Goal: Task Accomplishment & Management: Manage account settings

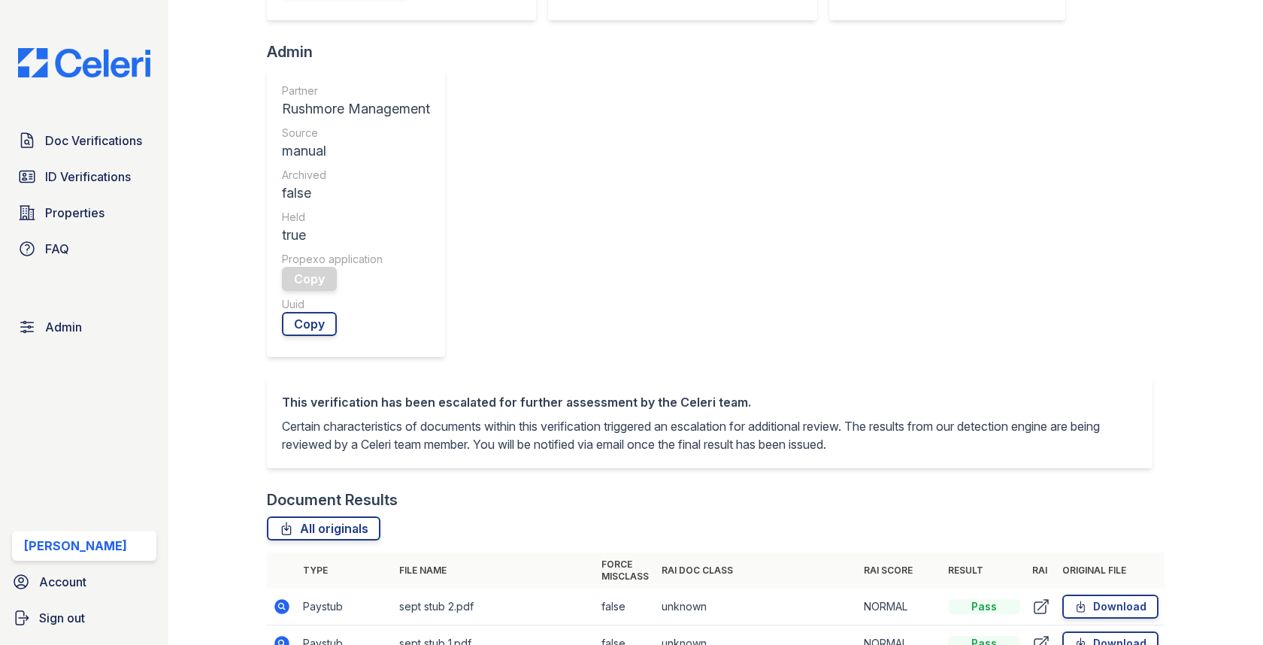
scroll to position [661, 0]
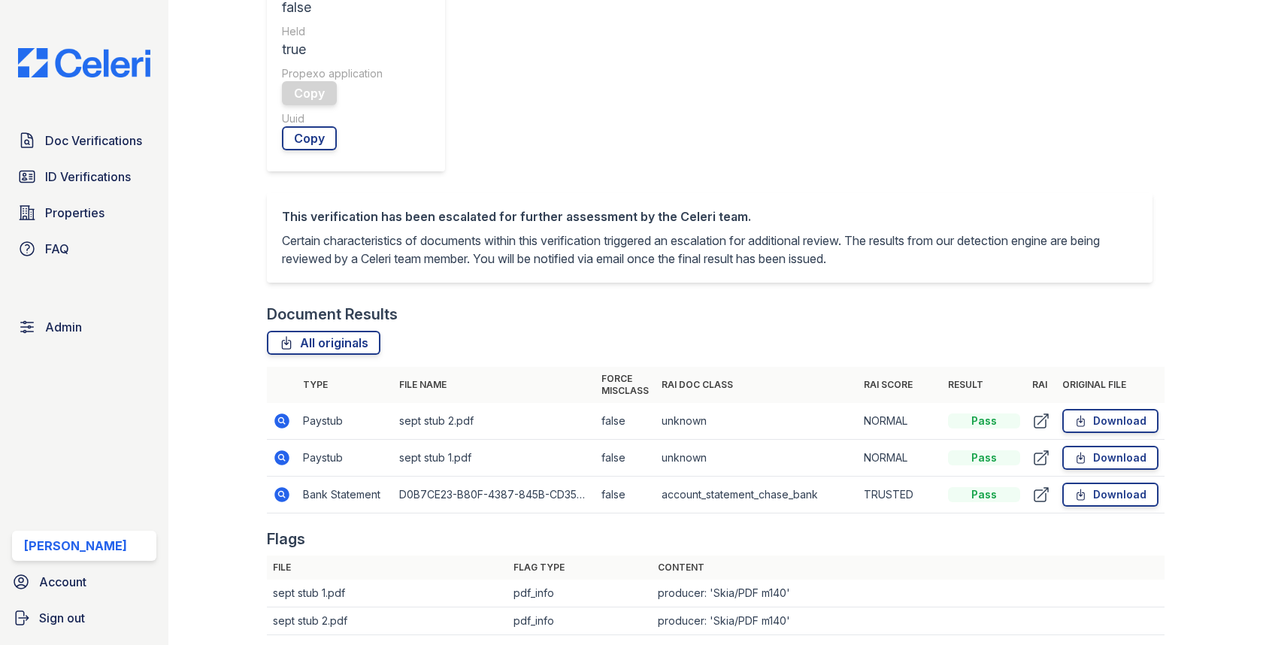
click at [297, 477] on td "Bank Statement" at bounding box center [345, 495] width 96 height 37
click at [285, 487] on icon at bounding box center [282, 494] width 15 height 15
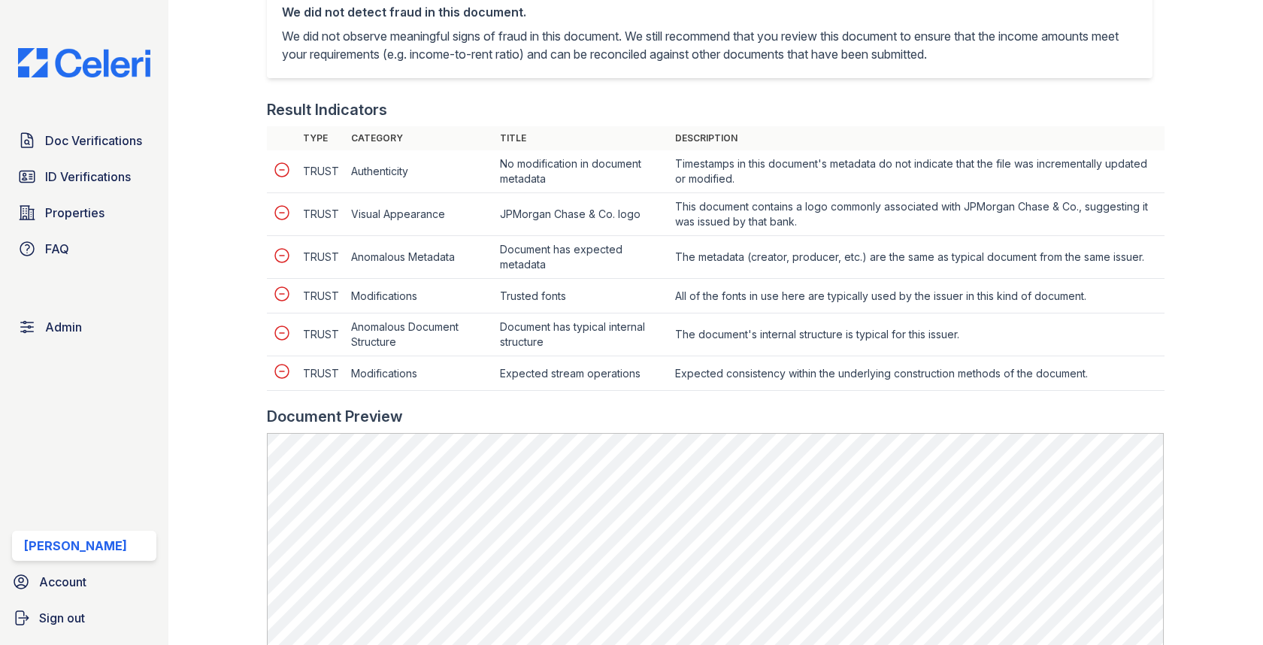
scroll to position [945, 0]
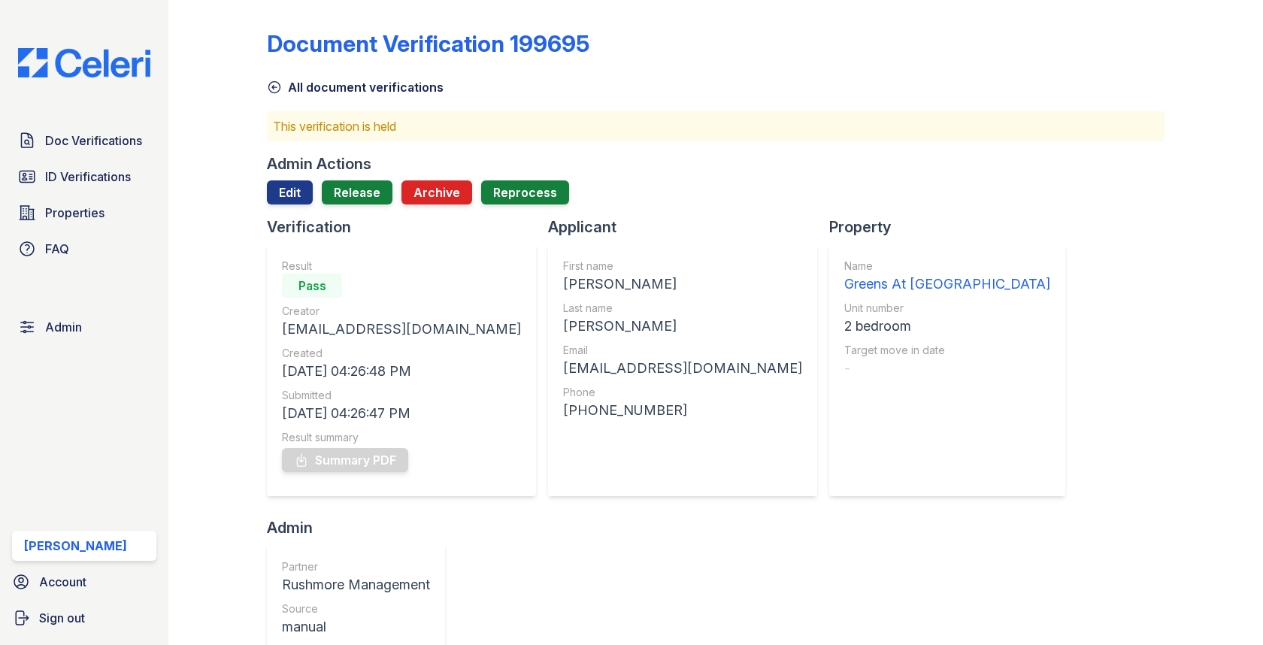
click at [369, 179] on div "Admin Actions Edit Release Archive Reprocess" at bounding box center [715, 184] width 897 height 63
click at [355, 176] on div "Admin Actions Edit Release Archive Reprocess" at bounding box center [715, 184] width 897 height 63
click at [355, 198] on link "Release" at bounding box center [357, 192] width 71 height 24
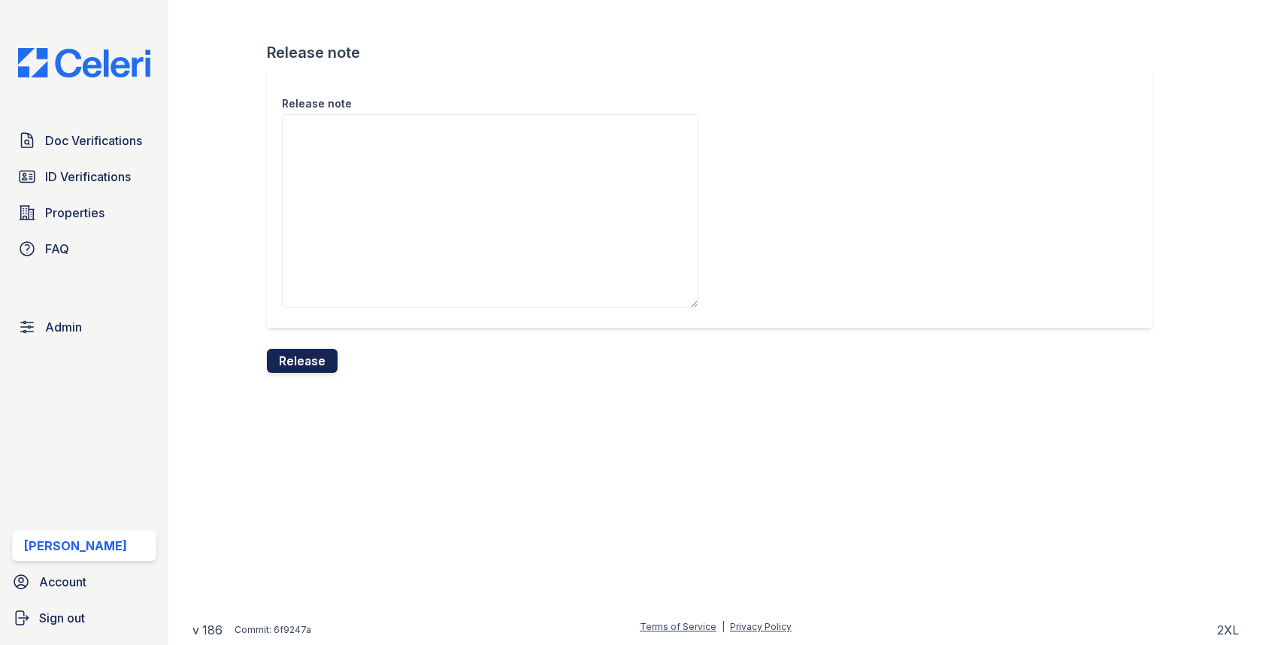
click at [295, 369] on button "Release" at bounding box center [302, 361] width 71 height 24
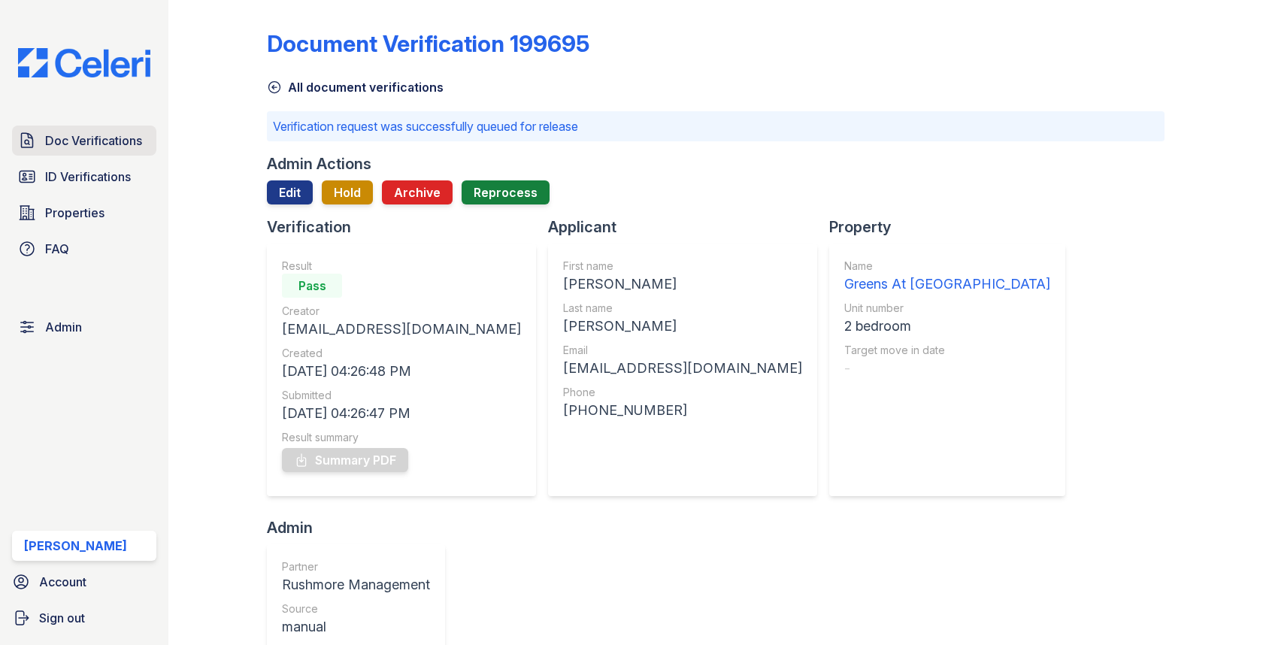
click at [120, 146] on span "Doc Verifications" at bounding box center [93, 141] width 97 height 18
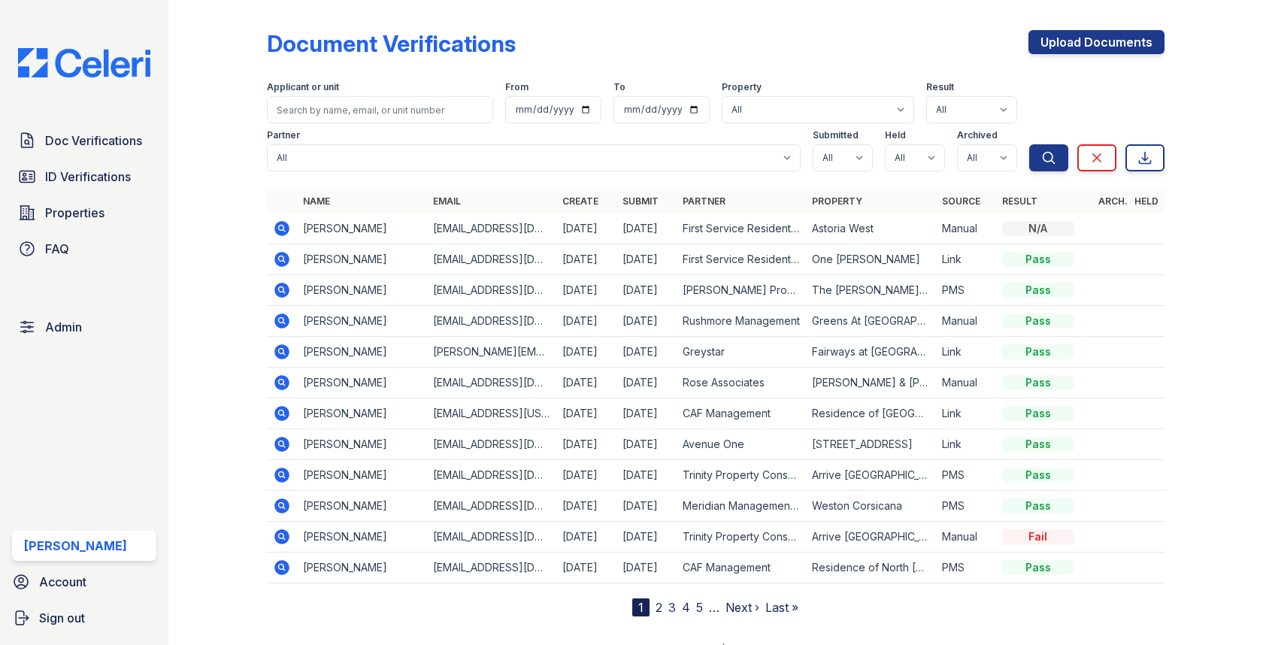
click at [278, 223] on icon at bounding box center [282, 228] width 15 height 15
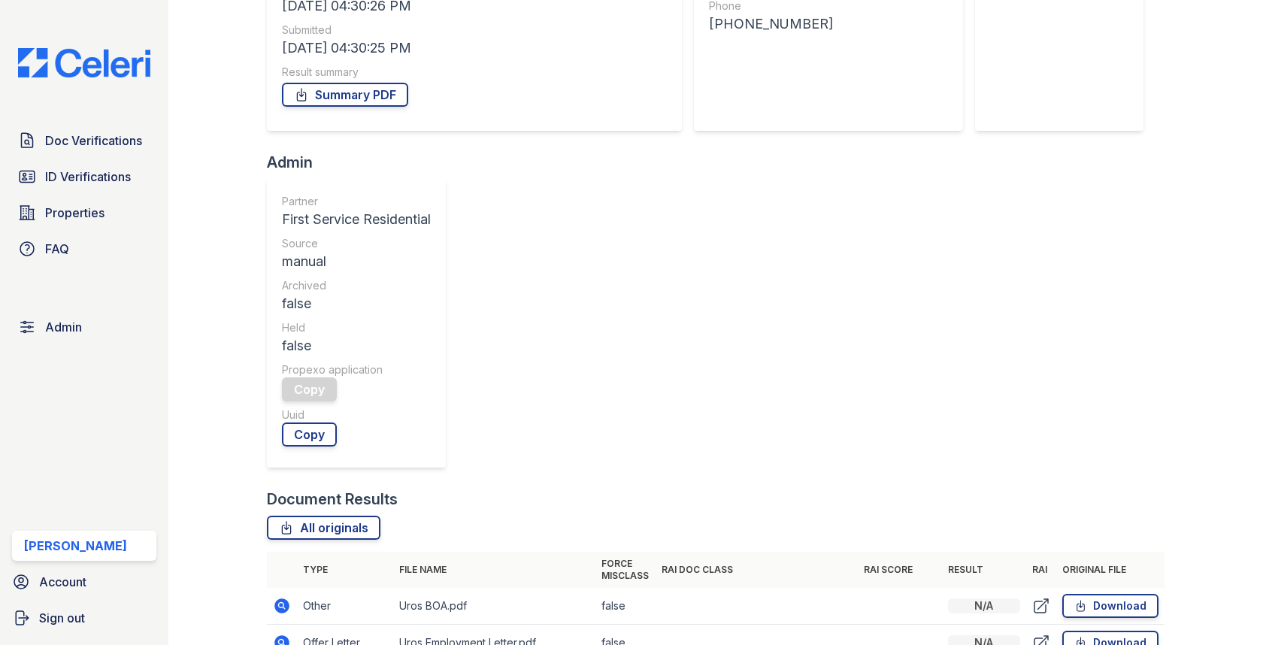
scroll to position [371, 0]
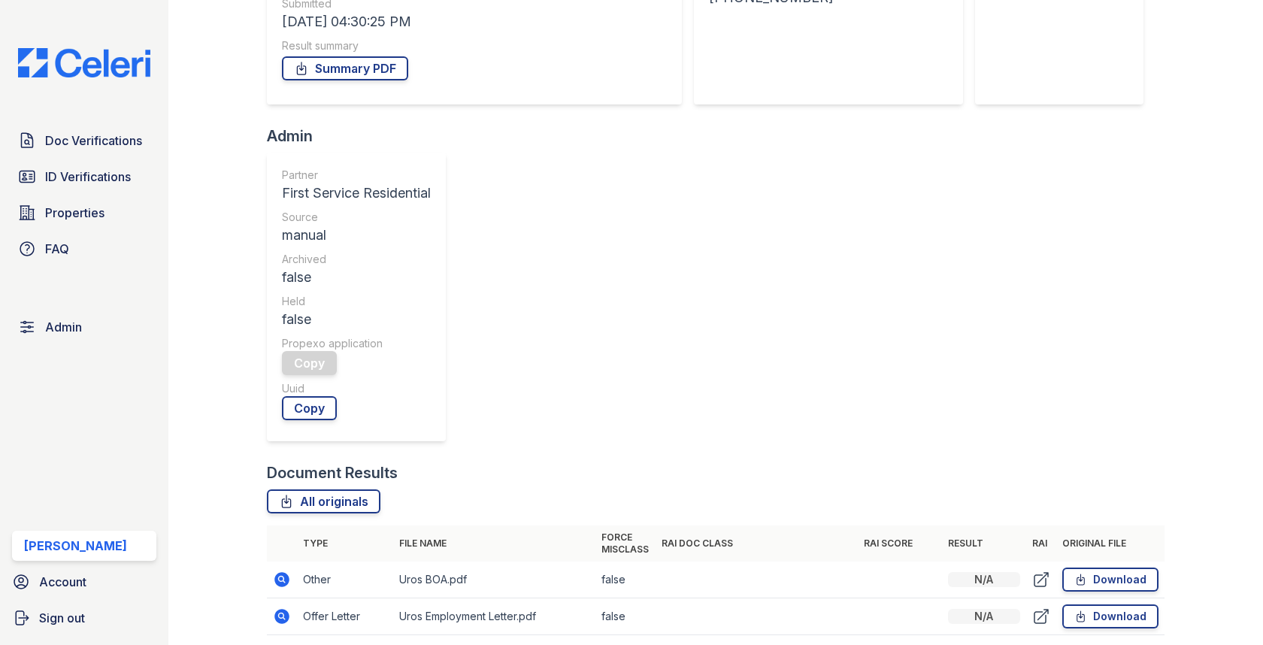
click at [280, 572] on icon at bounding box center [282, 579] width 15 height 15
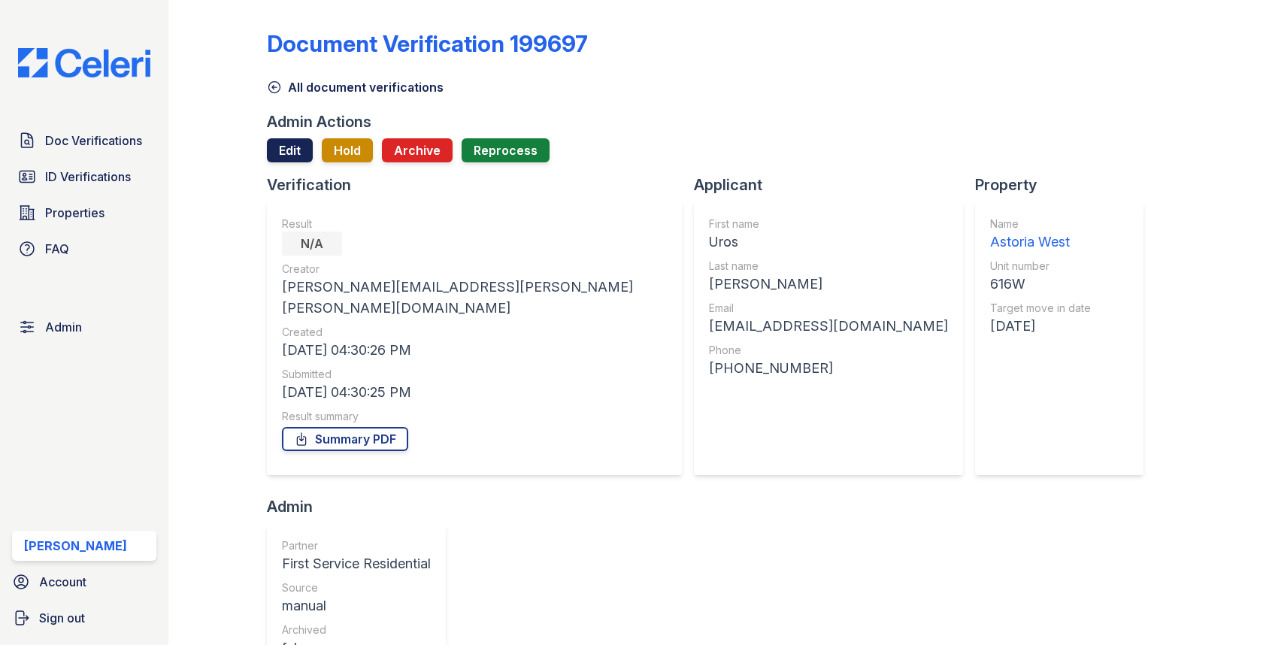
click at [293, 158] on link "Edit" at bounding box center [290, 150] width 46 height 24
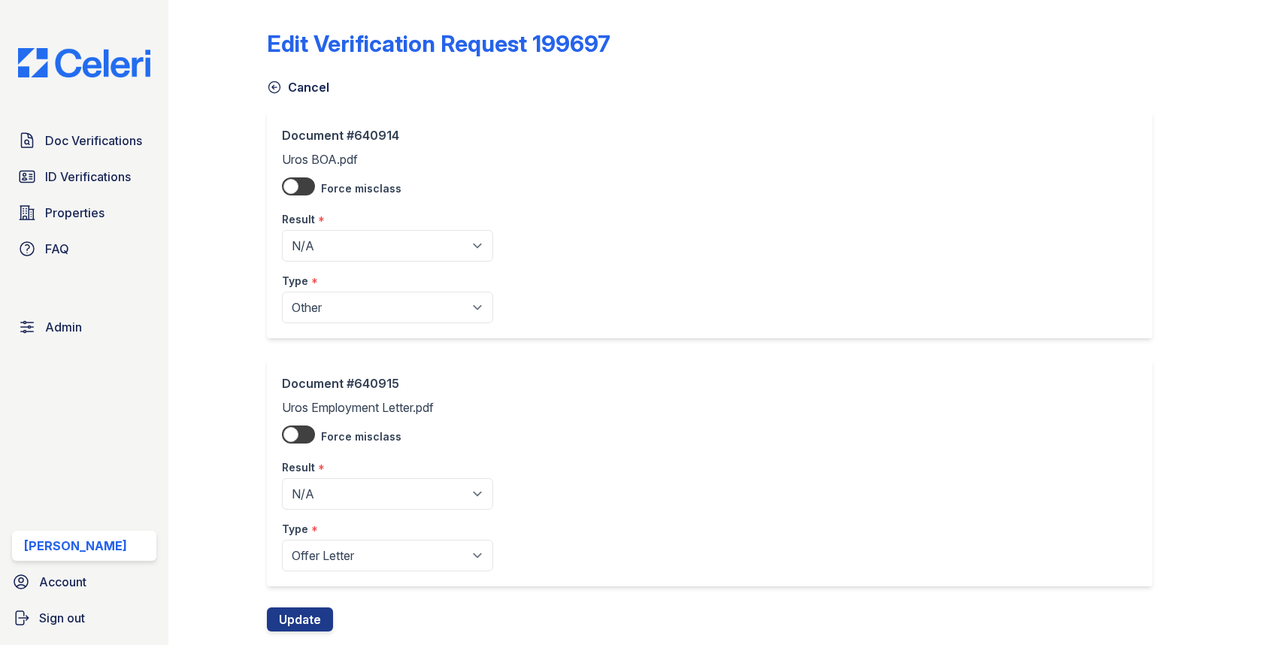
click at [313, 206] on div "Result *" at bounding box center [387, 215] width 211 height 30
click at [313, 230] on select "Pending Sent Started Processing Pass Fail Caution Error N/A" at bounding box center [387, 246] width 211 height 32
select select "fail"
click at [313, 610] on button "Update" at bounding box center [300, 619] width 66 height 24
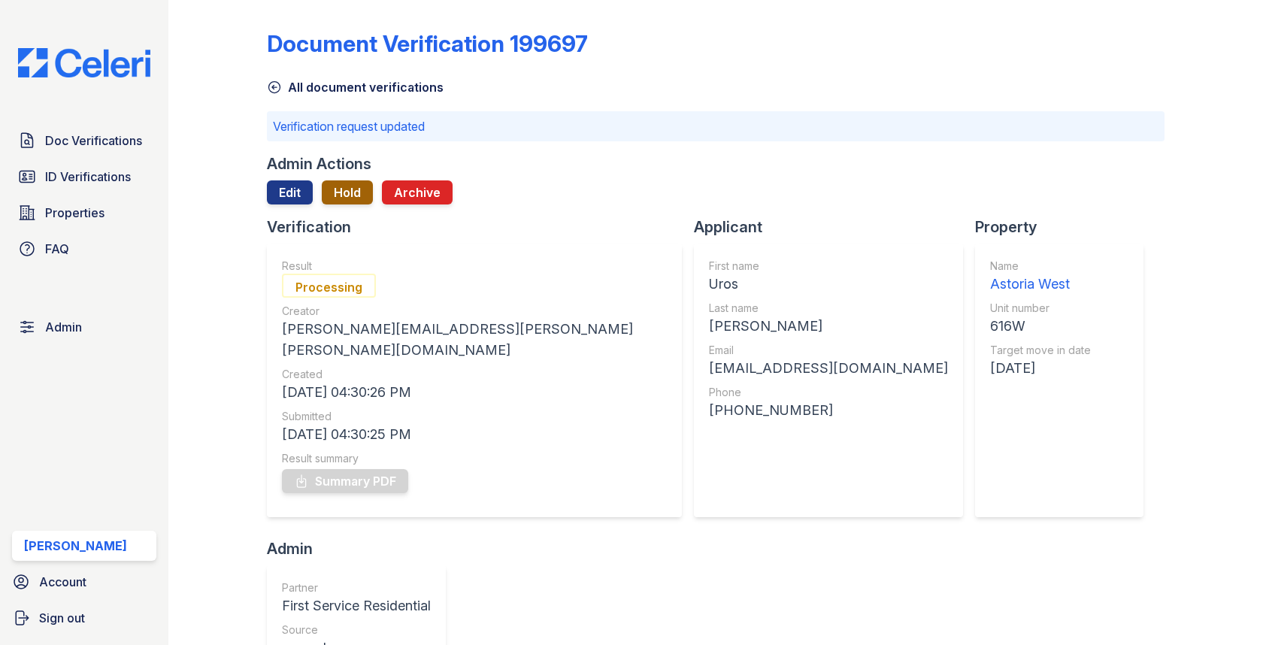
click at [355, 198] on button "Hold" at bounding box center [347, 192] width 51 height 24
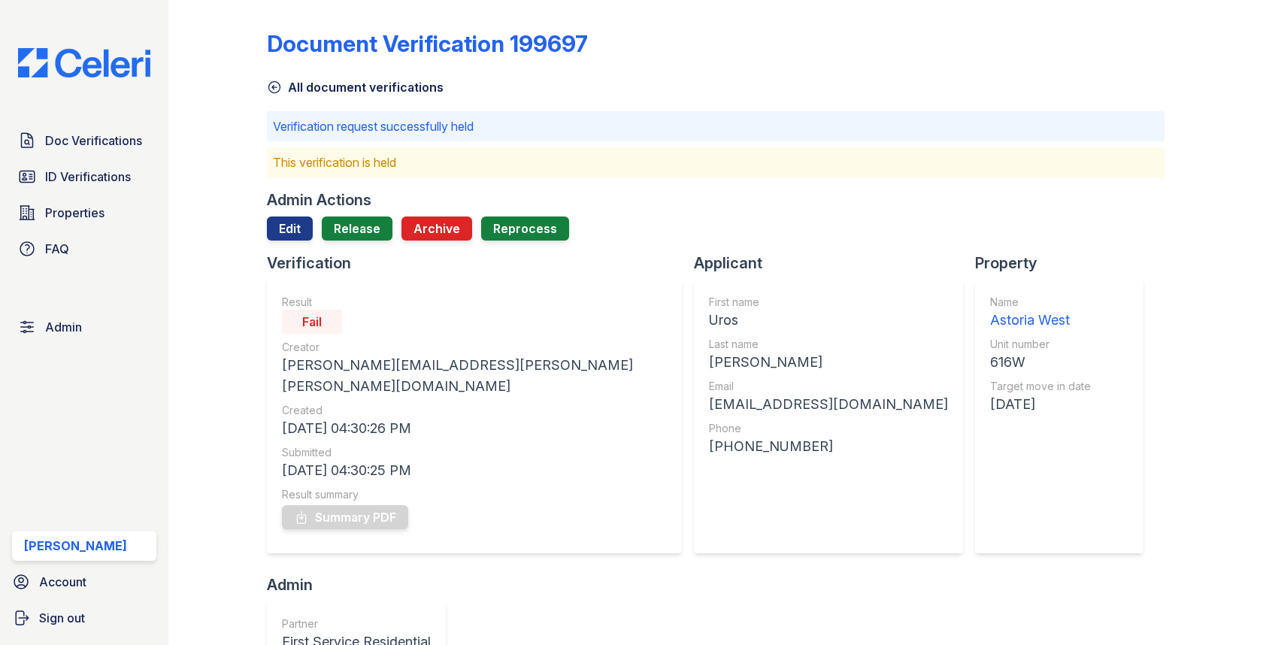
click at [346, 209] on div "Admin Actions" at bounding box center [319, 199] width 104 height 21
click at [346, 222] on link "Release" at bounding box center [357, 228] width 71 height 24
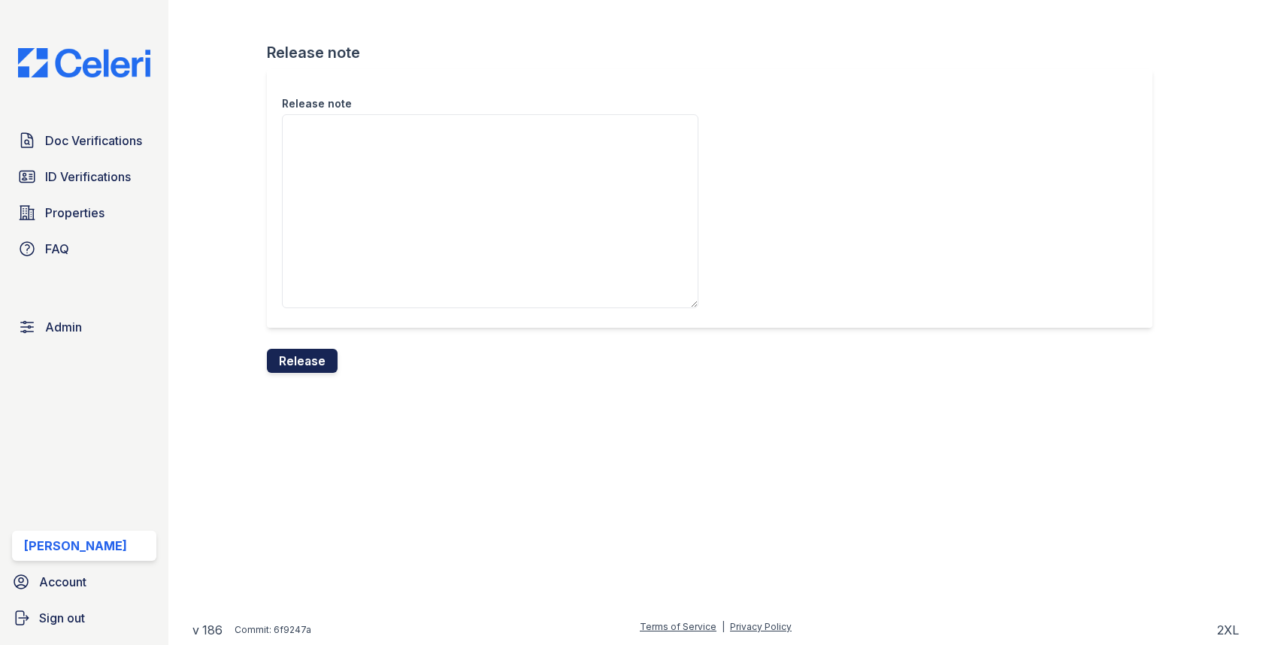
click at [311, 371] on button "Release" at bounding box center [302, 361] width 71 height 24
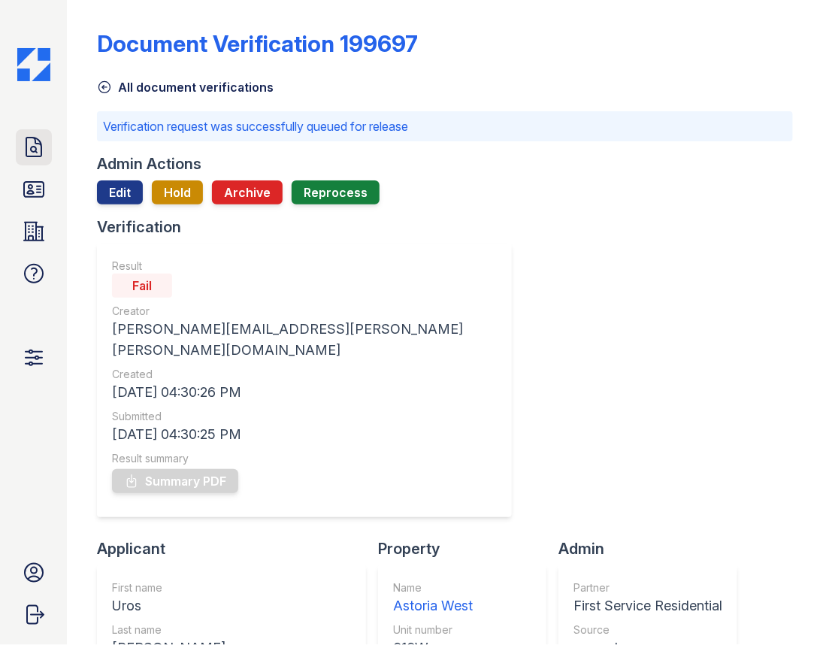
click at [32, 143] on icon at bounding box center [34, 147] width 24 height 24
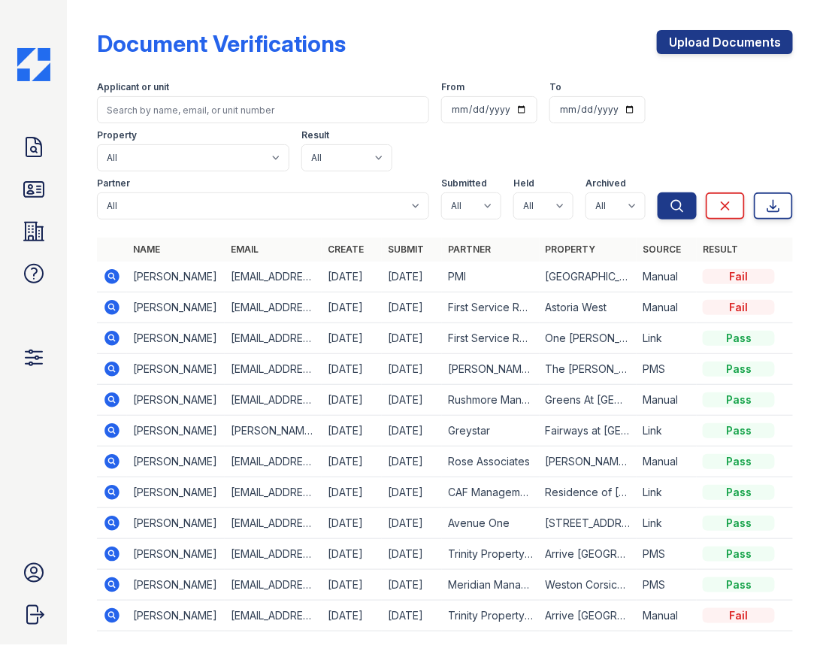
click at [104, 271] on icon at bounding box center [112, 277] width 18 height 18
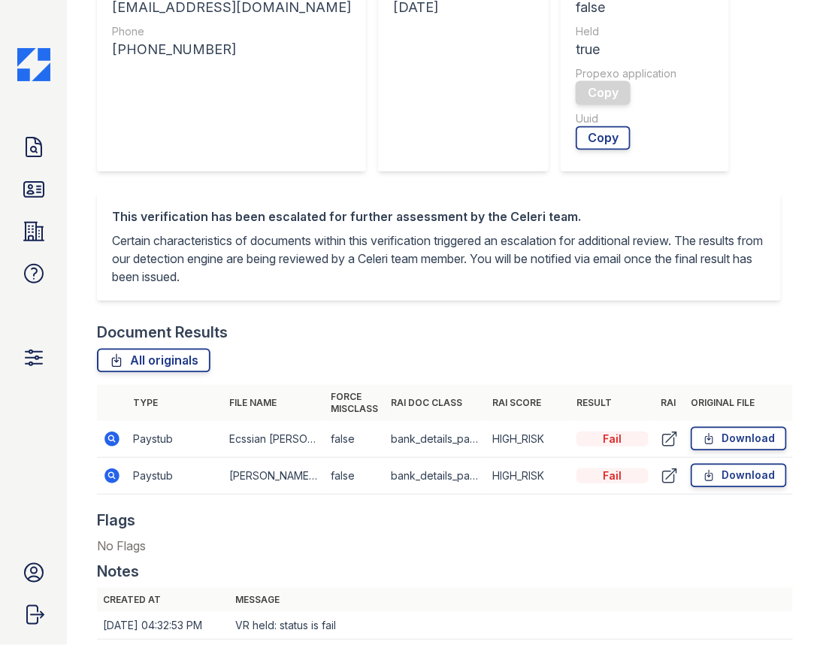
scroll to position [742, 0]
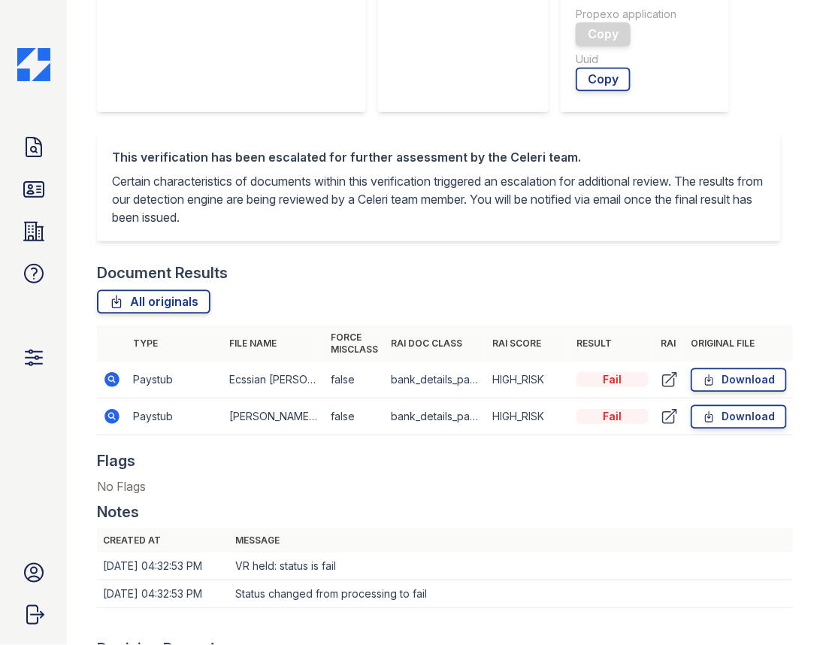
click at [115, 372] on icon at bounding box center [112, 379] width 15 height 15
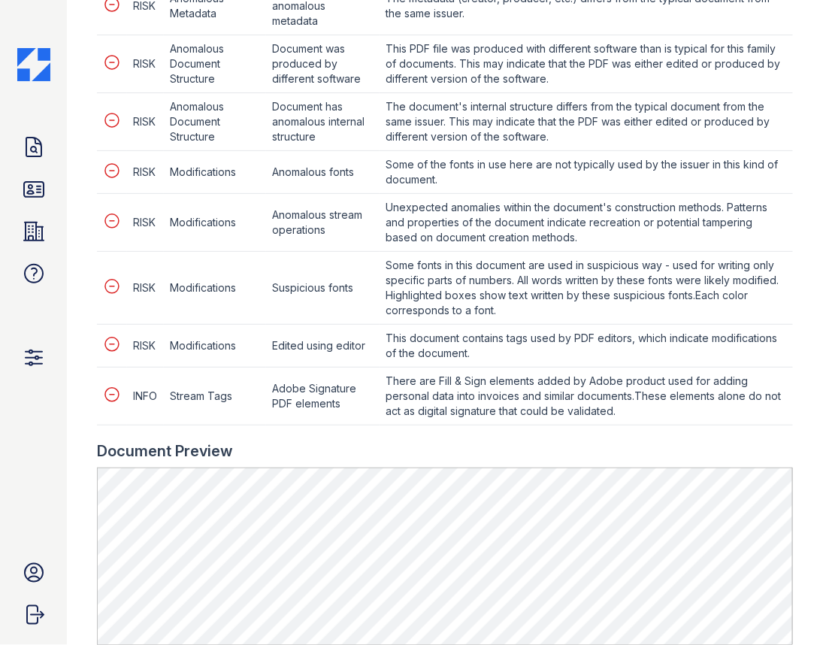
scroll to position [846, 0]
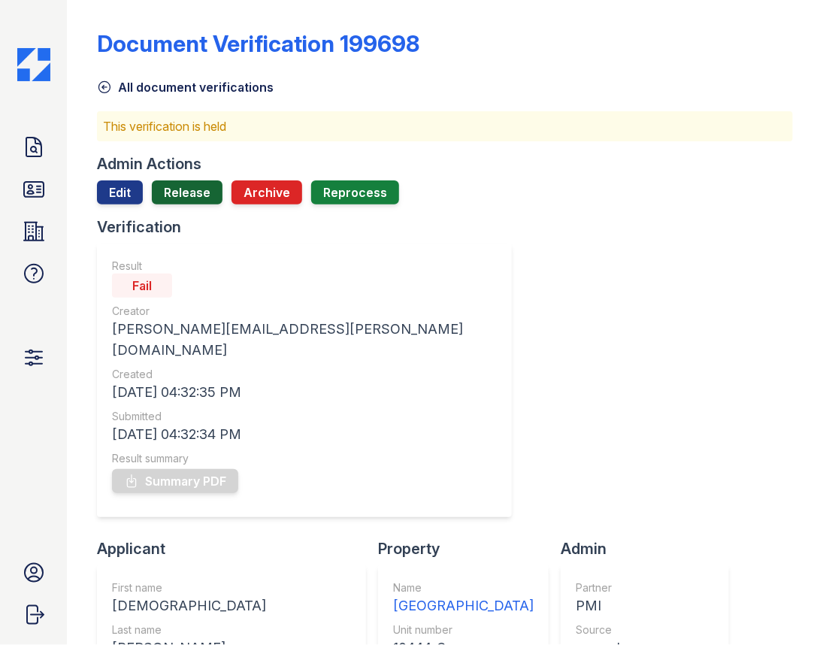
click at [204, 198] on link "Release" at bounding box center [187, 192] width 71 height 24
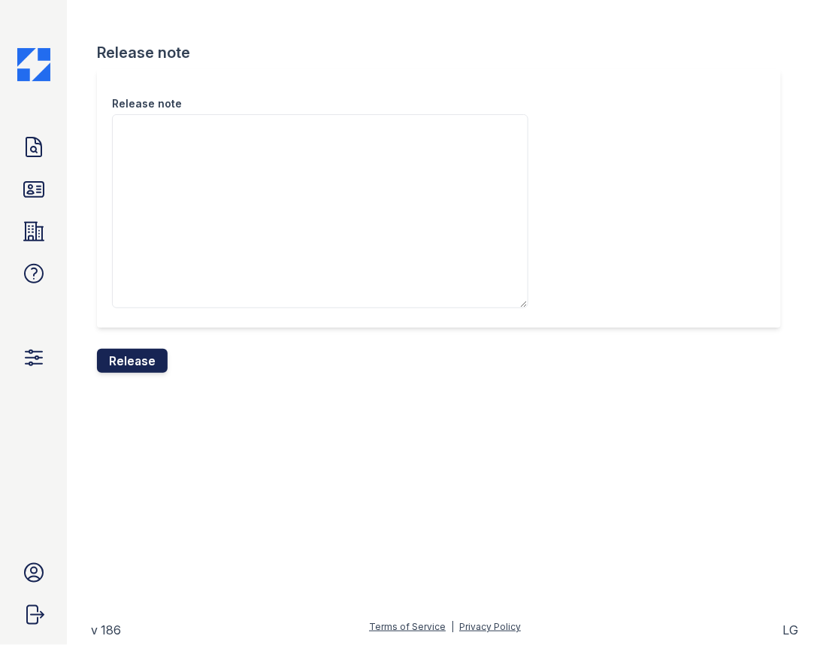
click at [147, 359] on button "Release" at bounding box center [132, 361] width 71 height 24
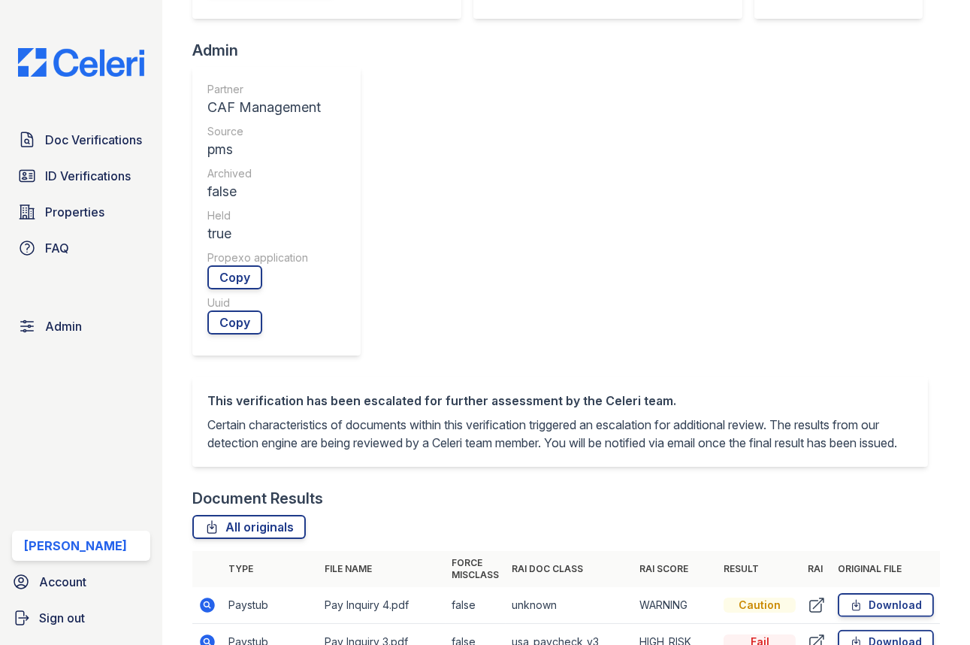
scroll to position [531, 0]
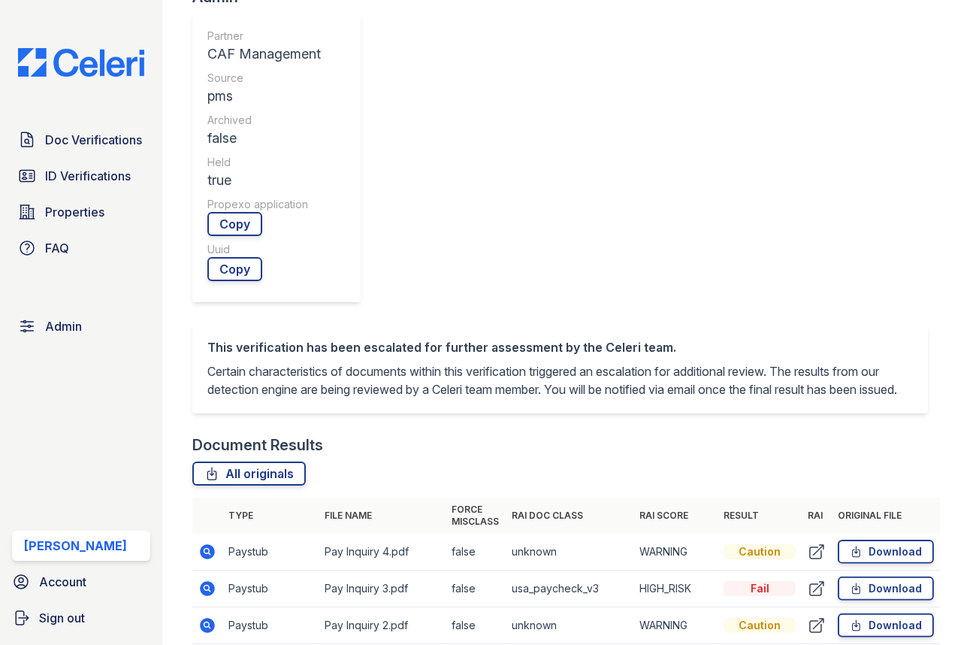
click at [197, 571] on td at bounding box center [207, 589] width 30 height 37
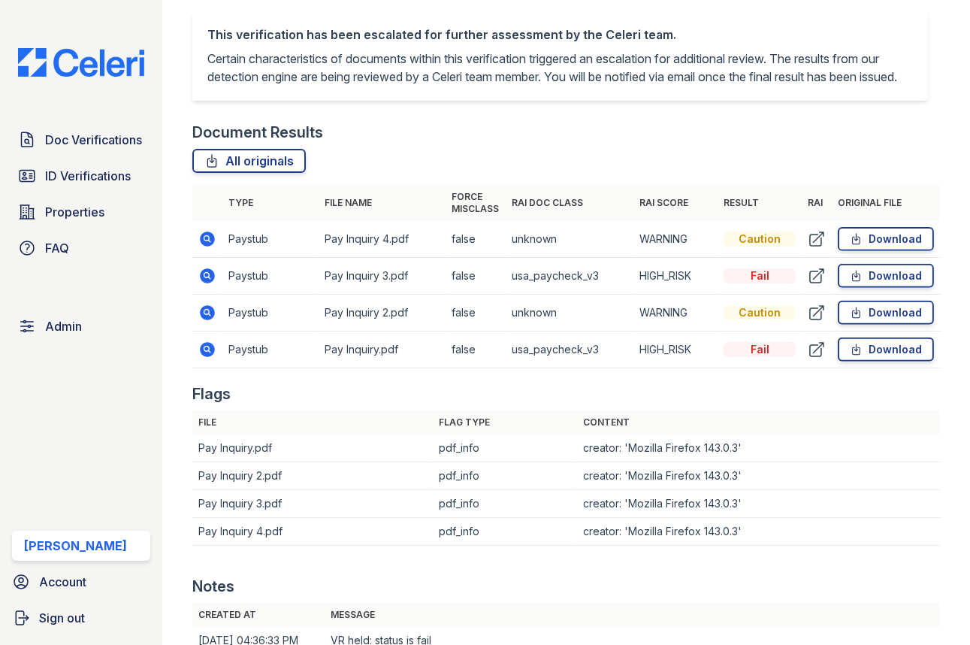
scroll to position [770, 0]
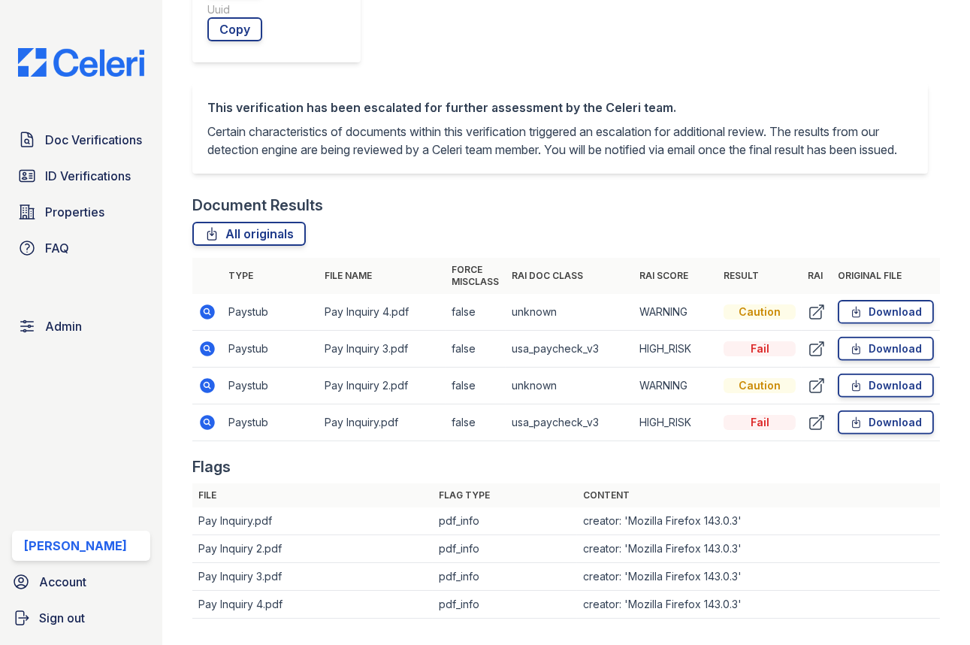
click at [208, 368] on td at bounding box center [207, 386] width 30 height 37
click at [208, 377] on icon at bounding box center [207, 386] width 18 height 18
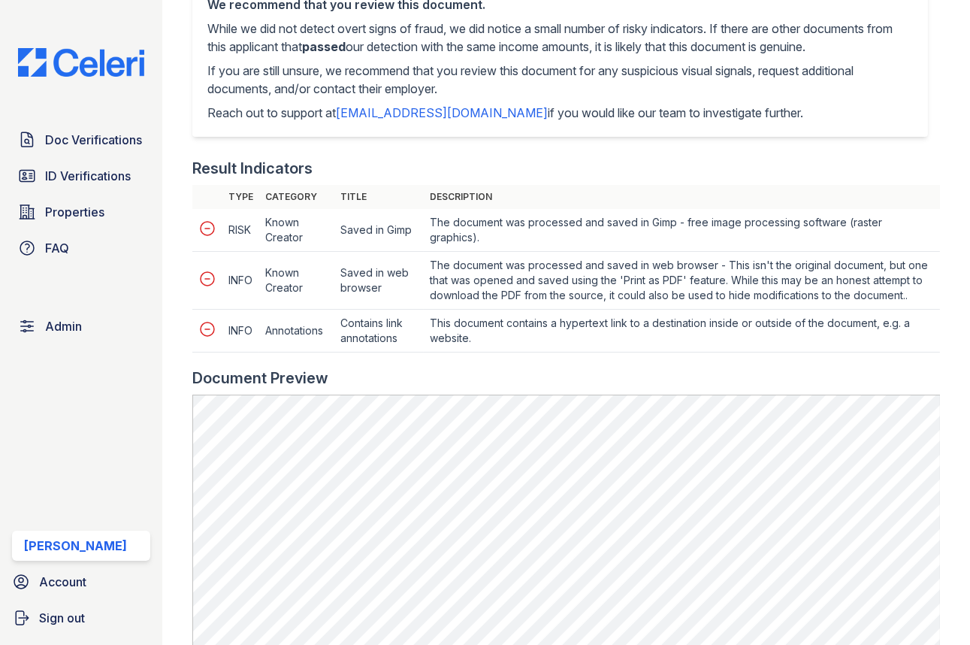
scroll to position [740, 0]
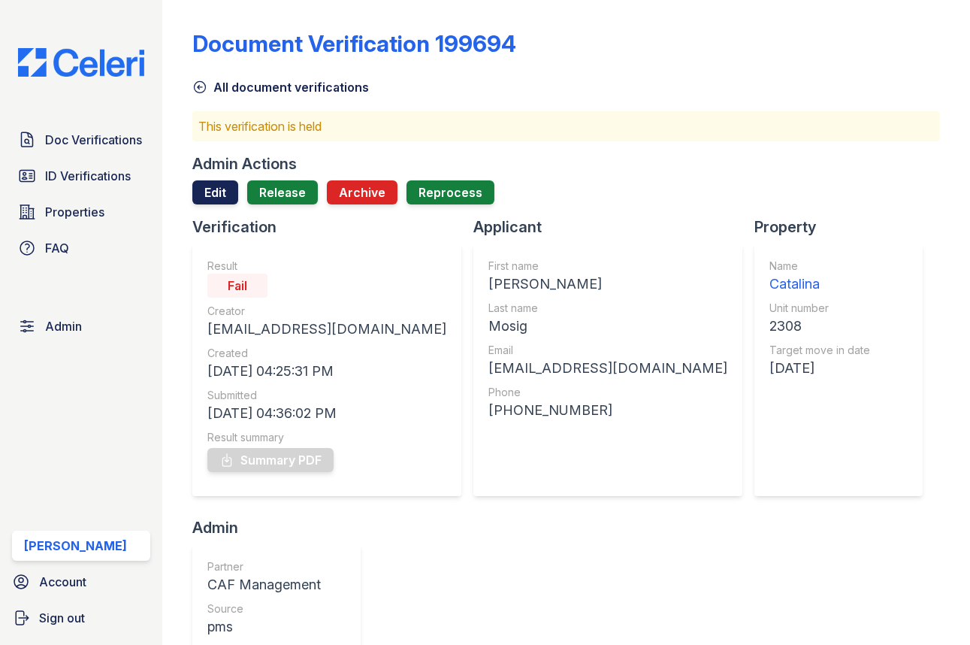
click at [229, 186] on link "Edit" at bounding box center [215, 192] width 46 height 24
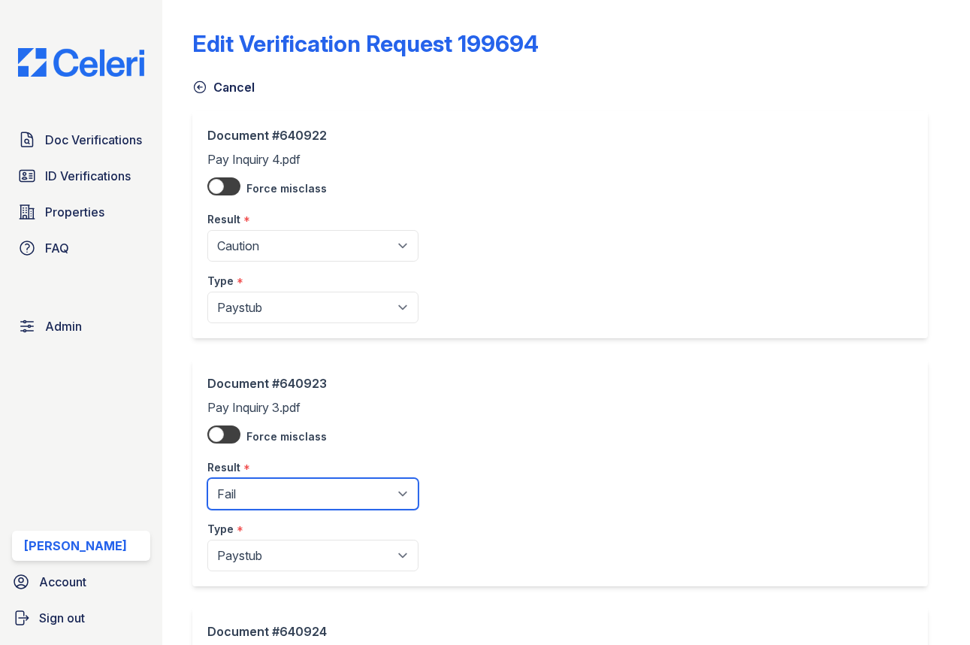
click at [263, 484] on select "Pending Sent Started Processing Pass Fail Caution Error N/A" at bounding box center [312, 494] width 211 height 32
select select "caution"
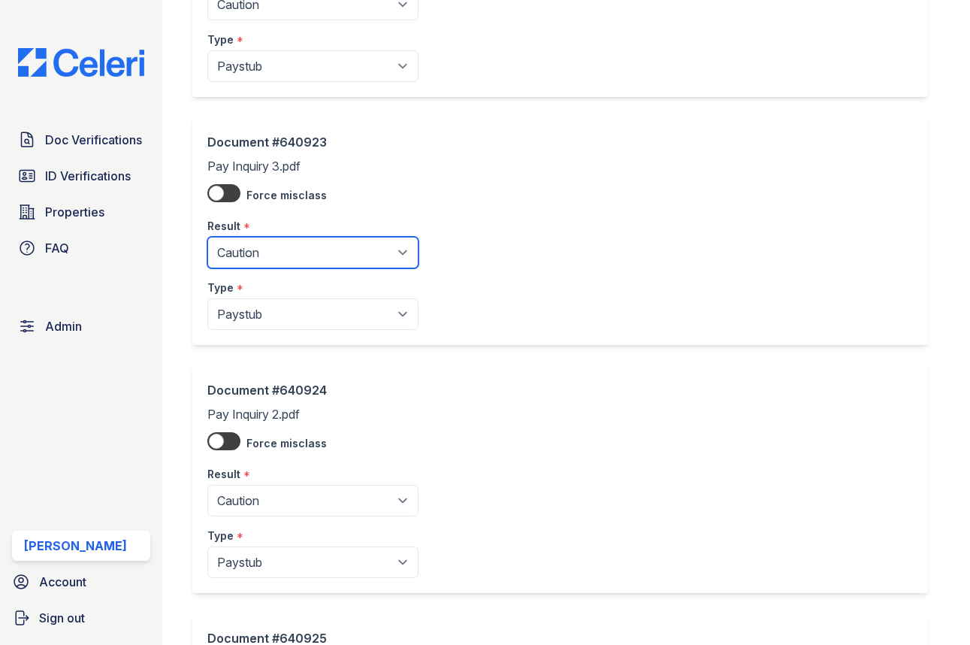
scroll to position [492, 0]
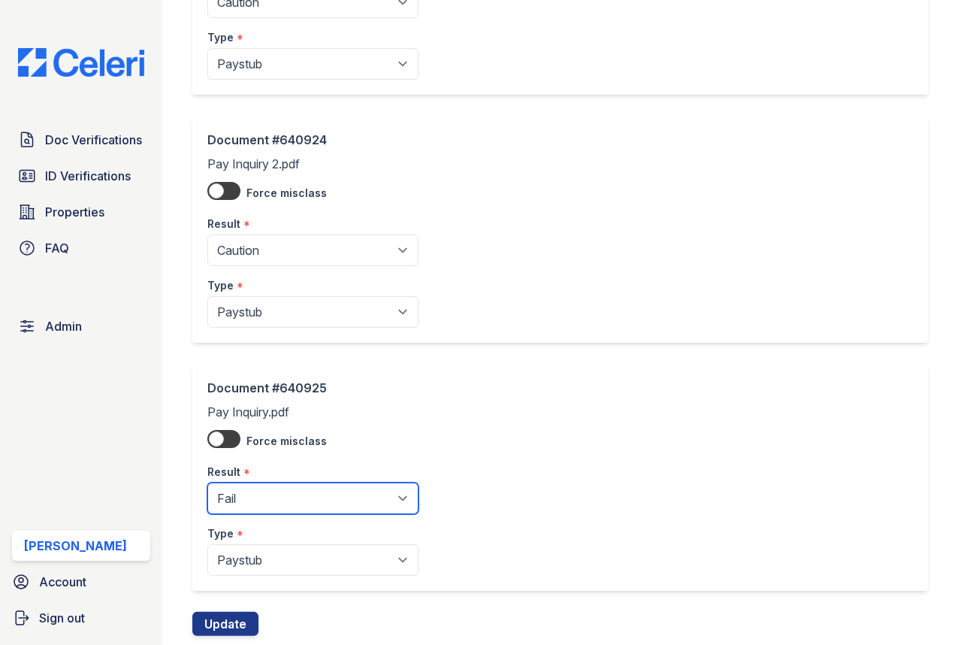
click at [271, 500] on select "Pending Sent Started Processing Pass Fail Caution Error N/A" at bounding box center [312, 499] width 211 height 32
select select "caution"
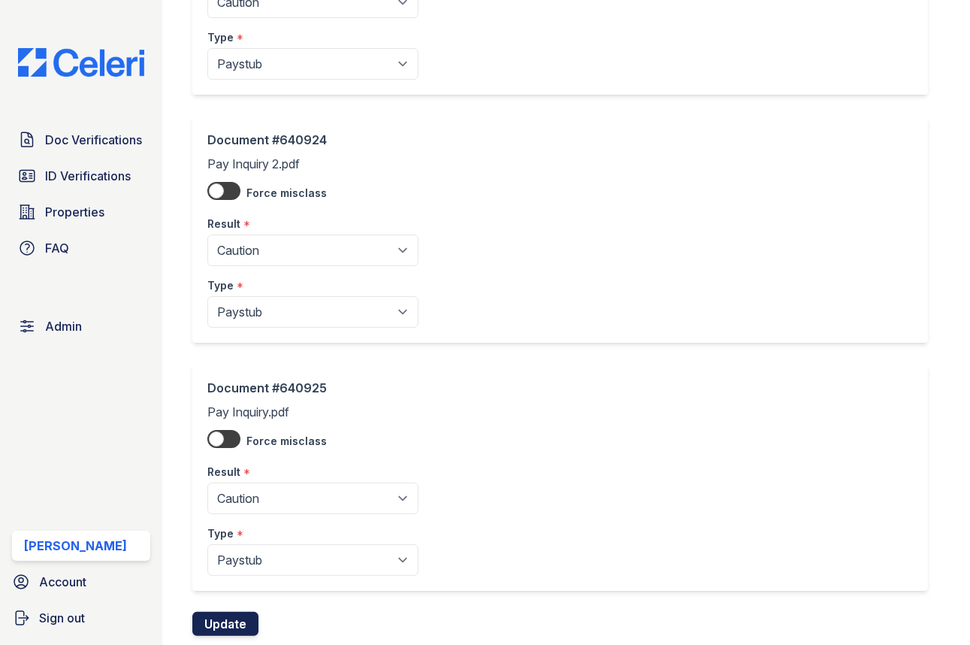
click at [230, 613] on button "Update" at bounding box center [225, 624] width 66 height 24
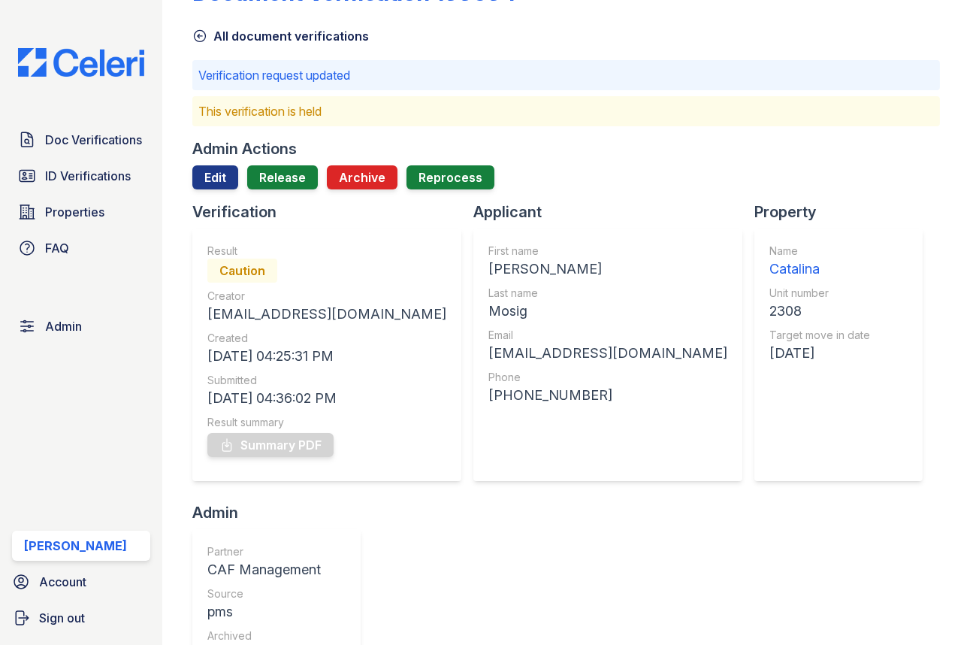
scroll to position [54, 0]
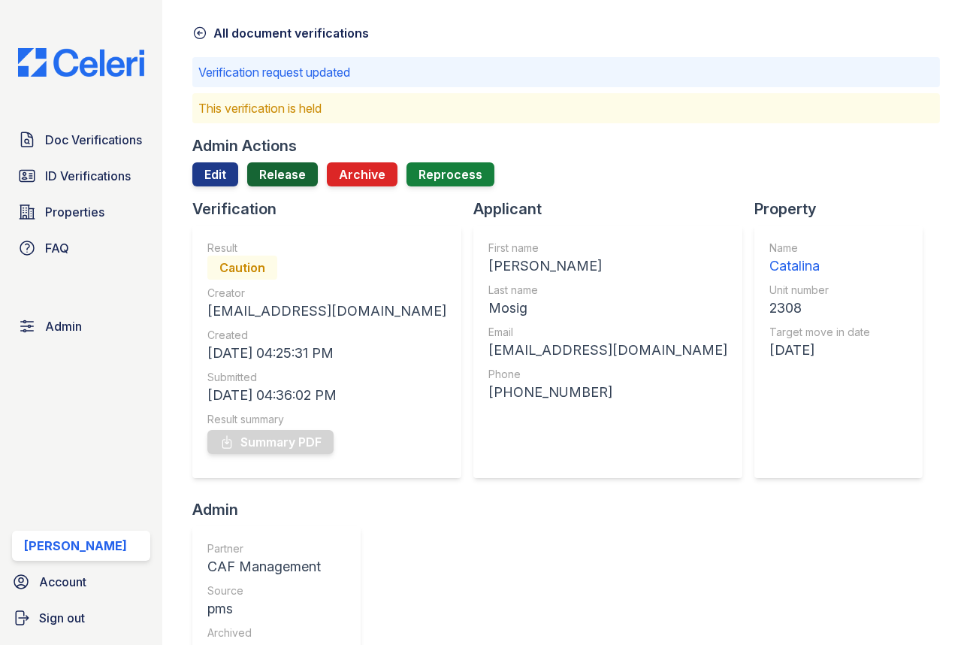
click at [304, 177] on link "Release" at bounding box center [282, 174] width 71 height 24
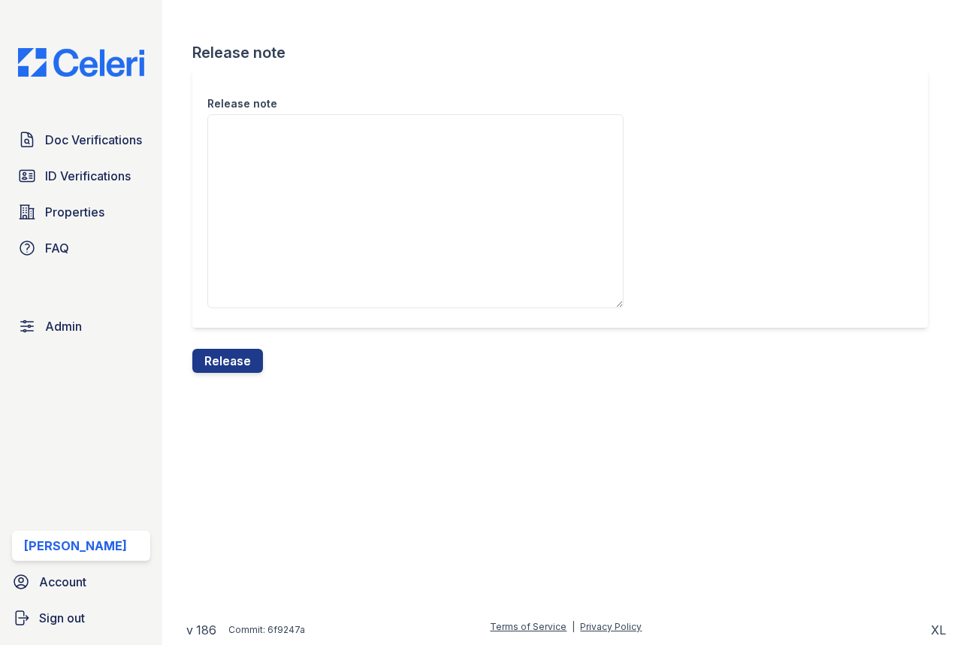
click at [304, 188] on textarea "Release note" at bounding box center [415, 211] width 416 height 194
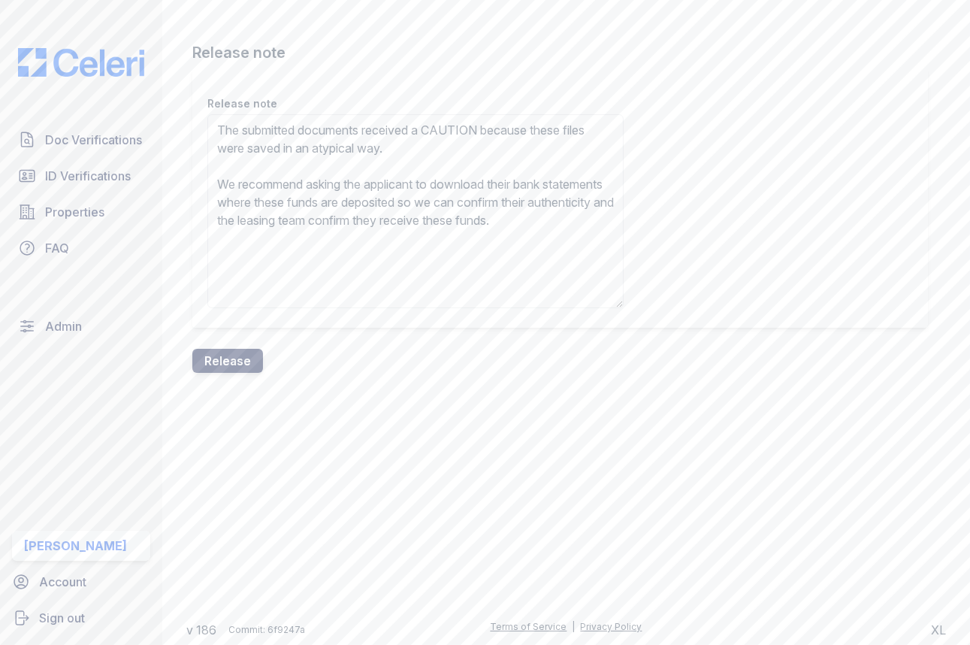
type textarea "The submitted documents received a CAUTION because these files were saved in an…"
click at [209, 367] on button "Release" at bounding box center [227, 361] width 71 height 24
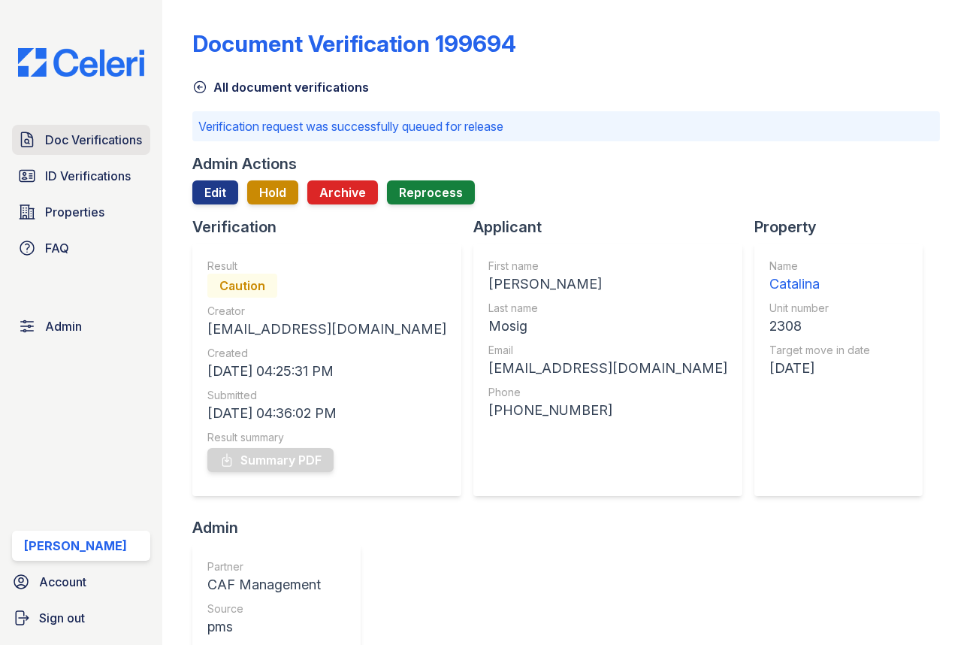
click at [114, 129] on link "Doc Verifications" at bounding box center [81, 140] width 138 height 30
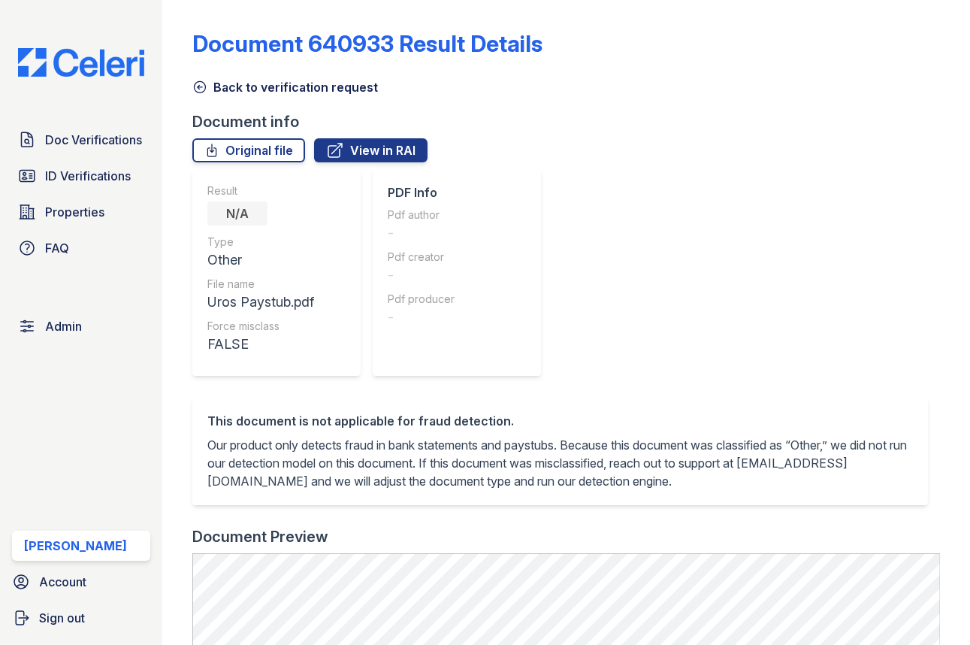
click at [250, 93] on link "Back to verification request" at bounding box center [285, 87] width 186 height 18
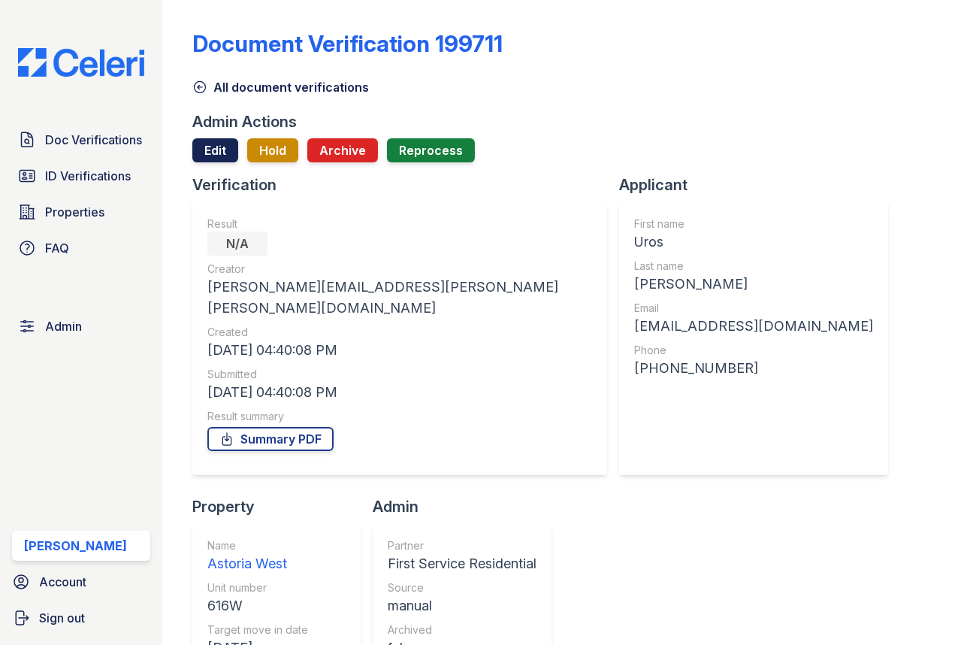
click at [222, 150] on link "Edit" at bounding box center [215, 150] width 46 height 24
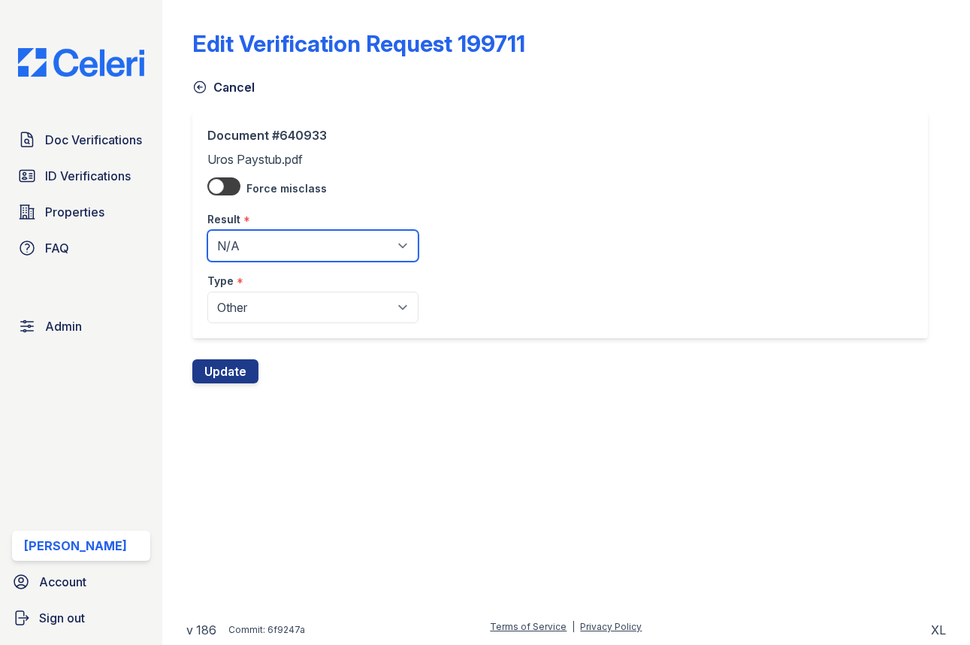
click at [298, 249] on select "Pending Sent Started Processing Pass Fail Caution Error N/A" at bounding box center [312, 246] width 211 height 32
select select "fail"
click at [229, 350] on div "Document #640933 Uros Paystub.pdf Force misclass Result * Pending Sent Started …" at bounding box center [566, 235] width 748 height 248
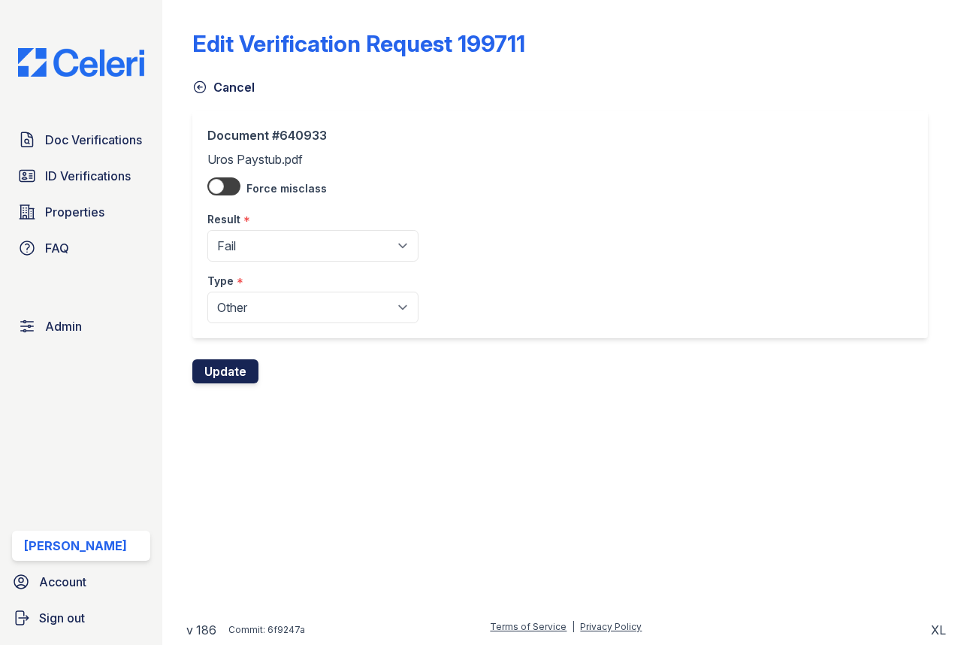
click at [229, 361] on button "Update" at bounding box center [225, 371] width 66 height 24
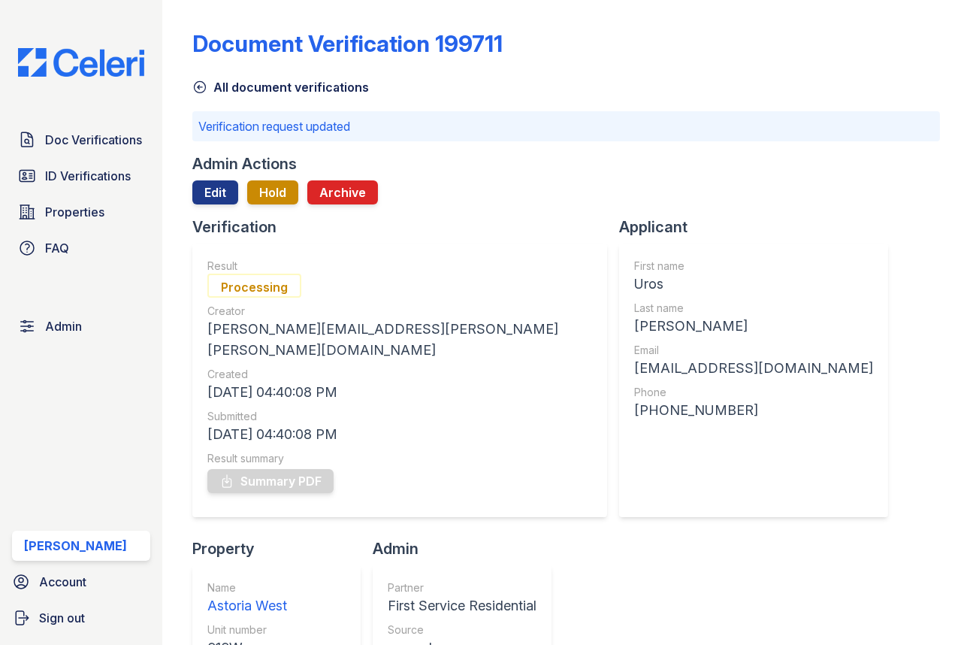
click at [123, 158] on div "Doc Verifications ID Verifications Properties FAQ" at bounding box center [81, 194] width 150 height 138
click at [120, 151] on link "Doc Verifications" at bounding box center [81, 140] width 138 height 30
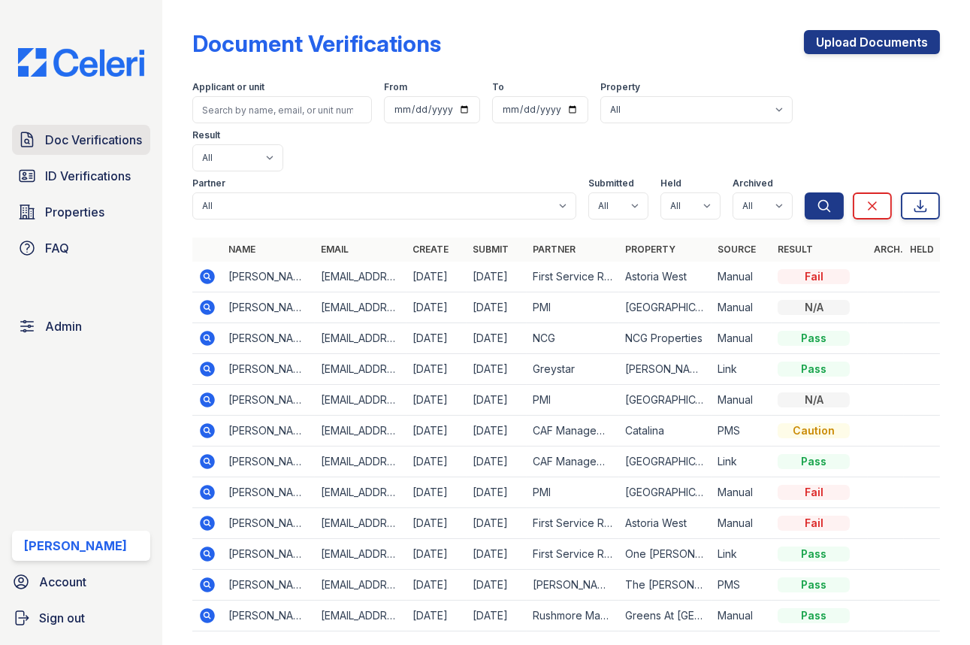
click at [85, 135] on span "Doc Verifications" at bounding box center [93, 140] width 97 height 18
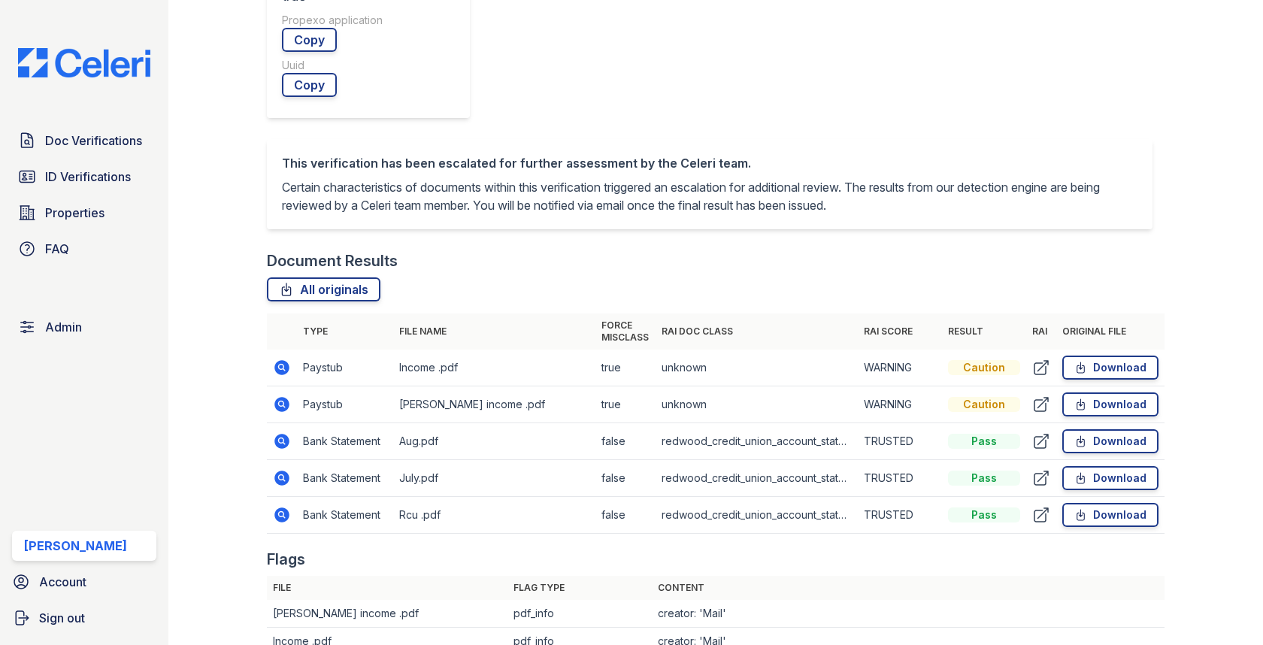
scroll to position [831, 0]
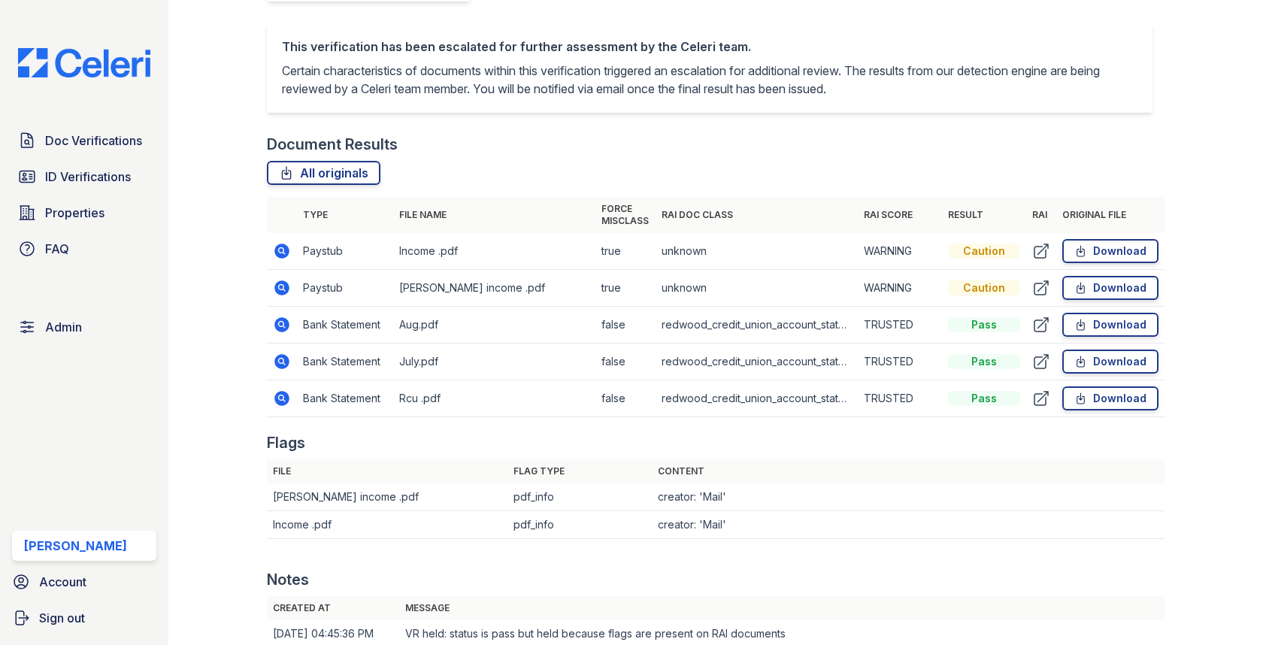
click at [277, 247] on icon at bounding box center [282, 251] width 15 height 15
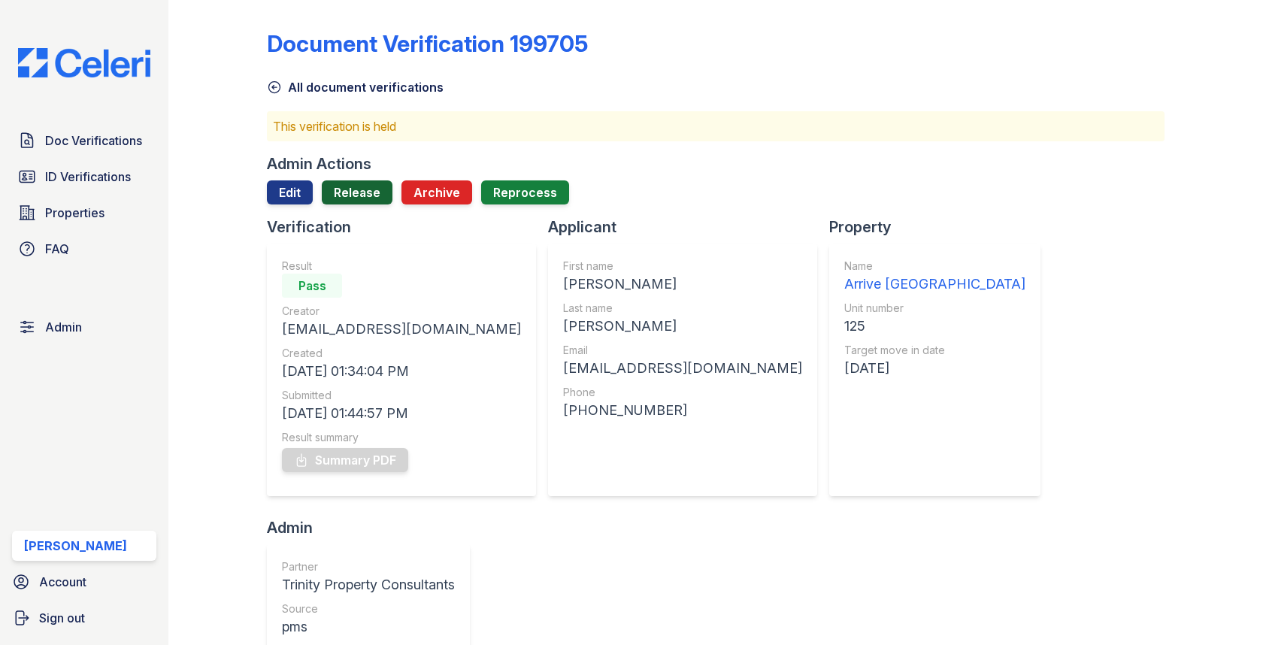
click at [355, 186] on link "Release" at bounding box center [357, 192] width 71 height 24
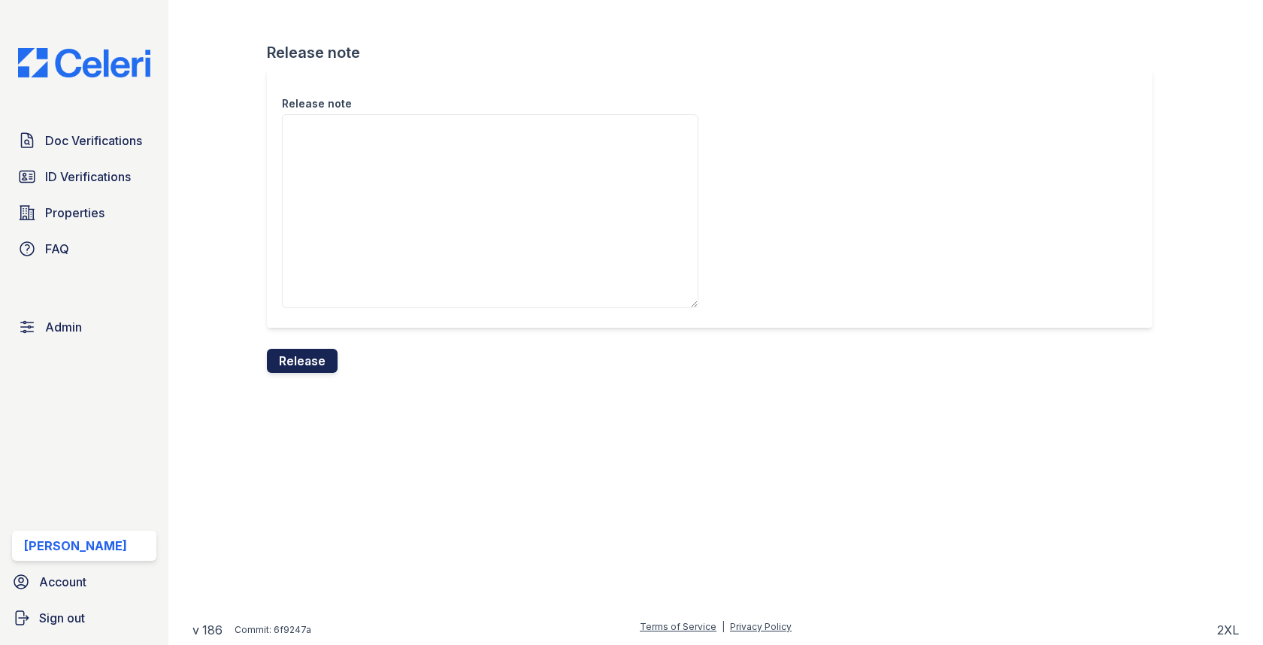
click at [310, 356] on button "Release" at bounding box center [302, 361] width 71 height 24
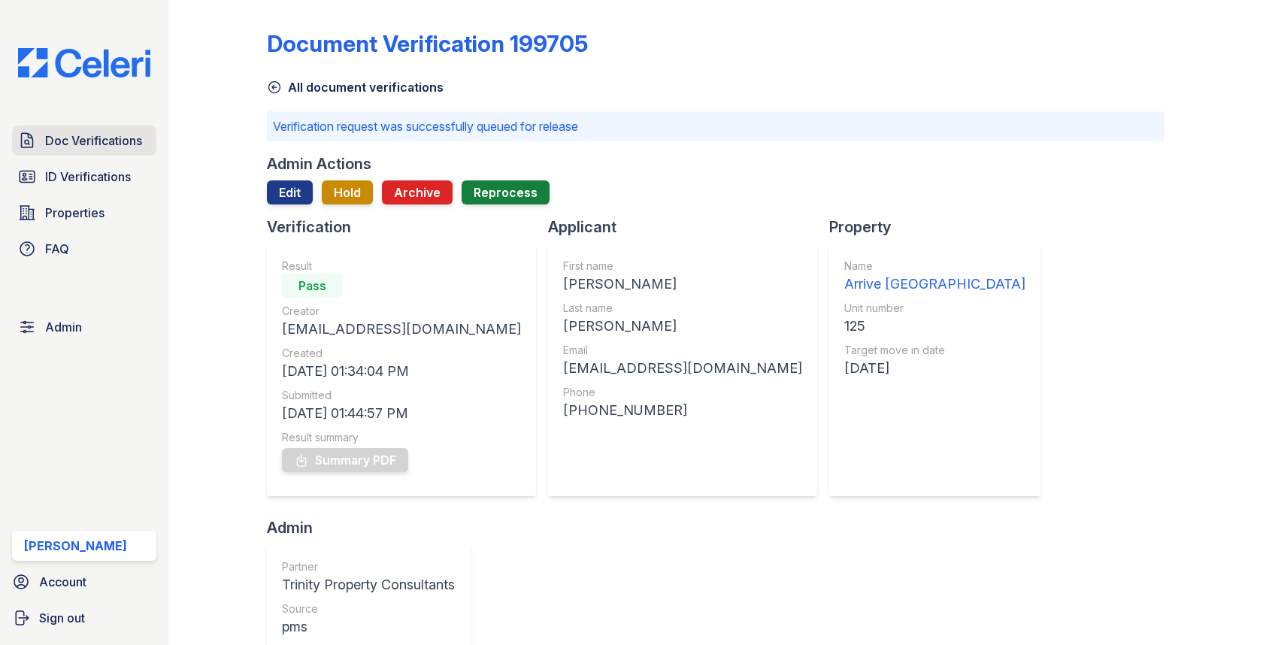
click at [100, 134] on span "Doc Verifications" at bounding box center [93, 141] width 97 height 18
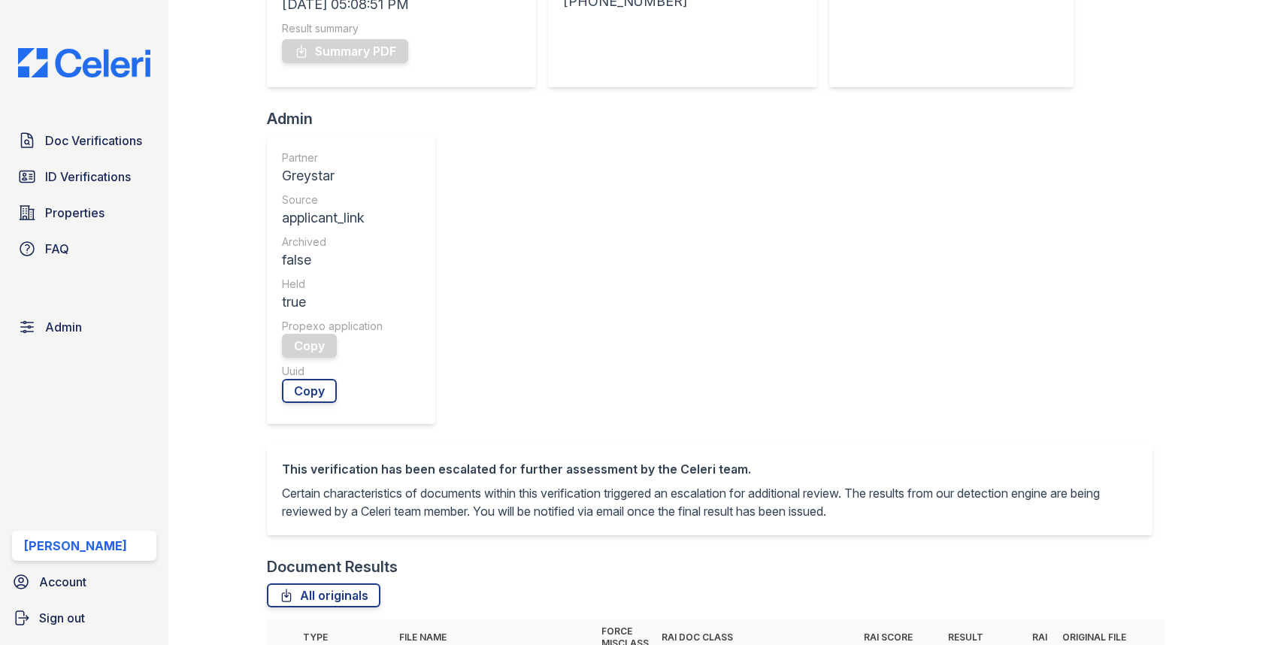
scroll to position [624, 0]
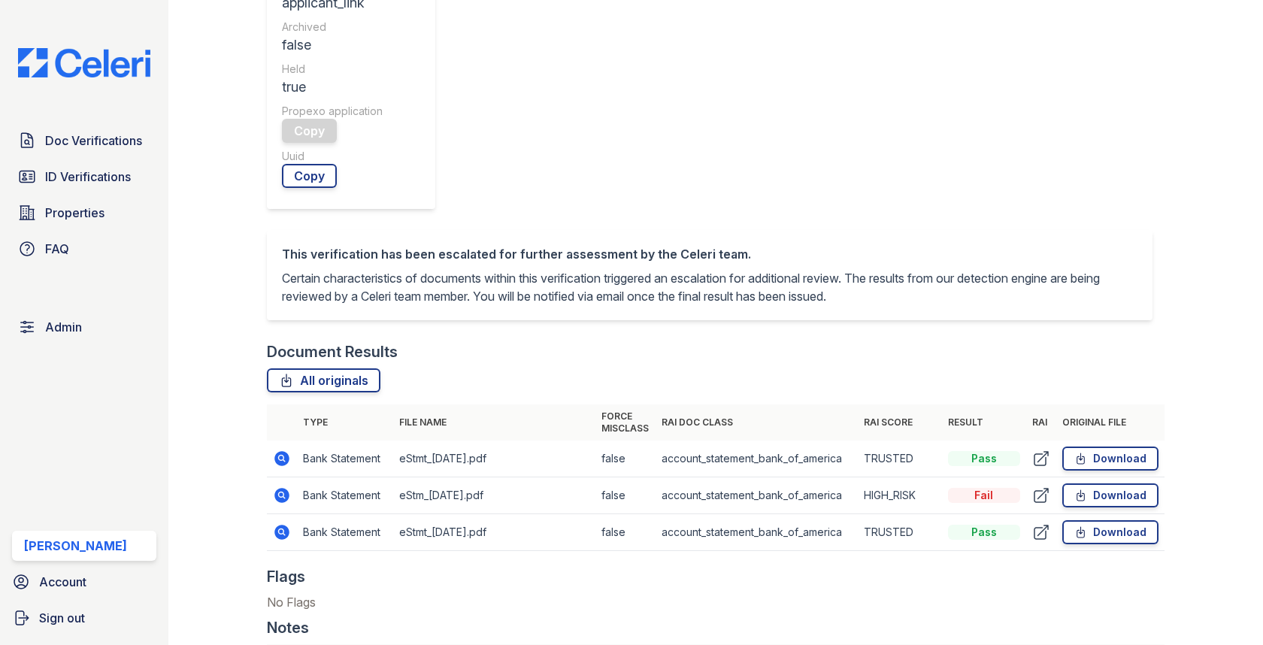
click at [283, 486] on icon at bounding box center [282, 495] width 18 height 18
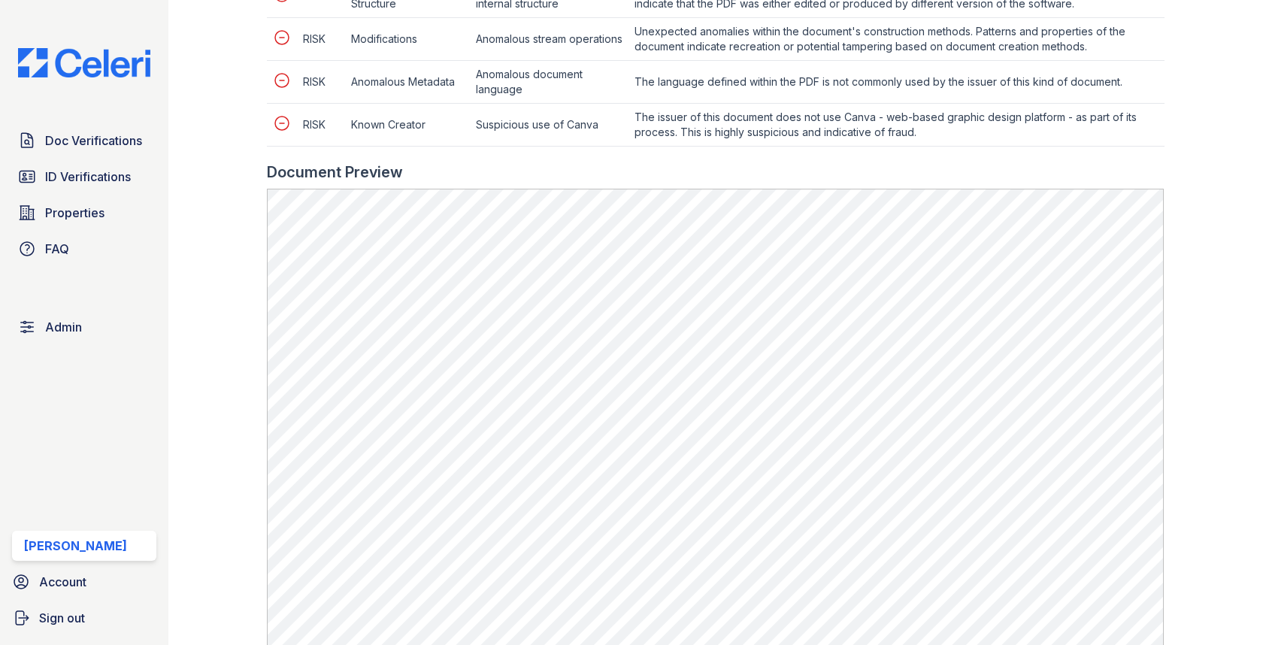
scroll to position [916, 0]
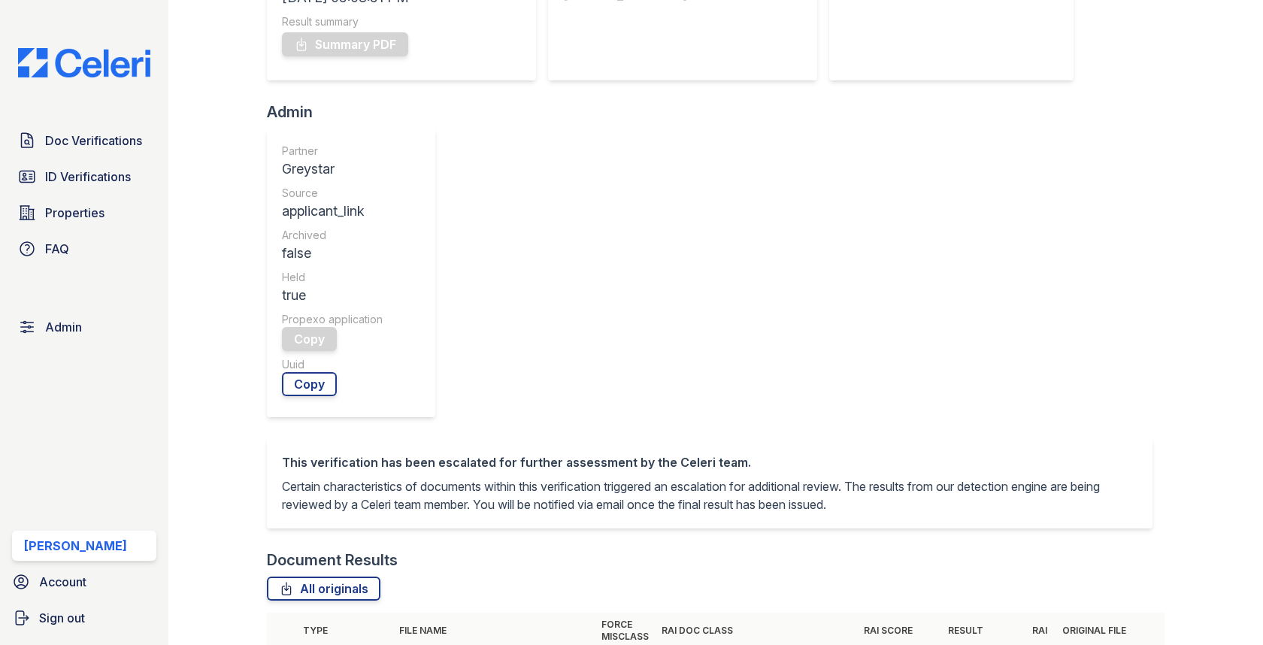
scroll to position [615, 0]
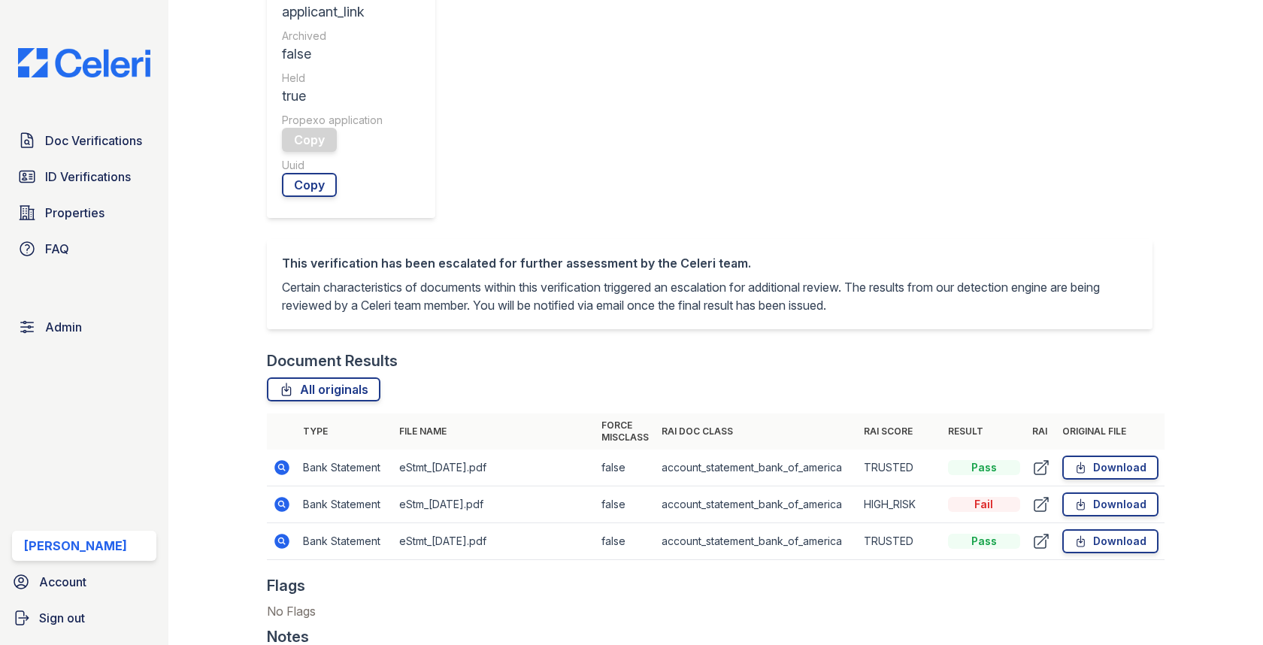
click at [278, 497] on icon at bounding box center [282, 504] width 15 height 15
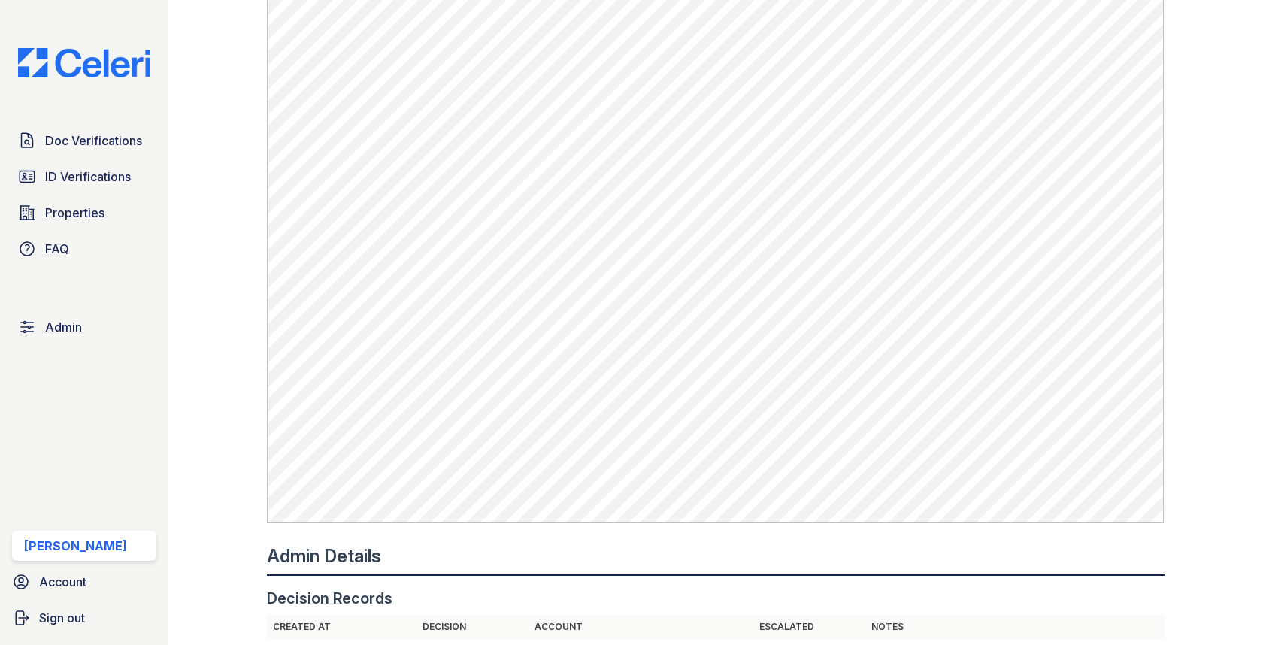
scroll to position [1395, 0]
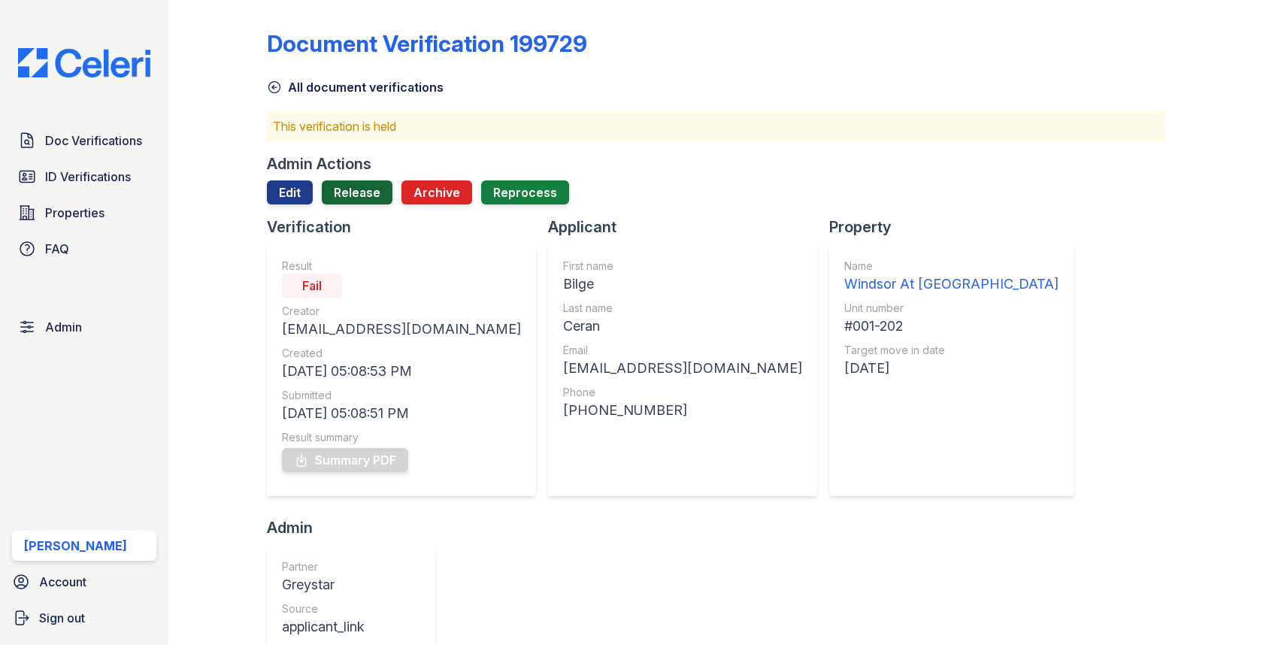
click at [362, 195] on link "Release" at bounding box center [357, 192] width 71 height 24
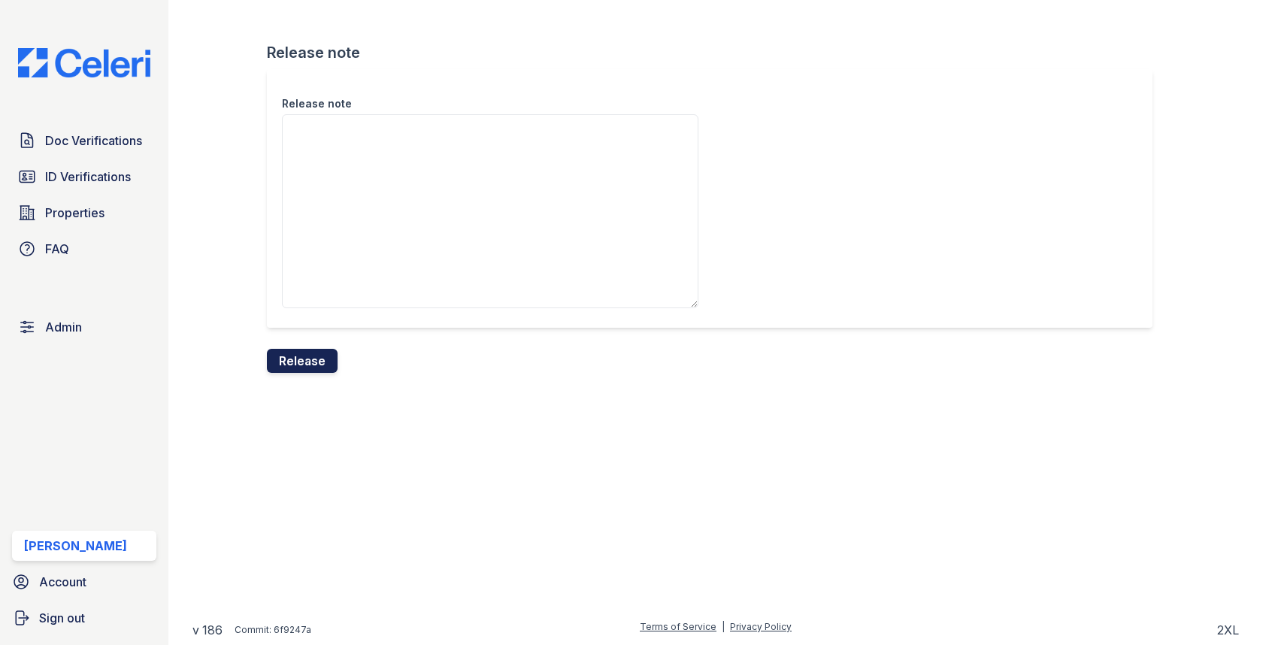
click at [313, 362] on button "Release" at bounding box center [302, 361] width 71 height 24
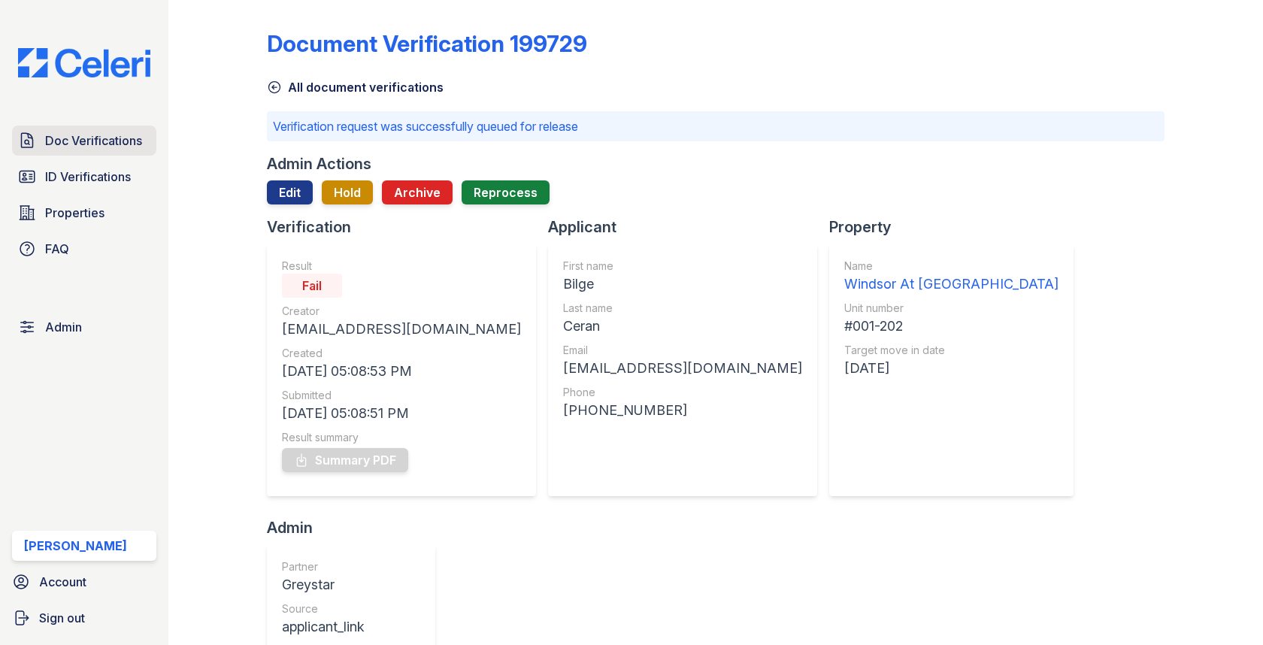
click at [71, 141] on span "Doc Verifications" at bounding box center [93, 141] width 97 height 18
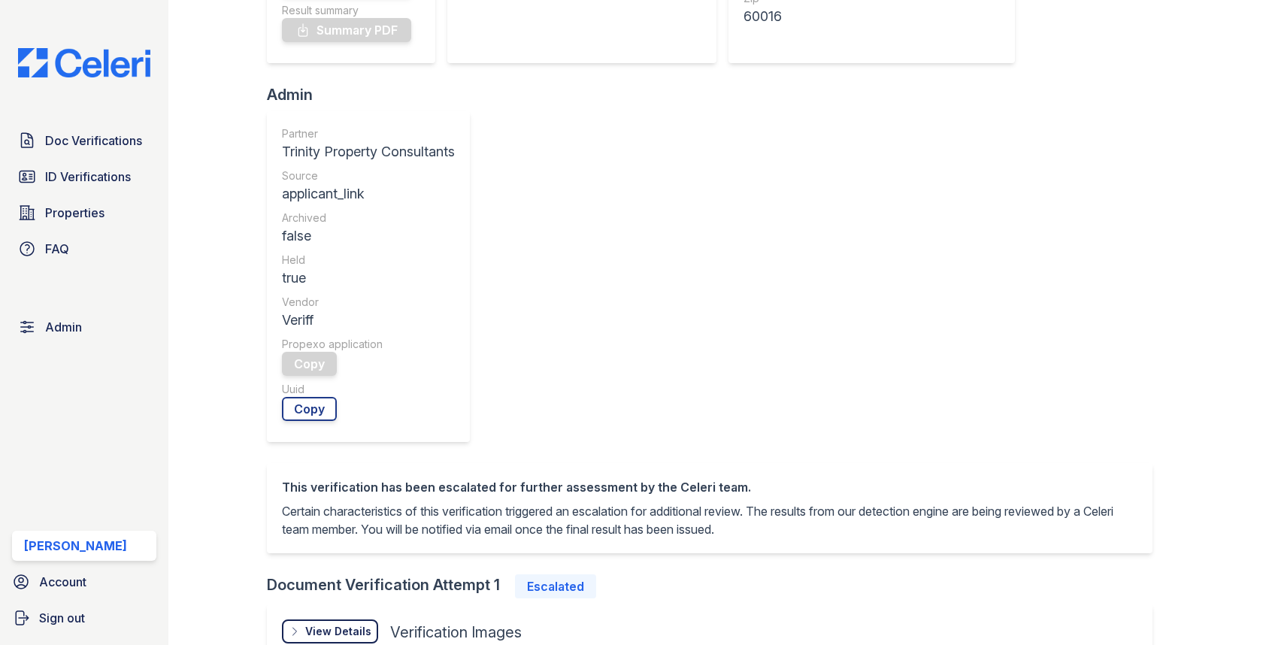
scroll to position [690, 0]
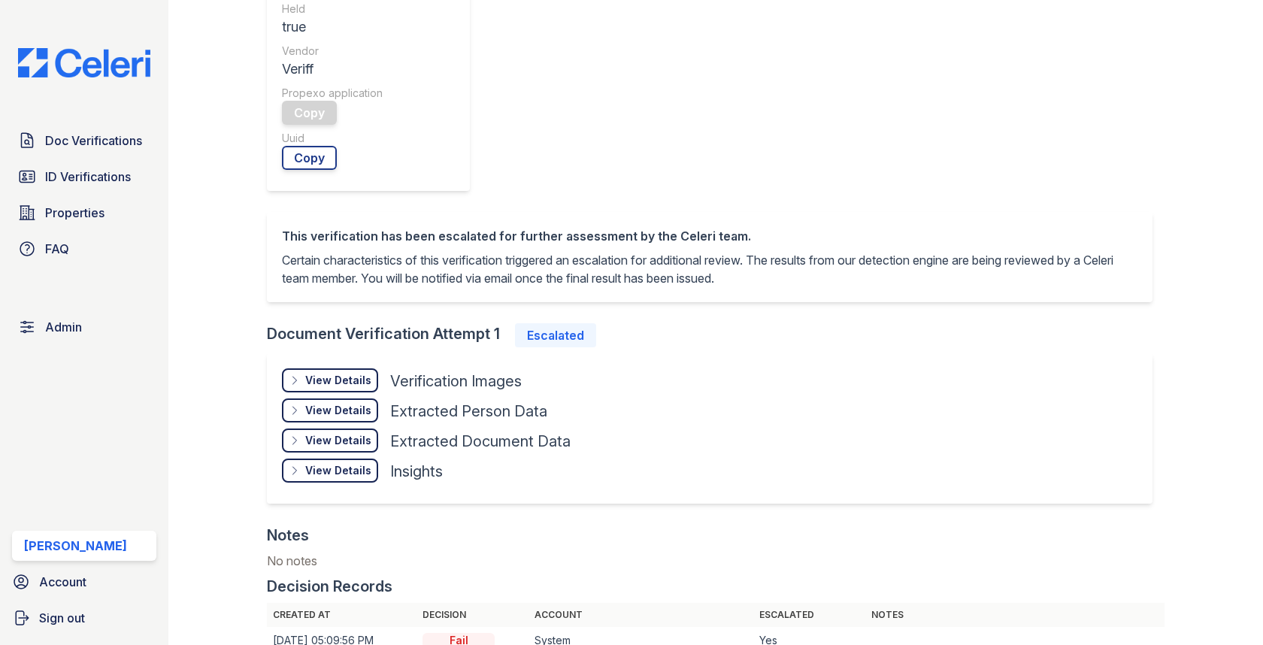
click at [334, 373] on div "View Details" at bounding box center [338, 380] width 66 height 15
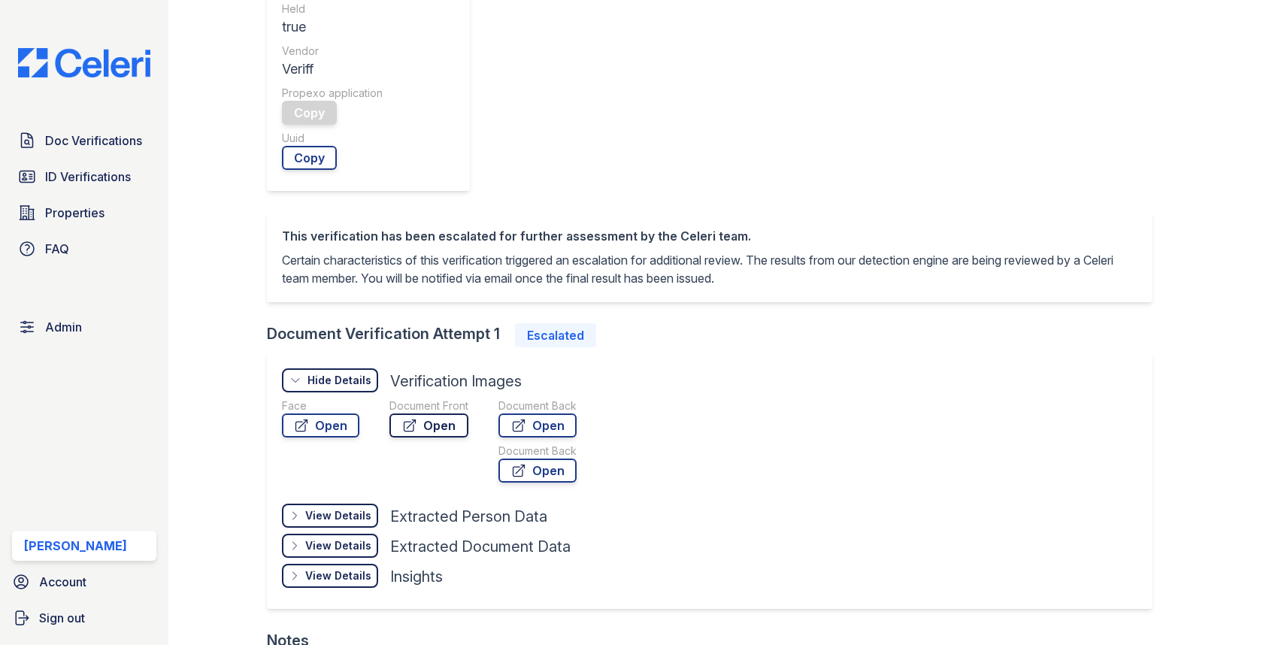
click at [428, 422] on link "Open" at bounding box center [428, 425] width 79 height 24
click at [304, 428] on icon at bounding box center [301, 425] width 15 height 15
click at [446, 436] on div "Open" at bounding box center [428, 425] width 79 height 24
click at [446, 427] on link "Open" at bounding box center [428, 425] width 79 height 24
click at [558, 428] on link "Open" at bounding box center [537, 425] width 78 height 24
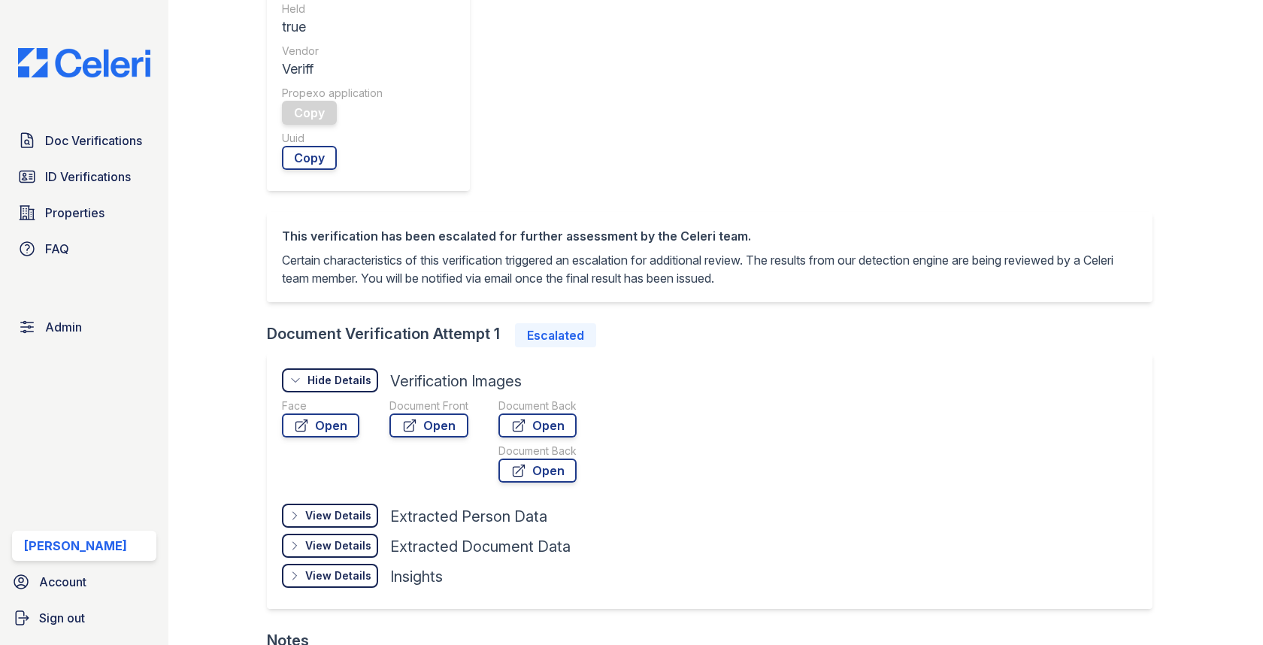
click at [318, 568] on div "View Details" at bounding box center [338, 575] width 66 height 15
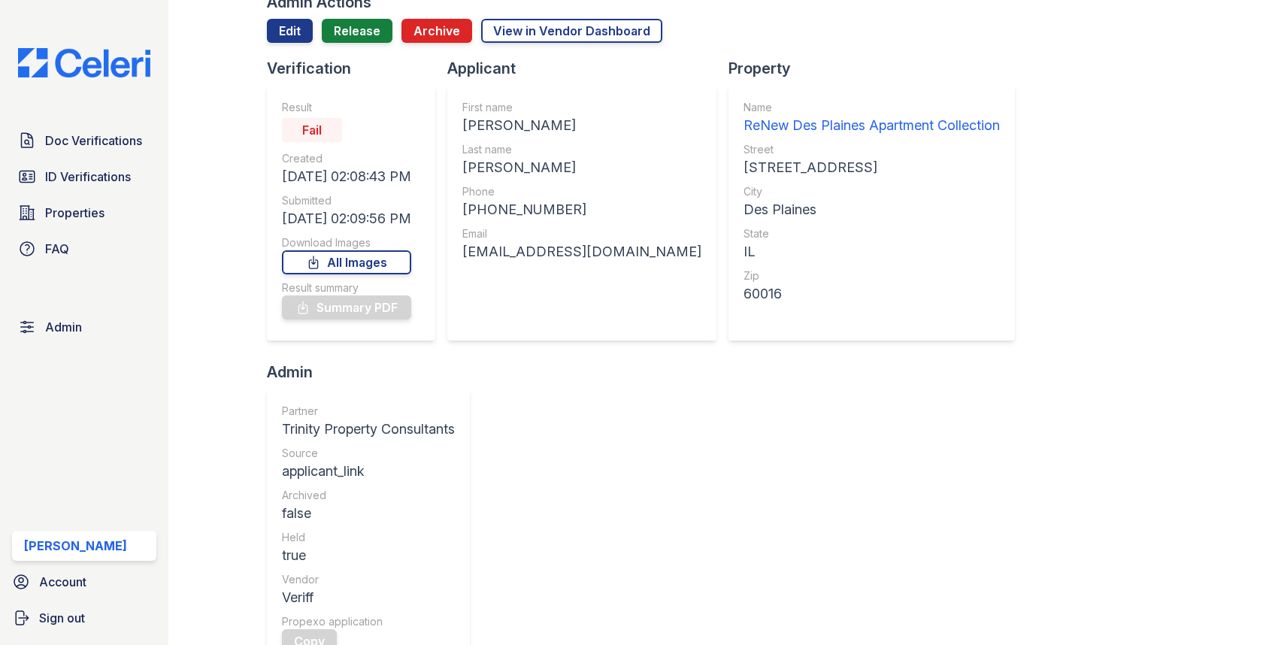
scroll to position [0, 0]
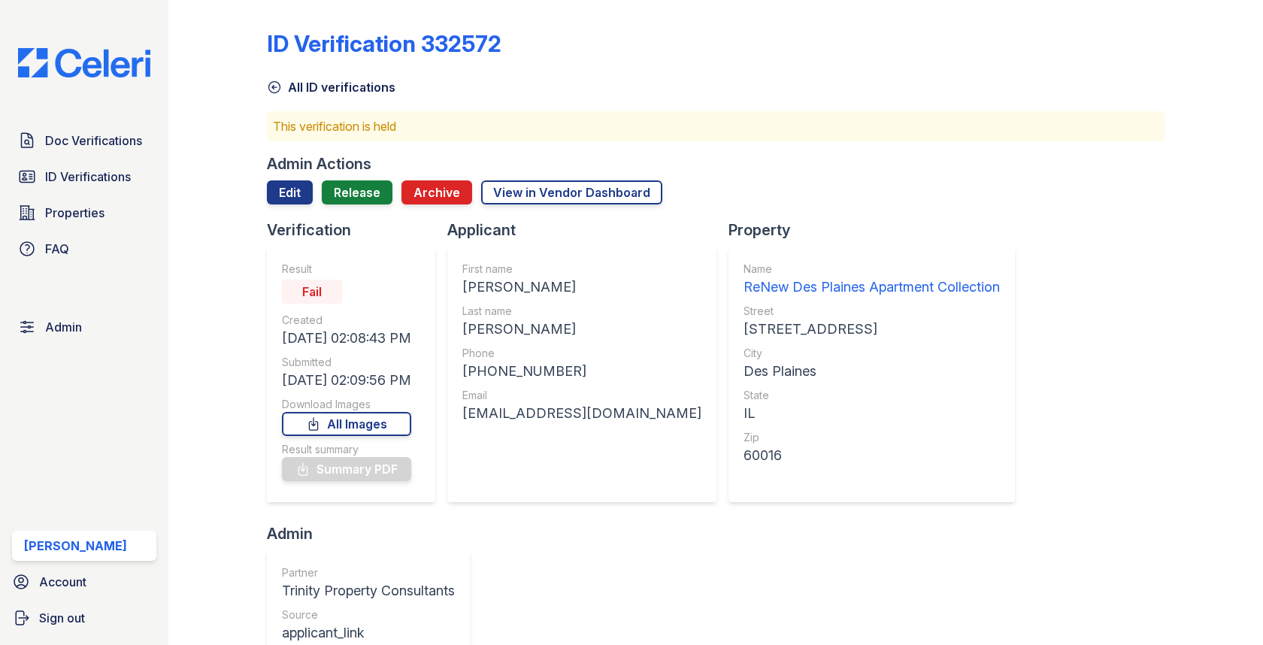
click at [301, 208] on div at bounding box center [715, 211] width 897 height 15
click at [301, 200] on link "Edit" at bounding box center [290, 192] width 46 height 24
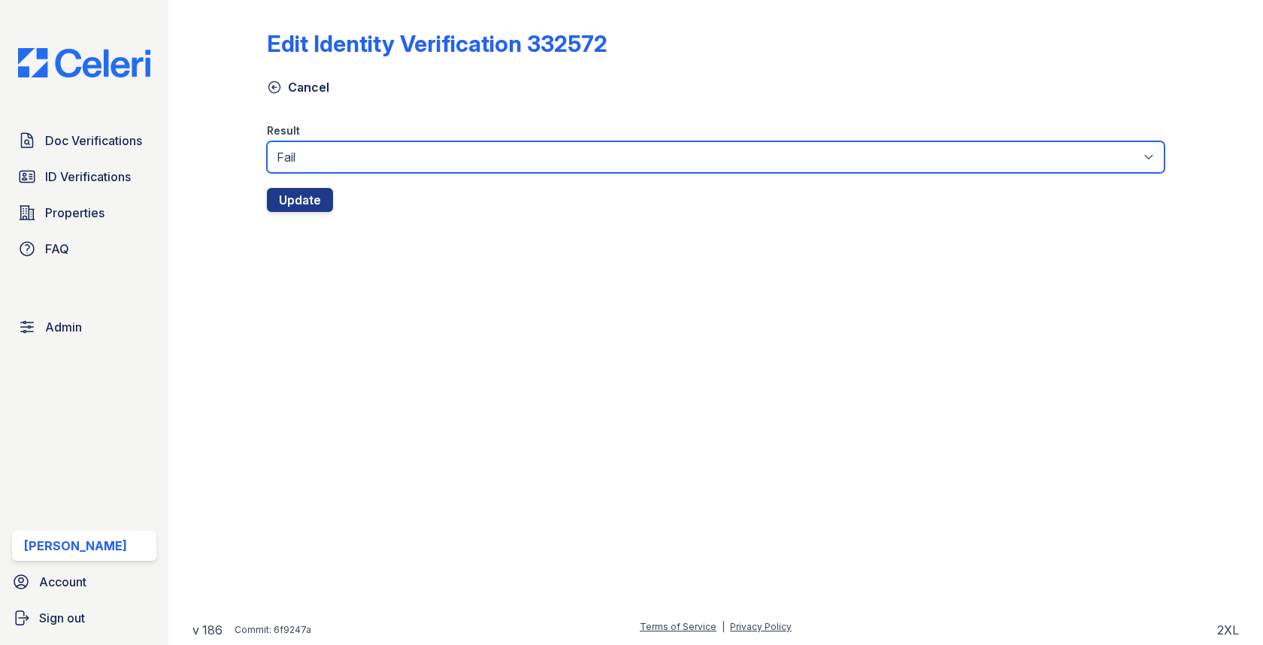
click at [331, 162] on select "Fail Pass" at bounding box center [715, 157] width 897 height 32
select select "pass"
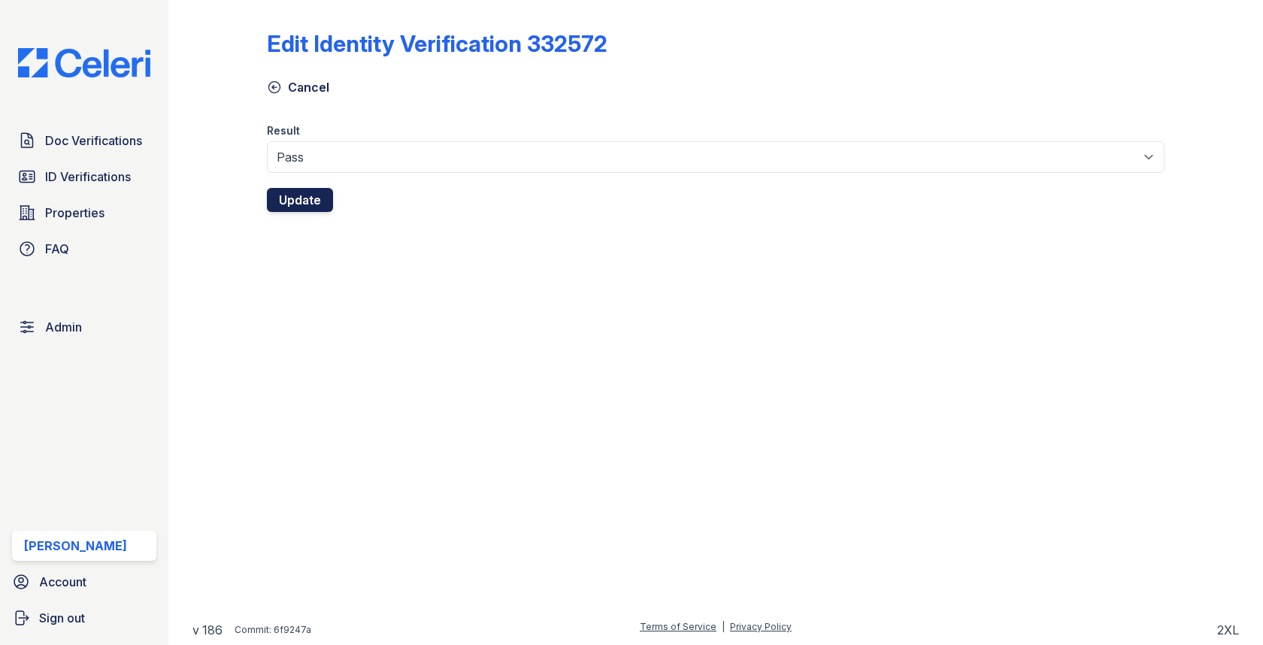
click at [299, 201] on button "Update" at bounding box center [300, 200] width 66 height 24
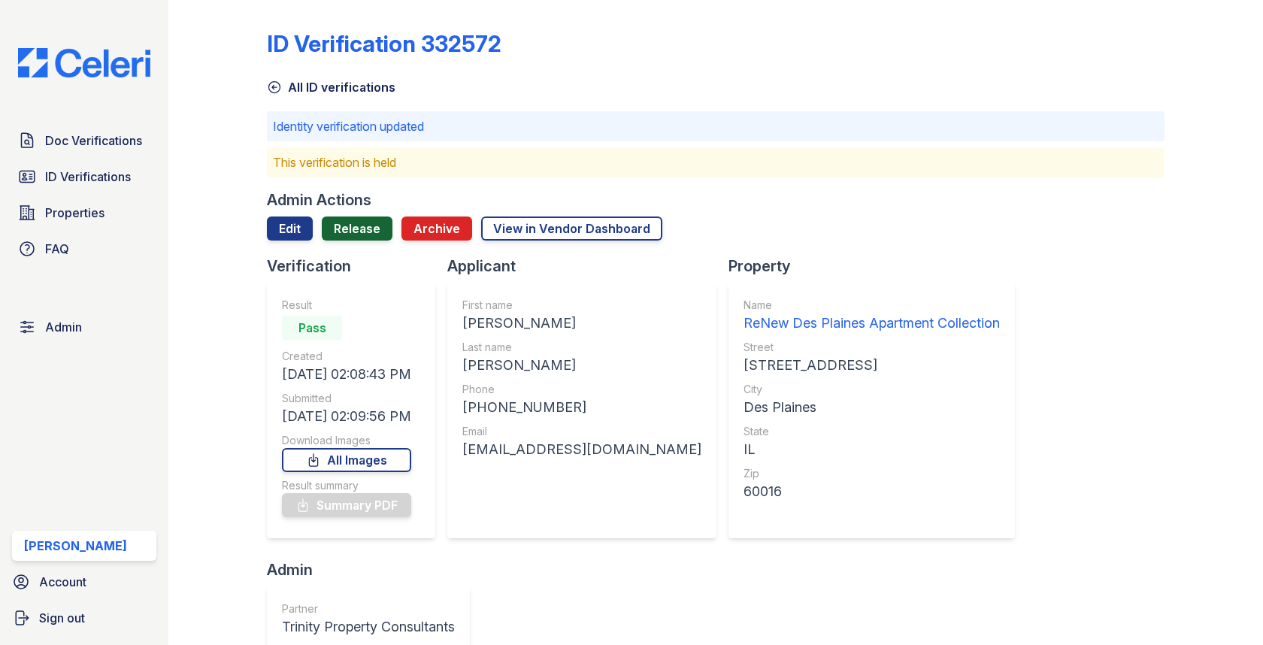
click at [350, 221] on link "Release" at bounding box center [357, 228] width 71 height 24
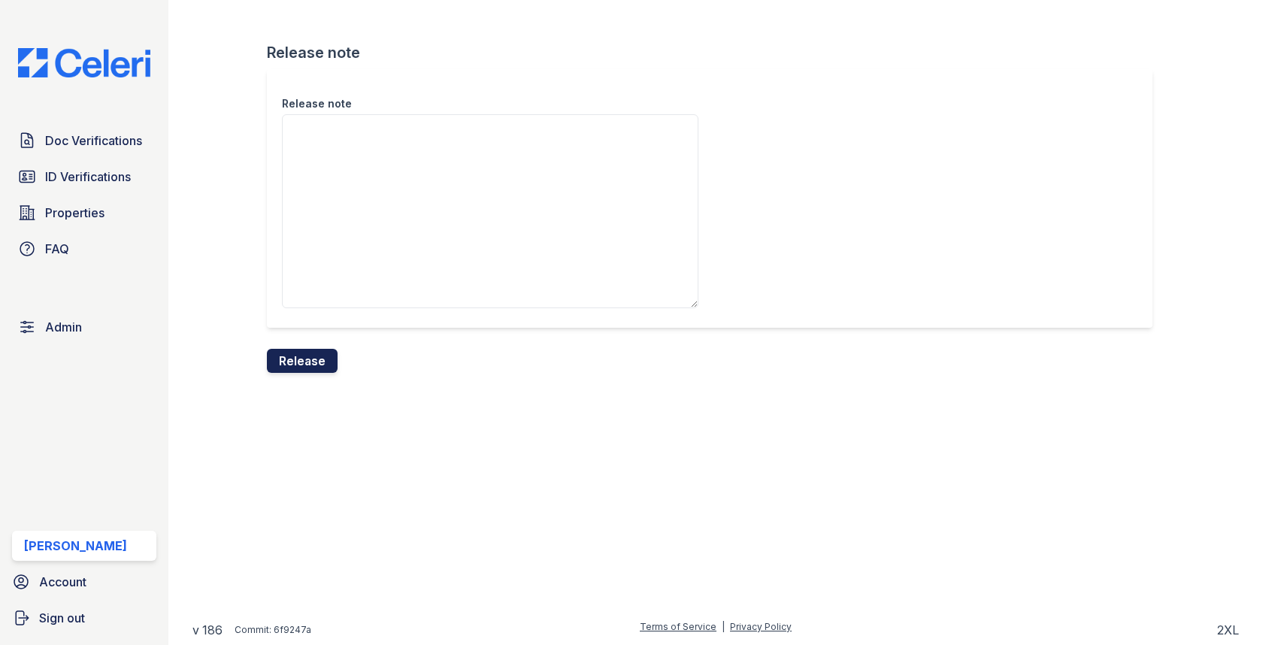
click at [301, 368] on button "Release" at bounding box center [302, 361] width 71 height 24
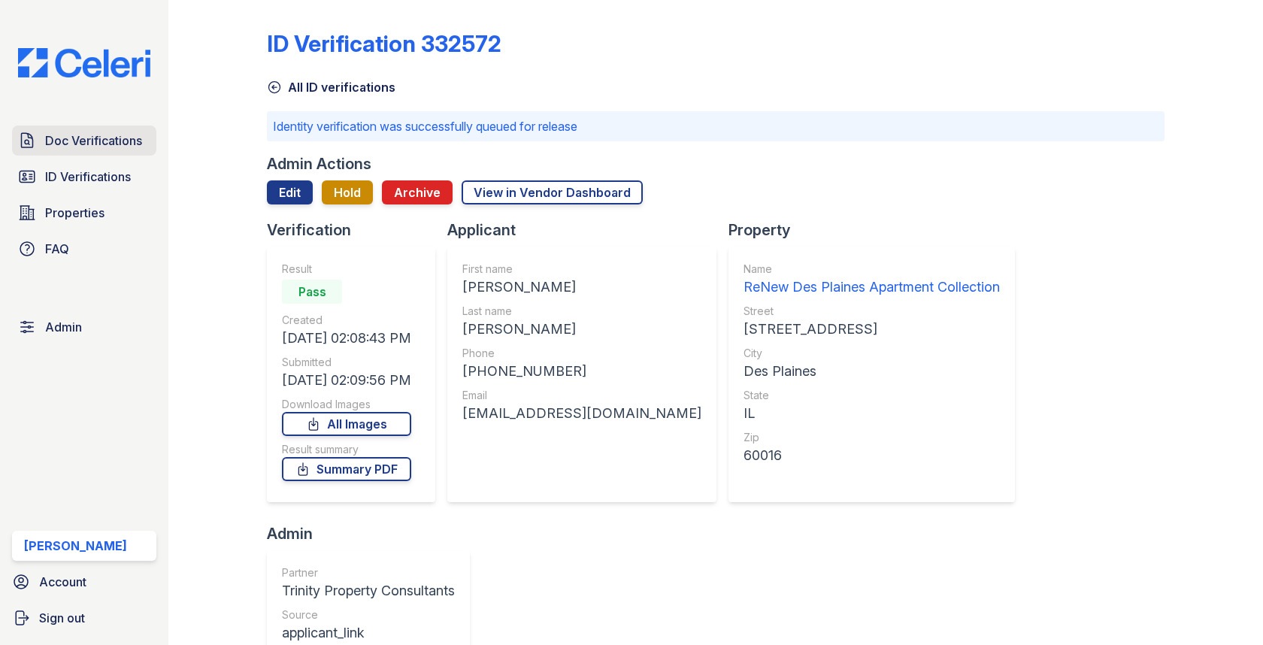
click at [132, 128] on link "Doc Verifications" at bounding box center [84, 141] width 144 height 30
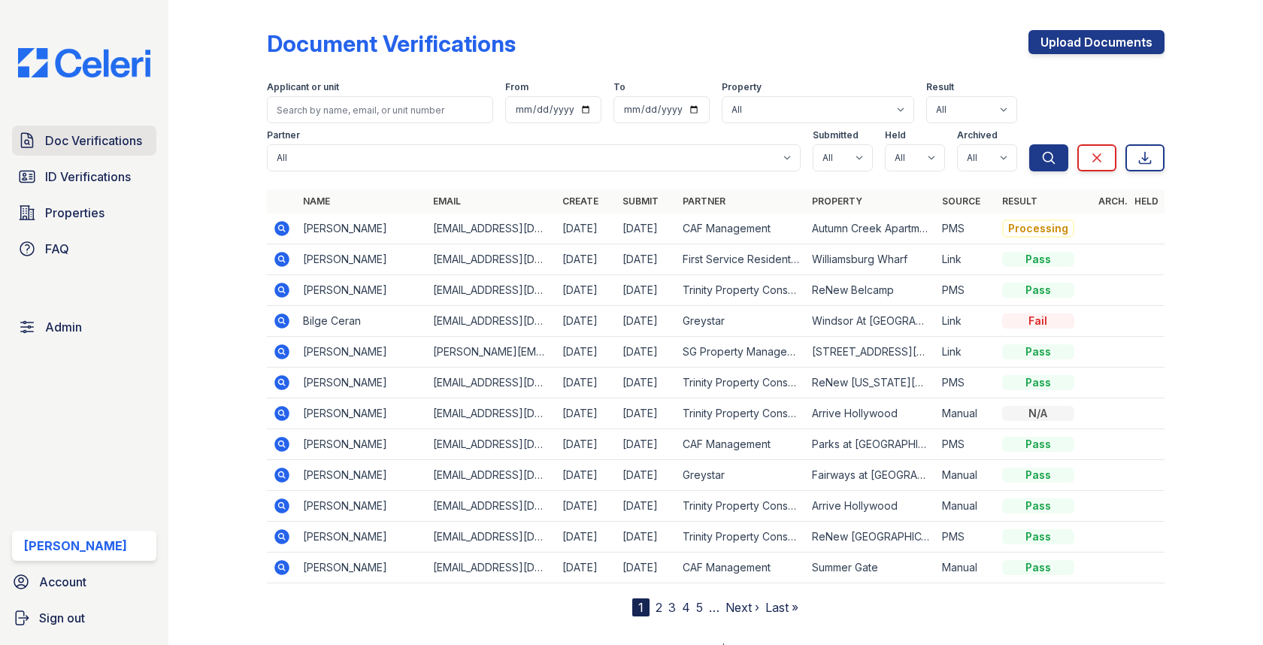
click at [80, 132] on span "Doc Verifications" at bounding box center [93, 141] width 97 height 18
click at [292, 226] on td at bounding box center [282, 228] width 30 height 31
click at [280, 229] on icon at bounding box center [282, 228] width 4 height 4
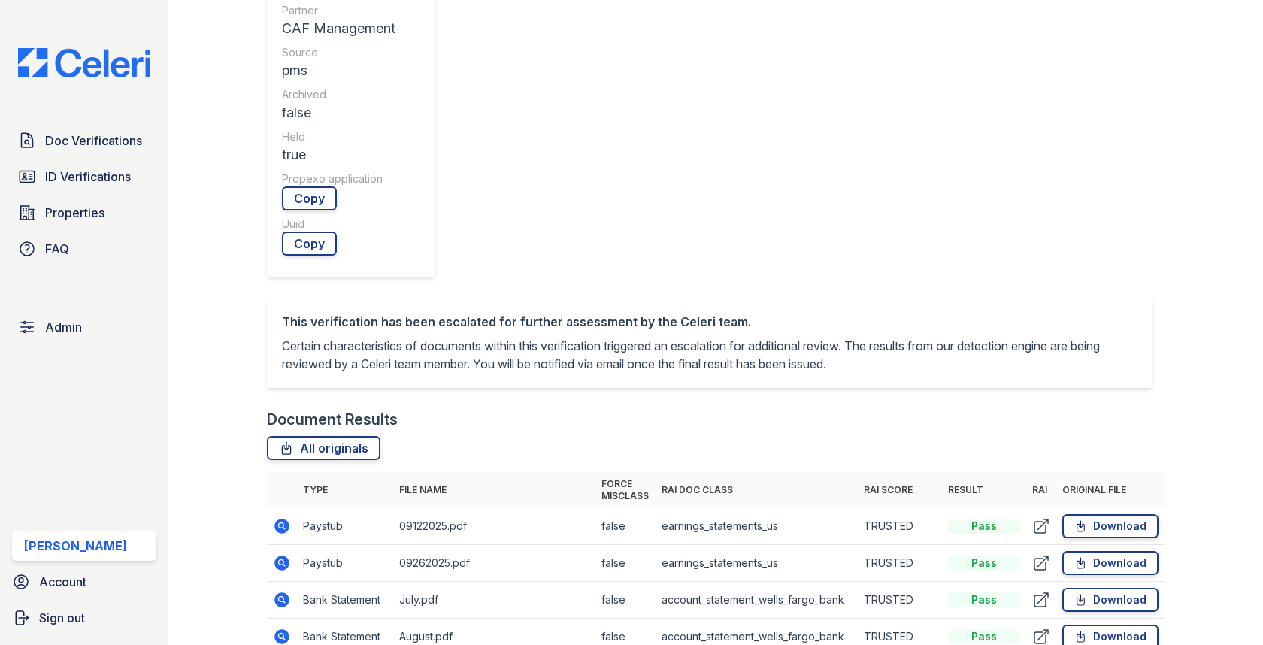
scroll to position [543, 0]
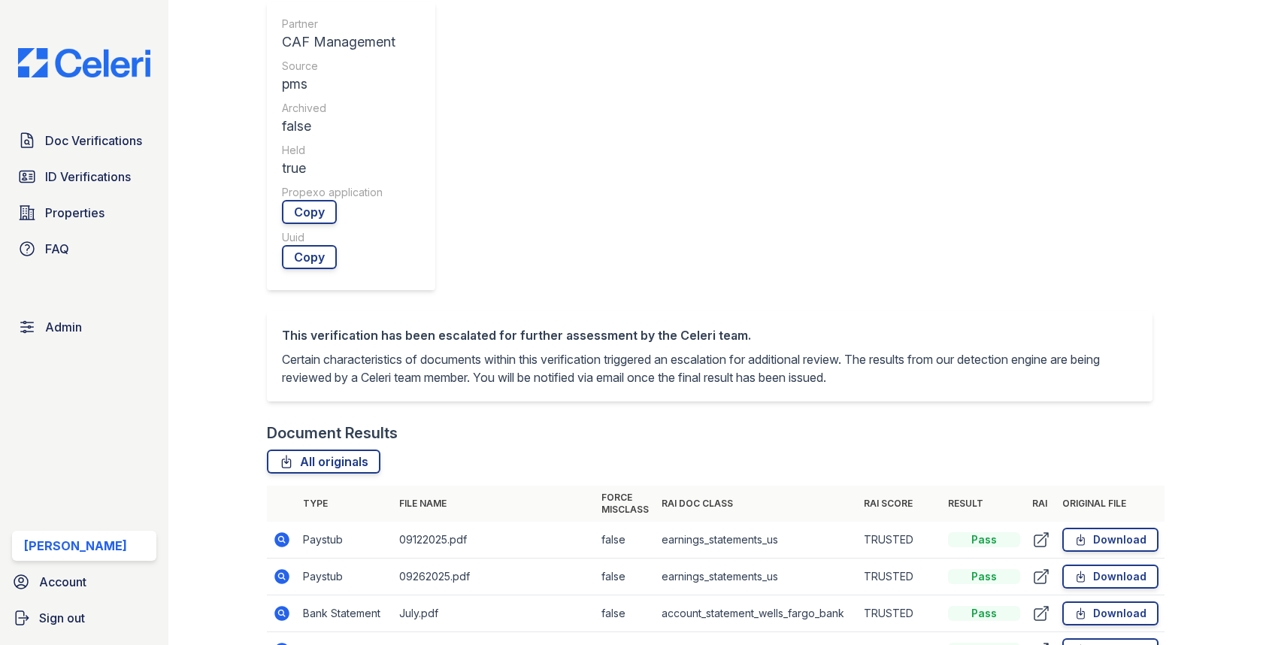
click at [285, 532] on icon at bounding box center [282, 539] width 15 height 15
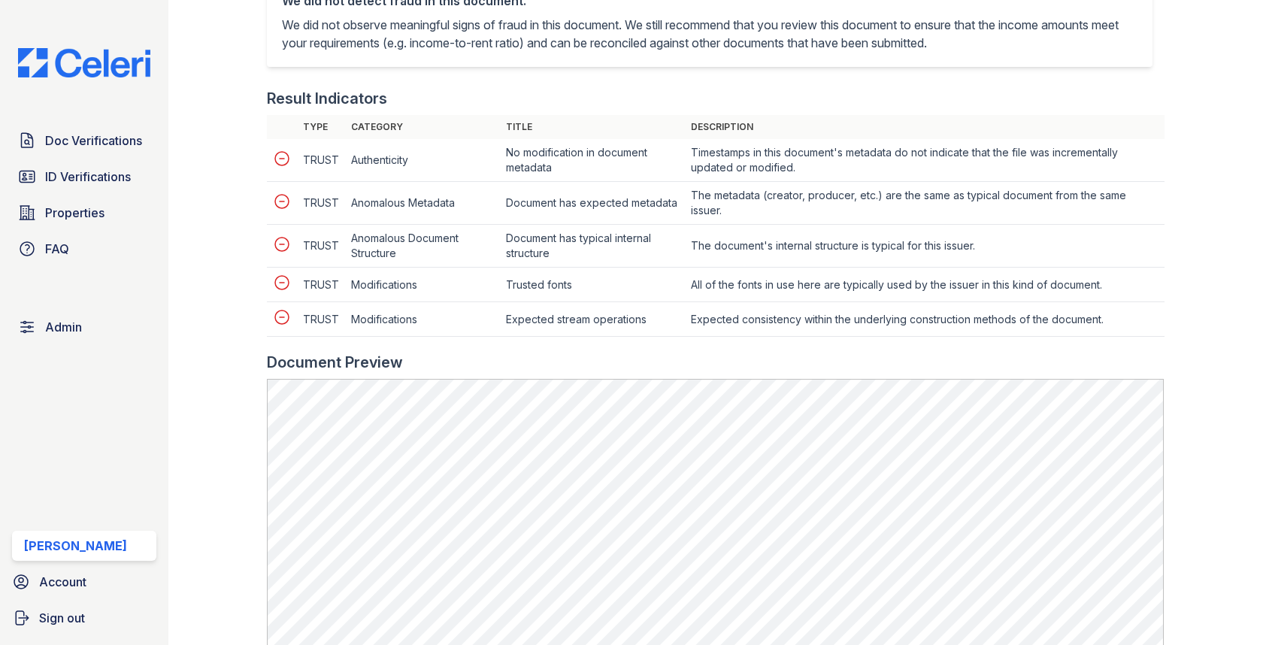
scroll to position [729, 0]
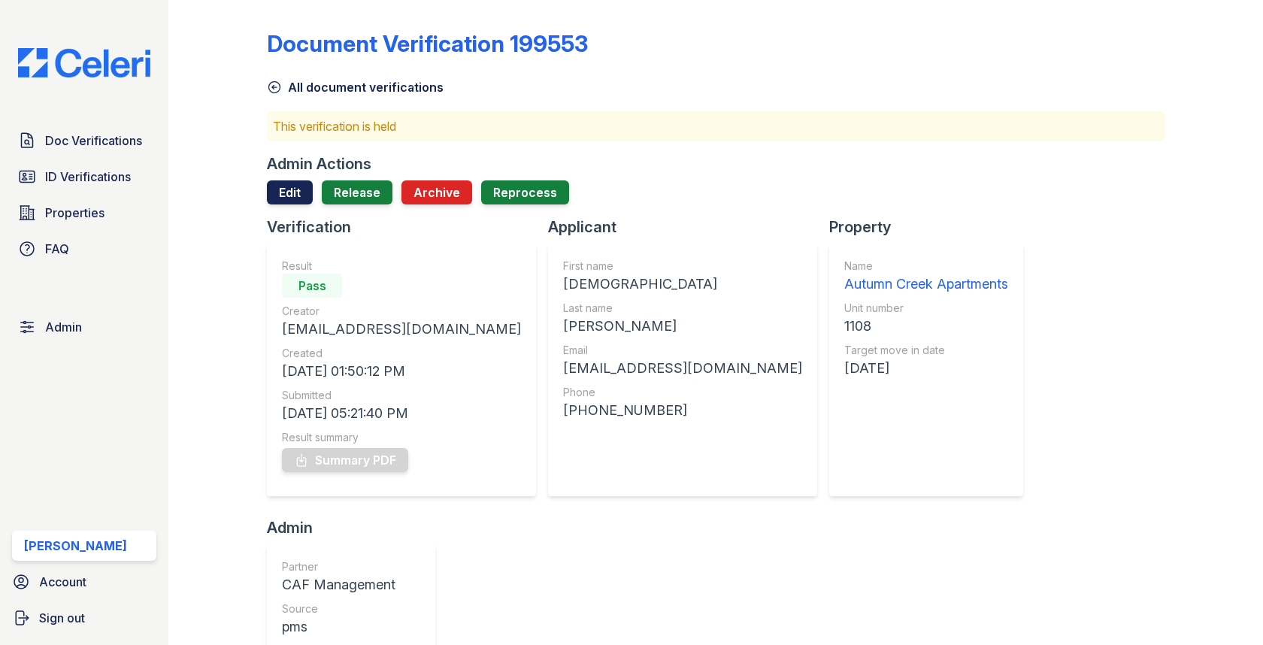
click at [295, 188] on link "Edit" at bounding box center [290, 192] width 46 height 24
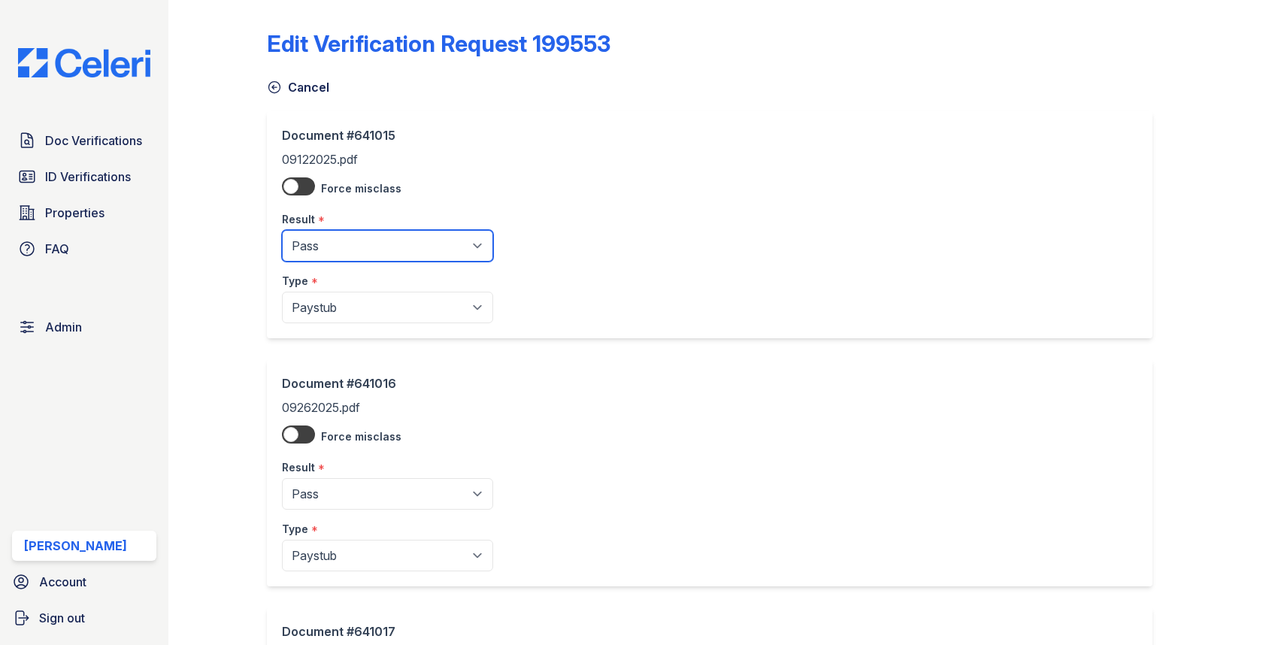
click at [329, 253] on select "Pending Sent Started Processing Pass Fail Caution Error N/A" at bounding box center [387, 246] width 211 height 32
select select "fail"
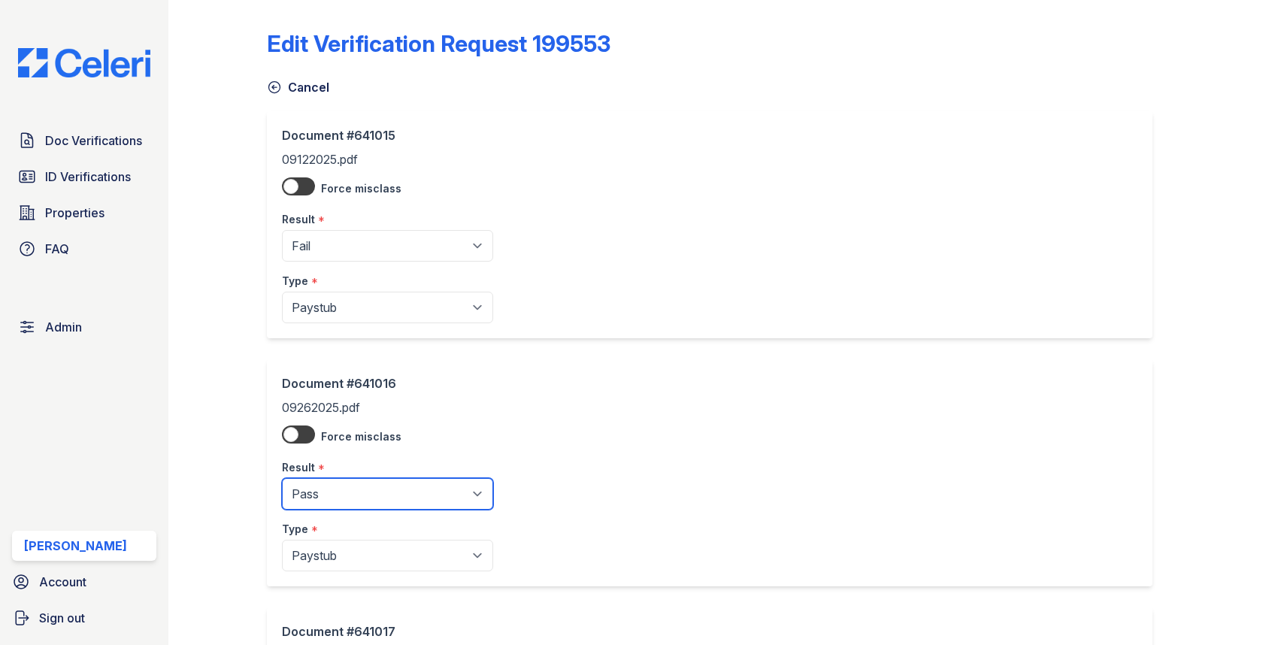
click at [365, 499] on select "Pending Sent Started Processing Pass Fail Caution Error N/A" at bounding box center [387, 494] width 211 height 32
select select "fail"
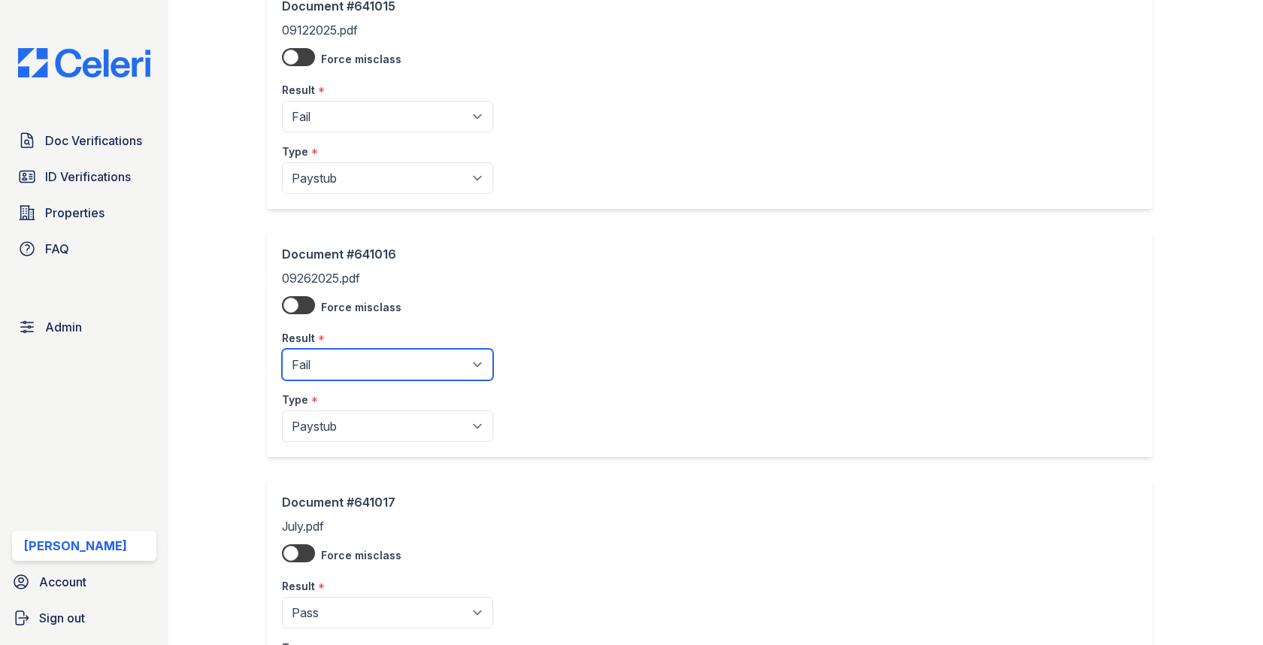
scroll to position [776, 0]
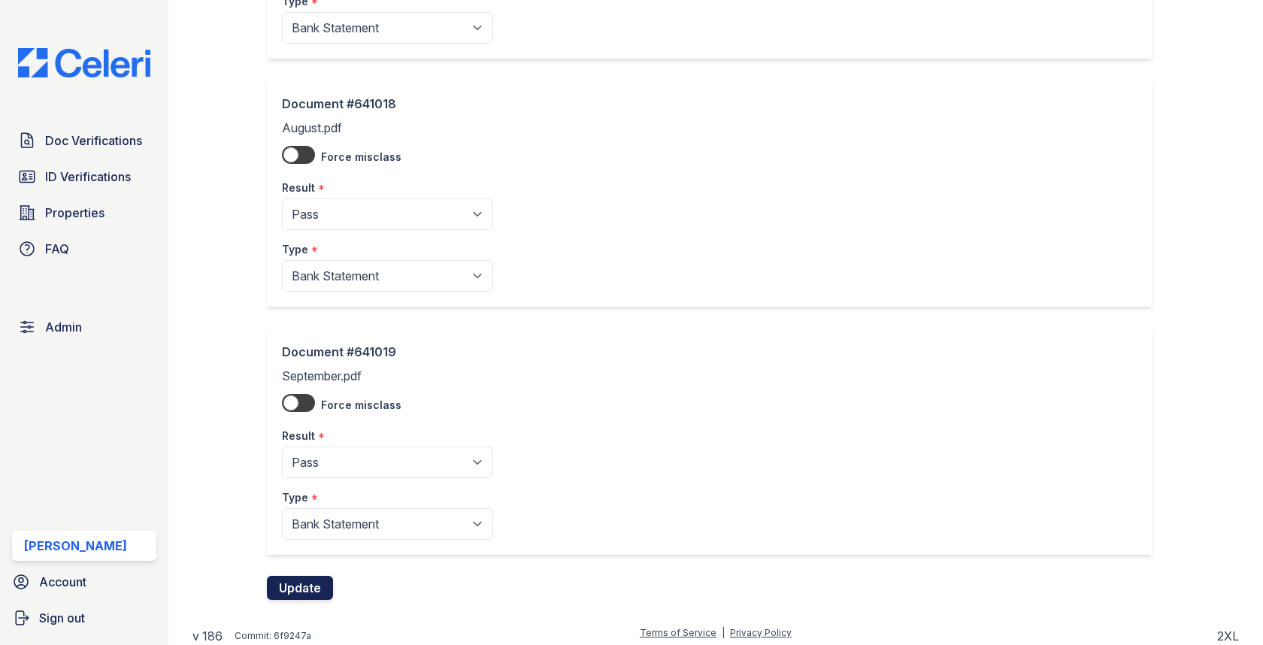
click at [322, 576] on button "Update" at bounding box center [300, 588] width 66 height 24
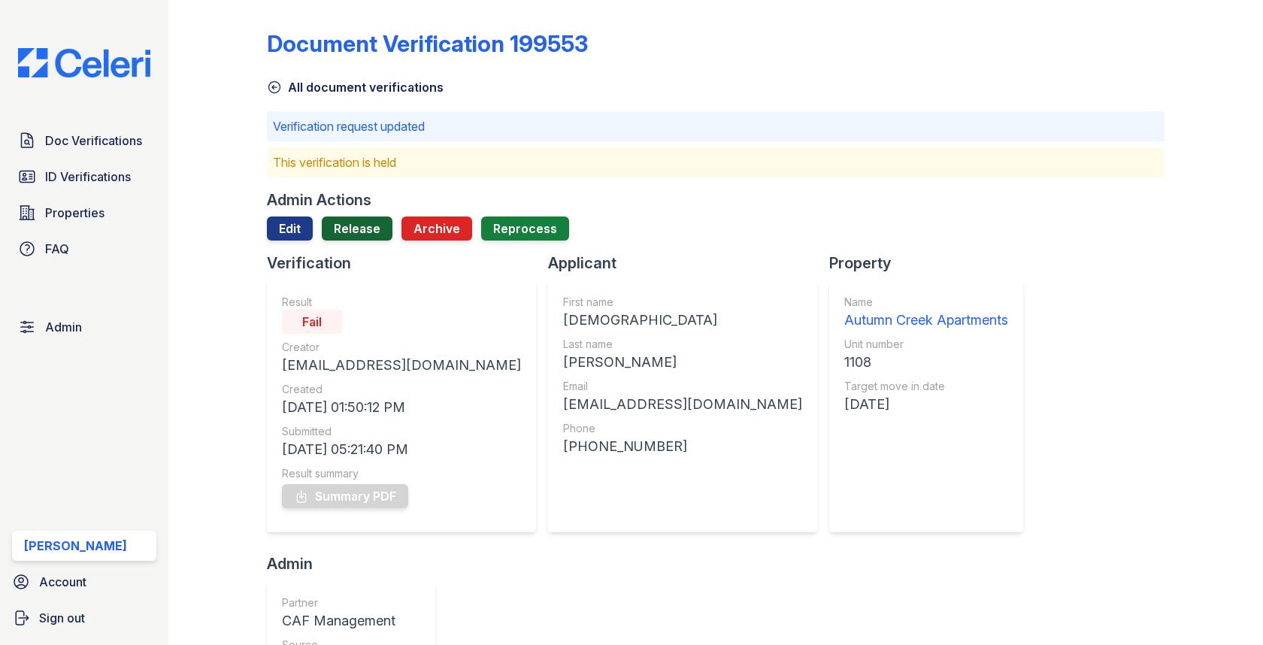
click at [348, 225] on link "Release" at bounding box center [357, 228] width 71 height 24
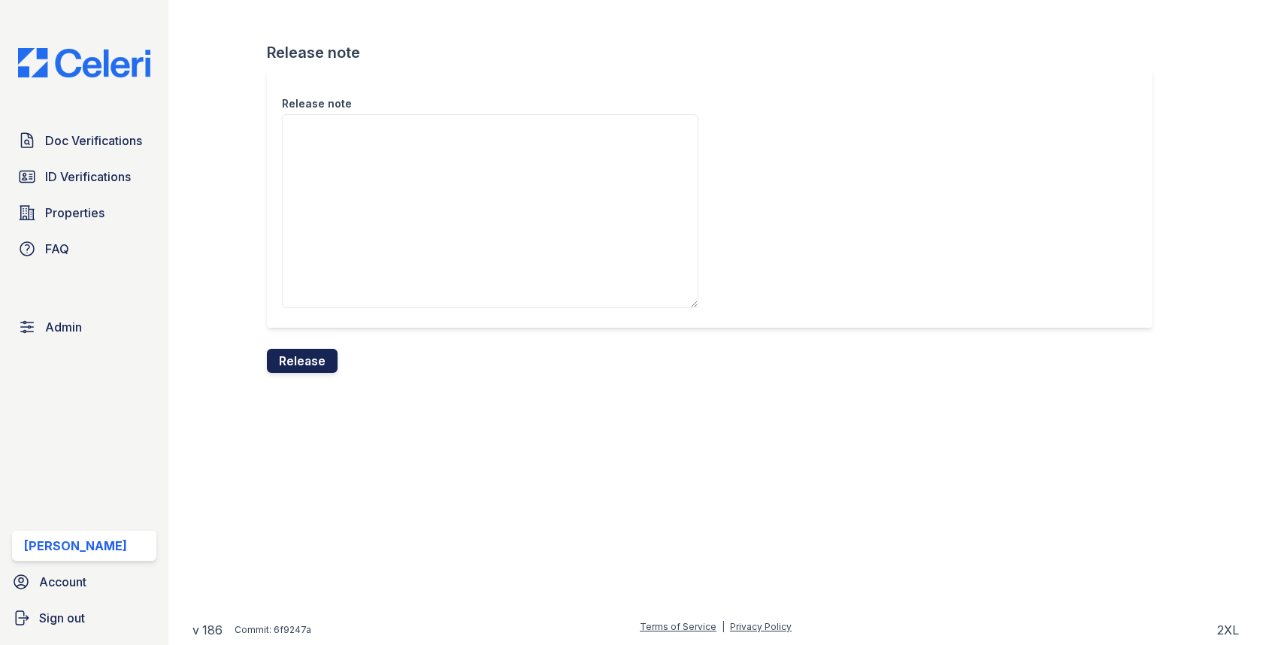
click at [311, 363] on button "Release" at bounding box center [302, 361] width 71 height 24
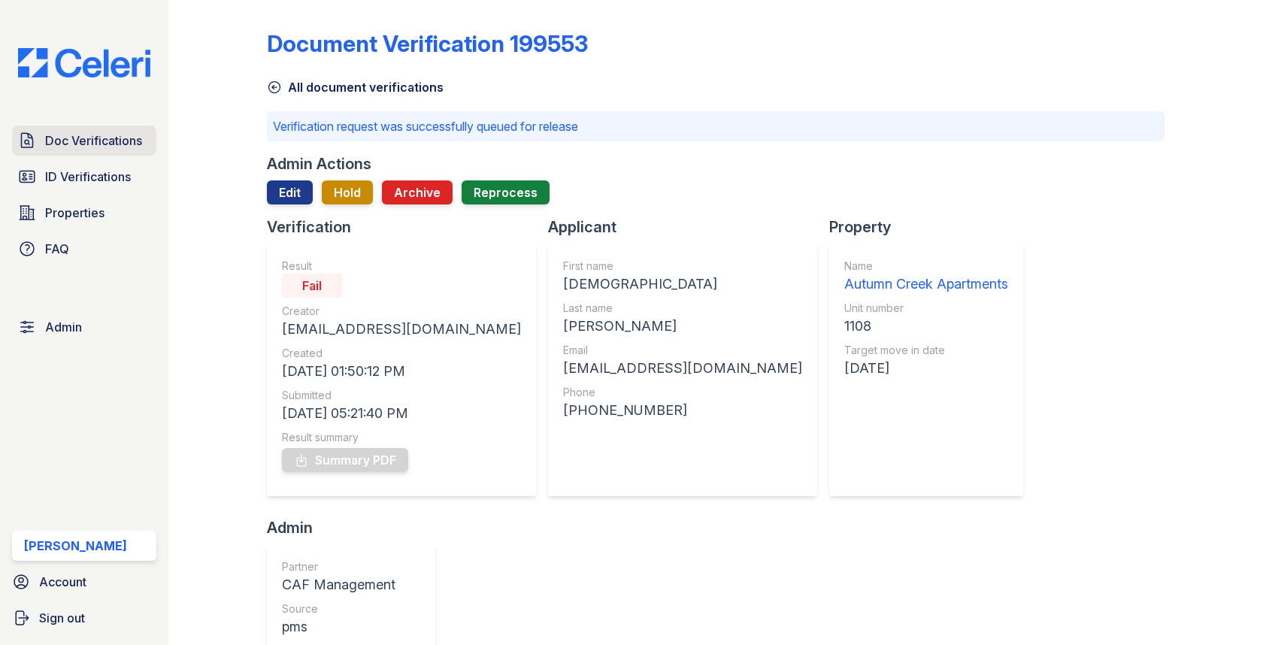
click at [38, 127] on link "Doc Verifications" at bounding box center [84, 141] width 144 height 30
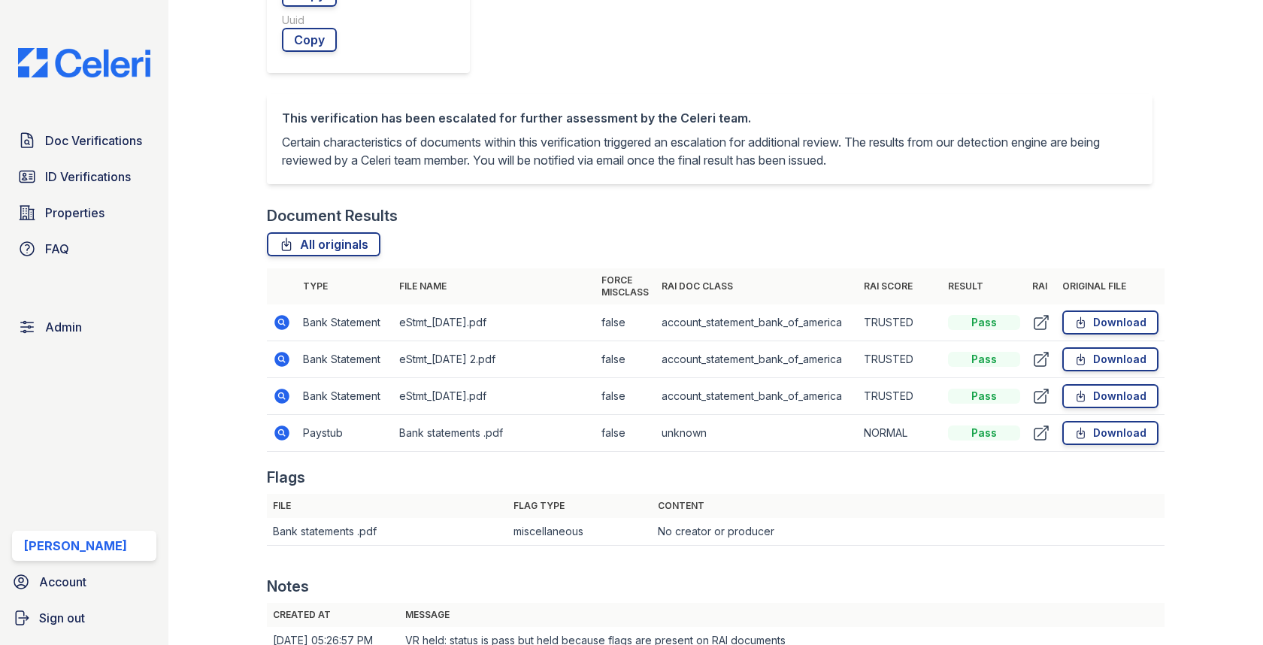
scroll to position [699, 0]
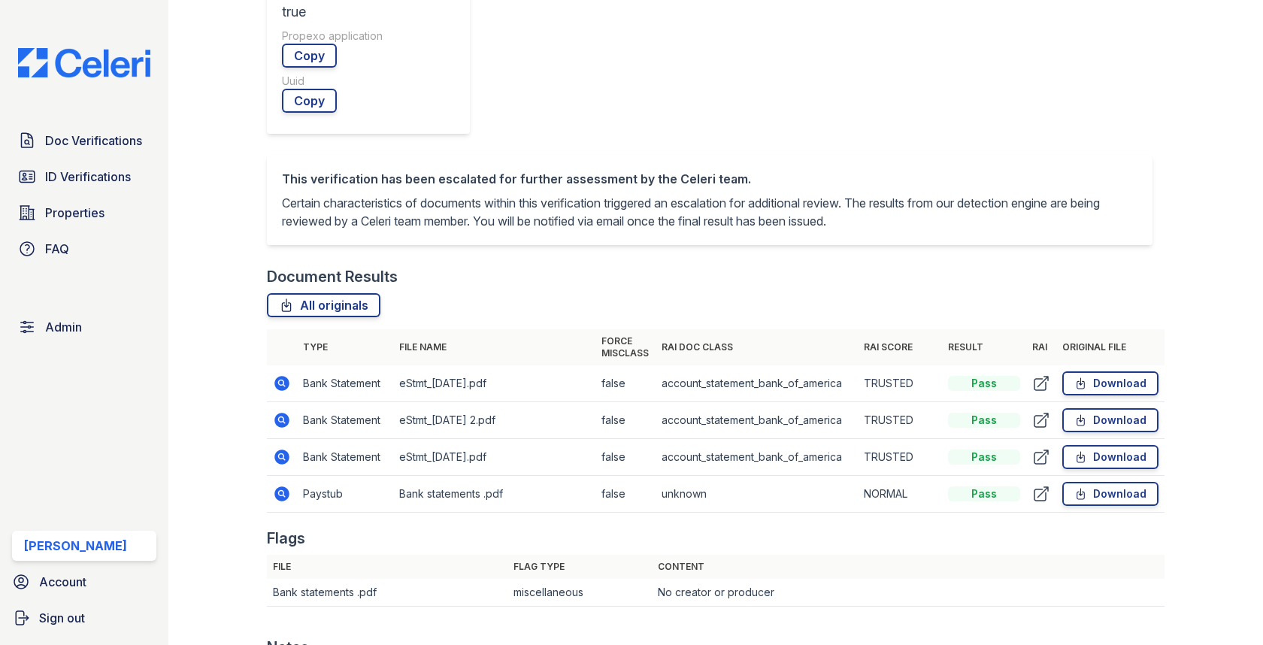
click at [284, 485] on icon at bounding box center [282, 494] width 18 height 18
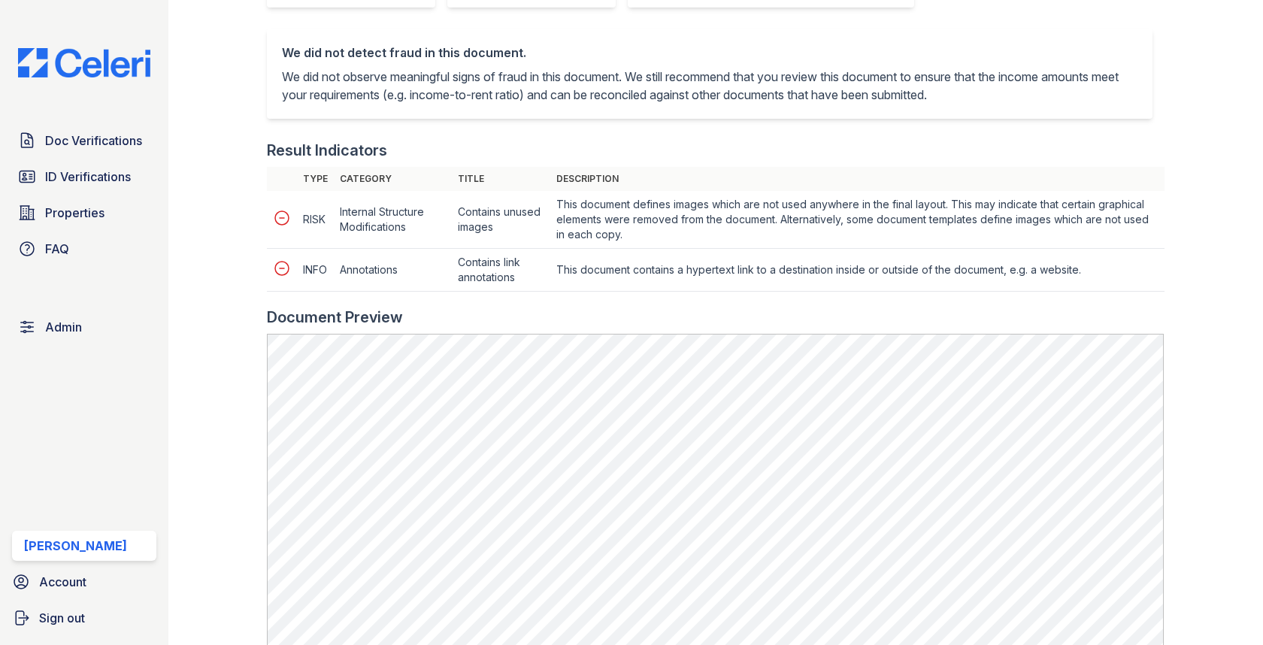
scroll to position [592, 0]
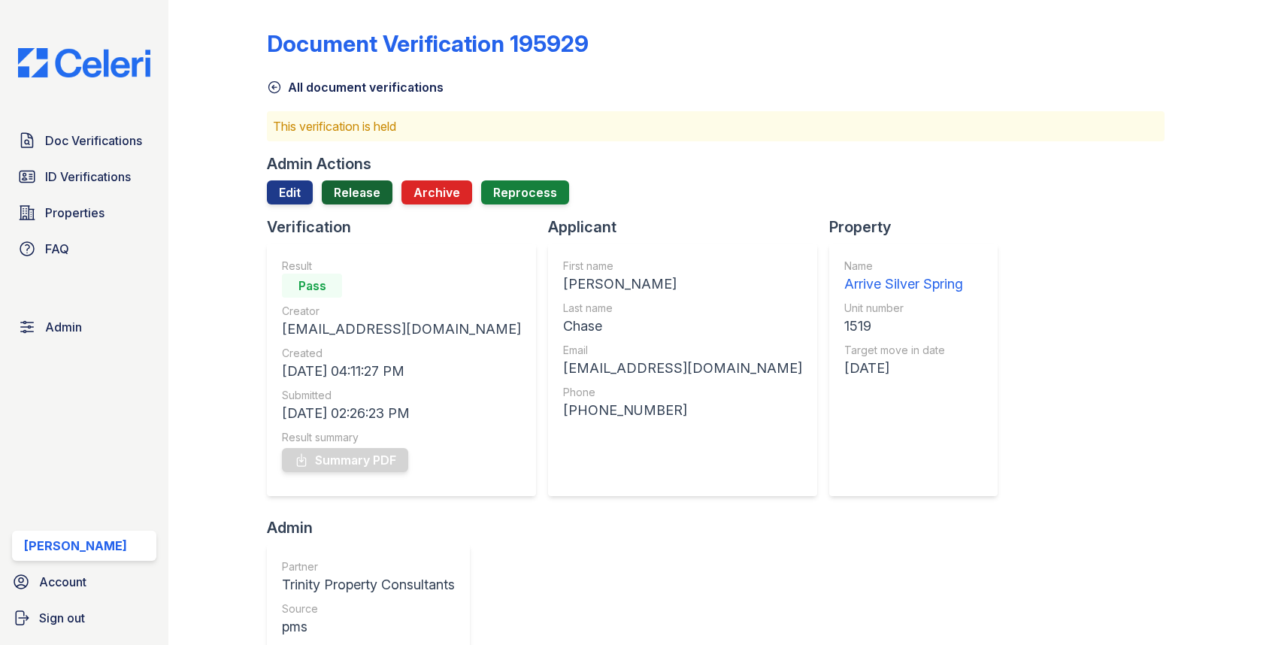
click at [370, 184] on link "Release" at bounding box center [357, 192] width 71 height 24
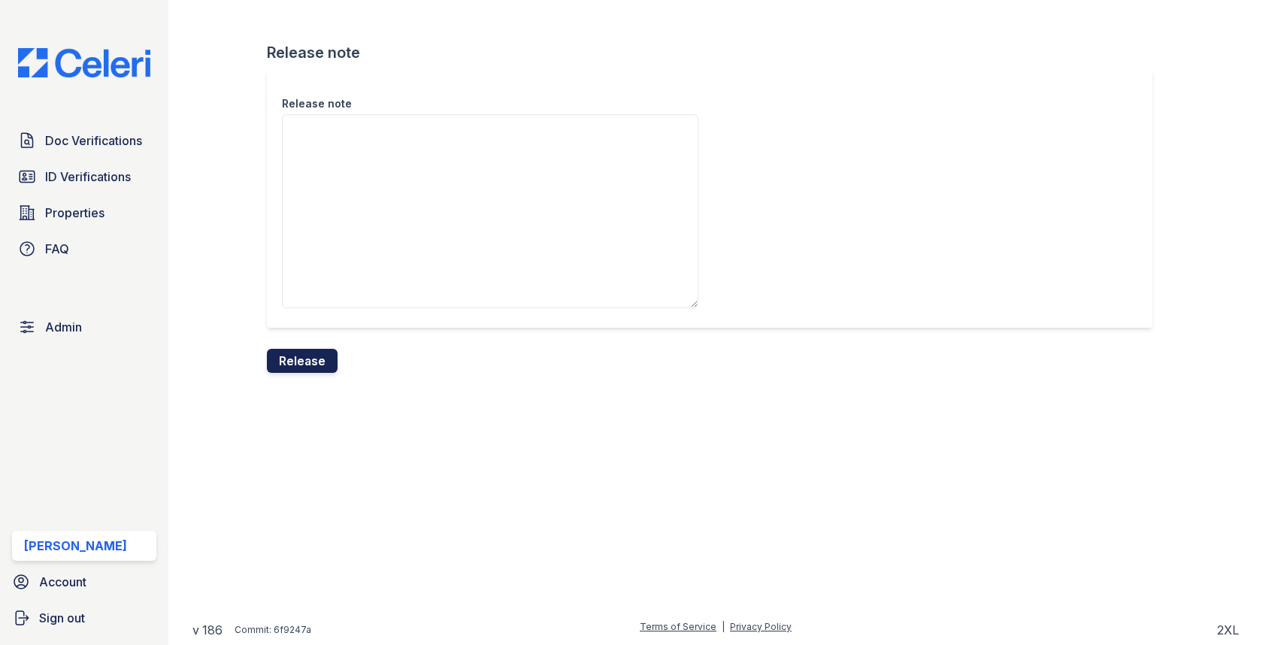
click at [301, 349] on button "Release" at bounding box center [302, 361] width 71 height 24
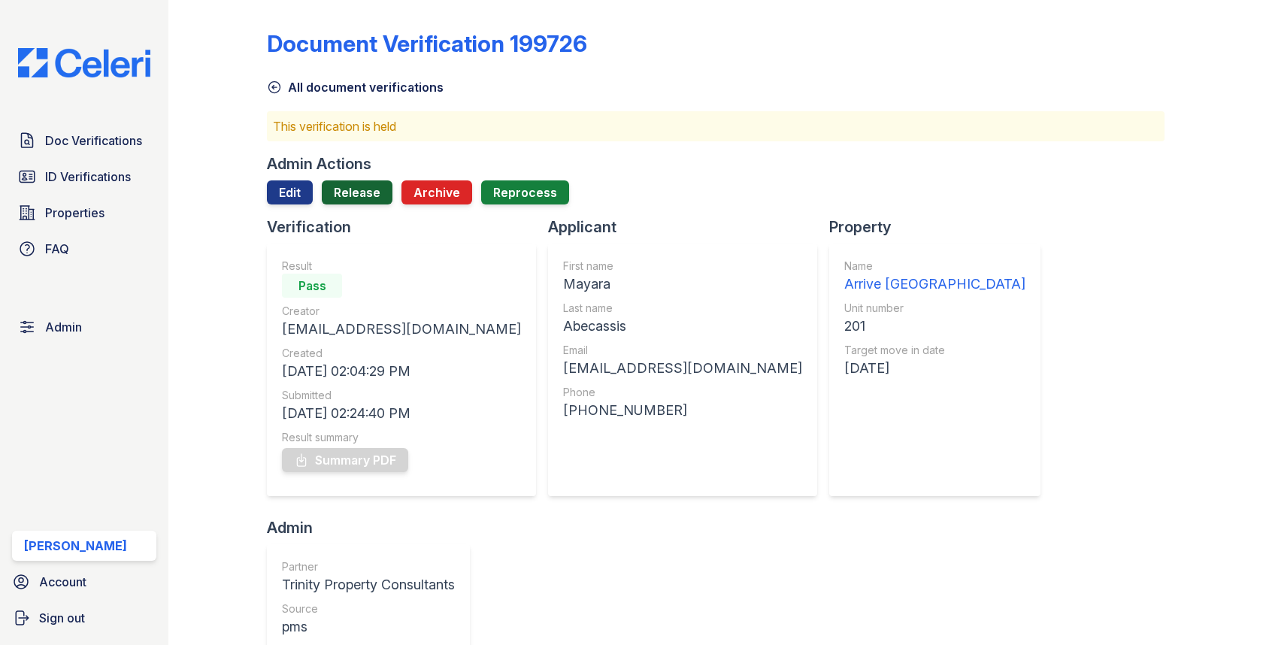
click at [356, 189] on link "Release" at bounding box center [357, 192] width 71 height 24
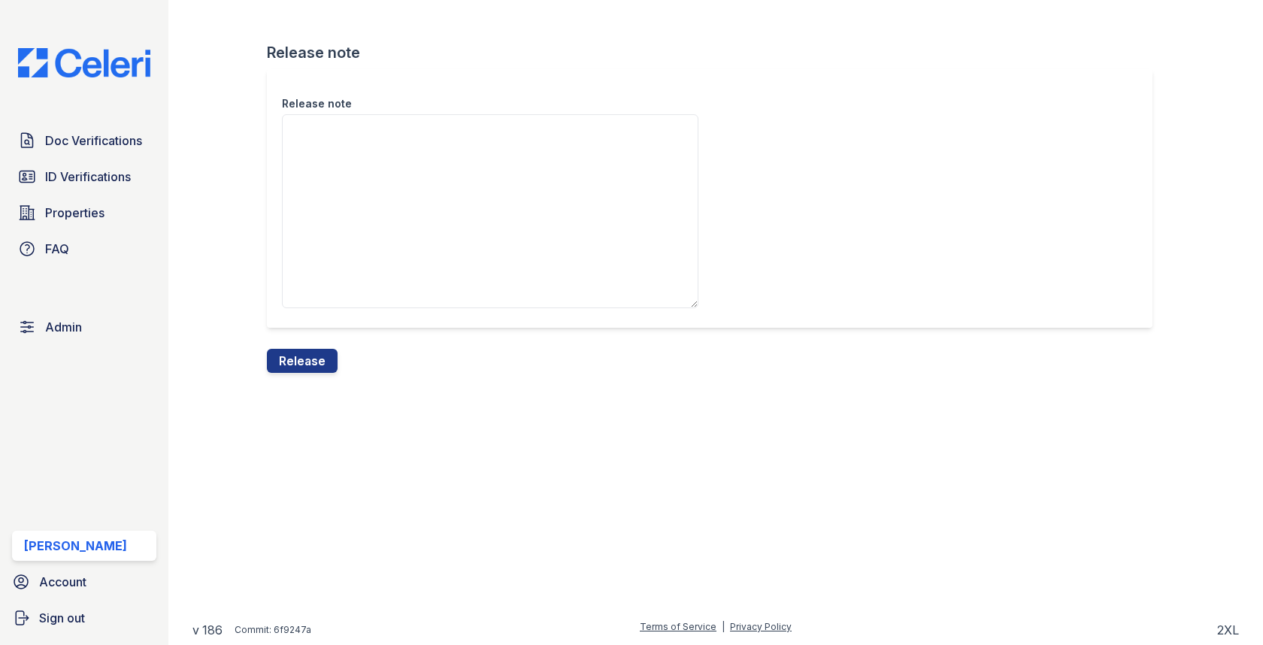
click at [319, 395] on div "Release note Release note Release" at bounding box center [715, 198] width 1046 height 397
click at [319, 376] on div "Release note Release note Release" at bounding box center [715, 198] width 1046 height 397
click at [319, 356] on button "Release" at bounding box center [302, 361] width 71 height 24
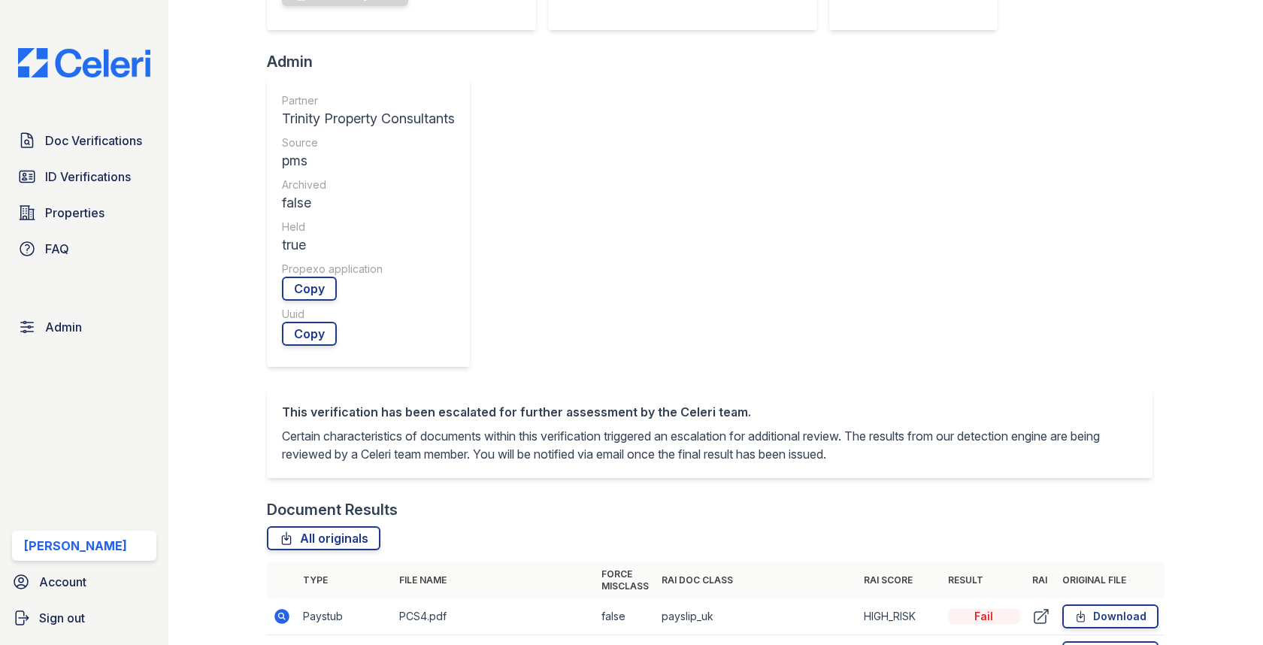
scroll to position [618, 0]
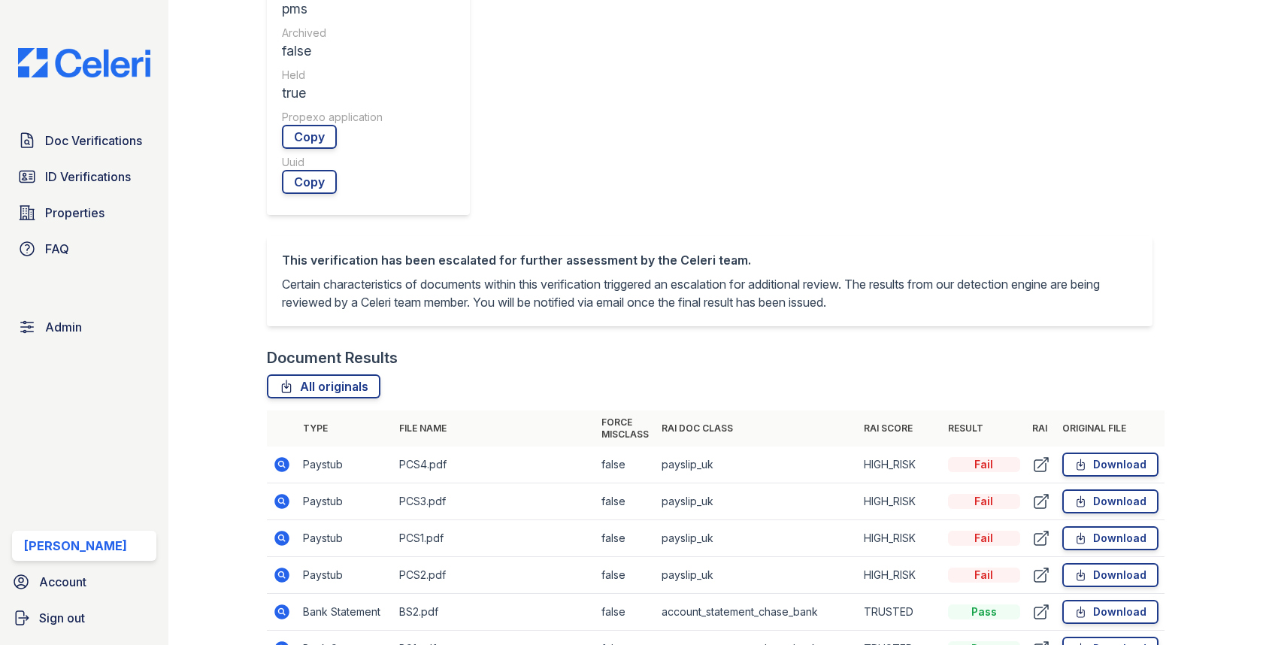
click at [283, 492] on icon at bounding box center [282, 501] width 18 height 18
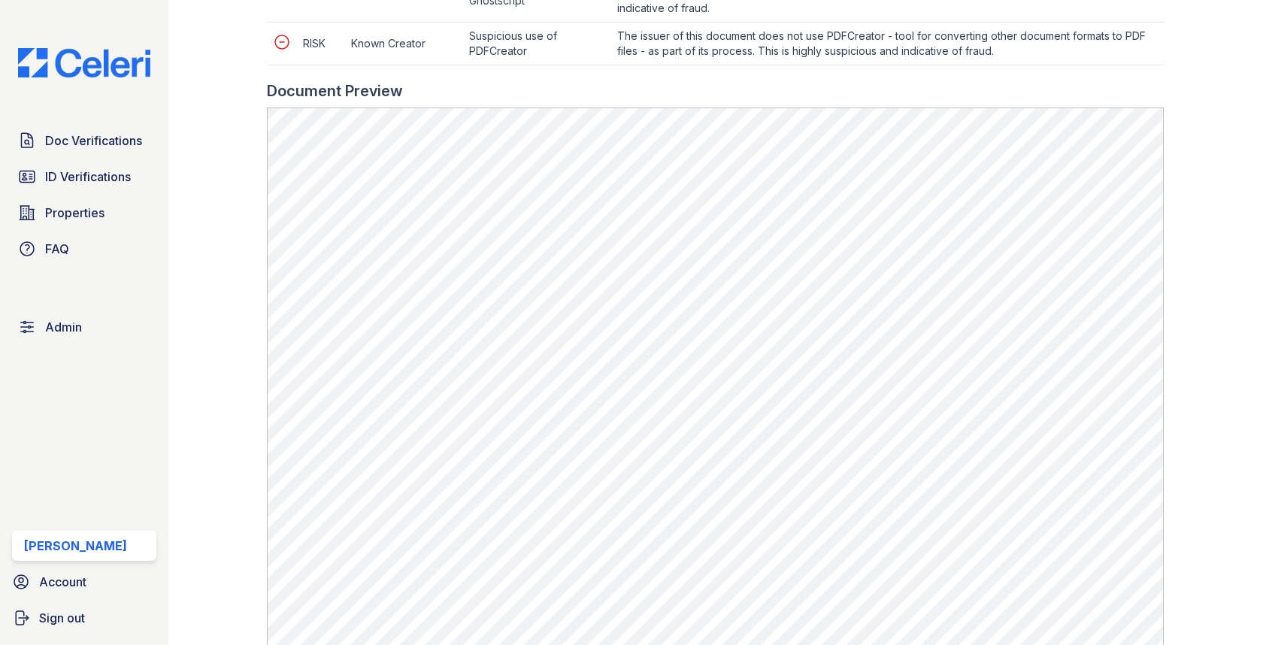
scroll to position [1012, 0]
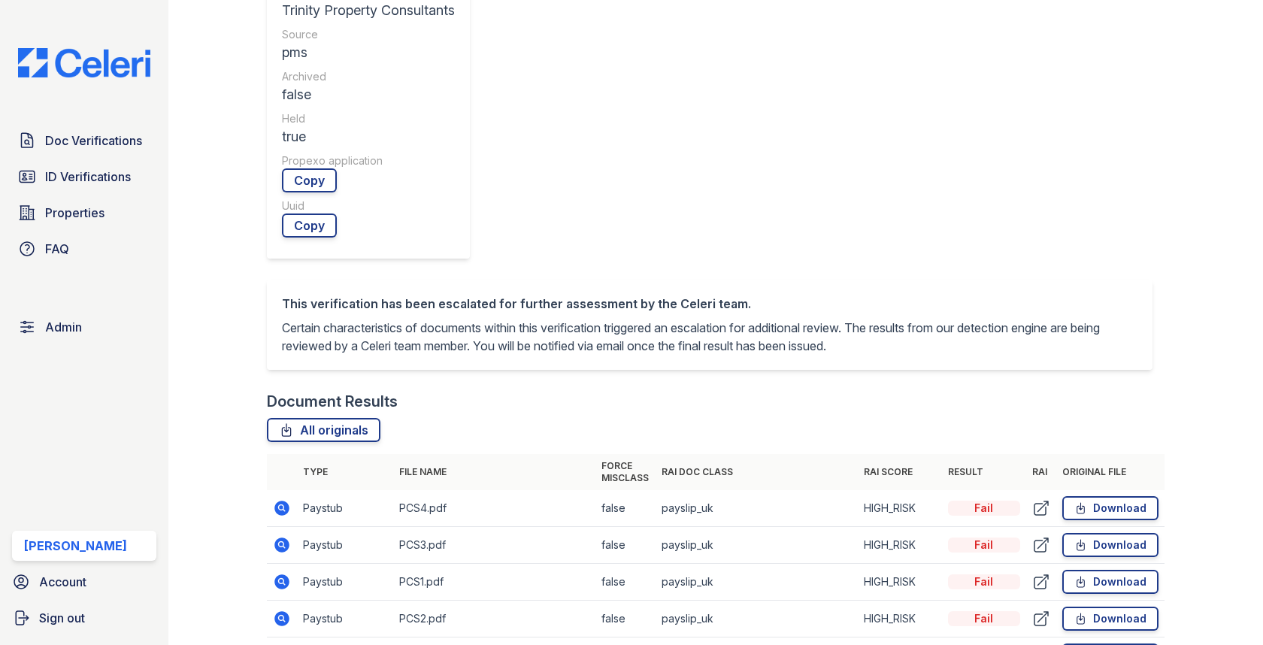
scroll to position [855, 0]
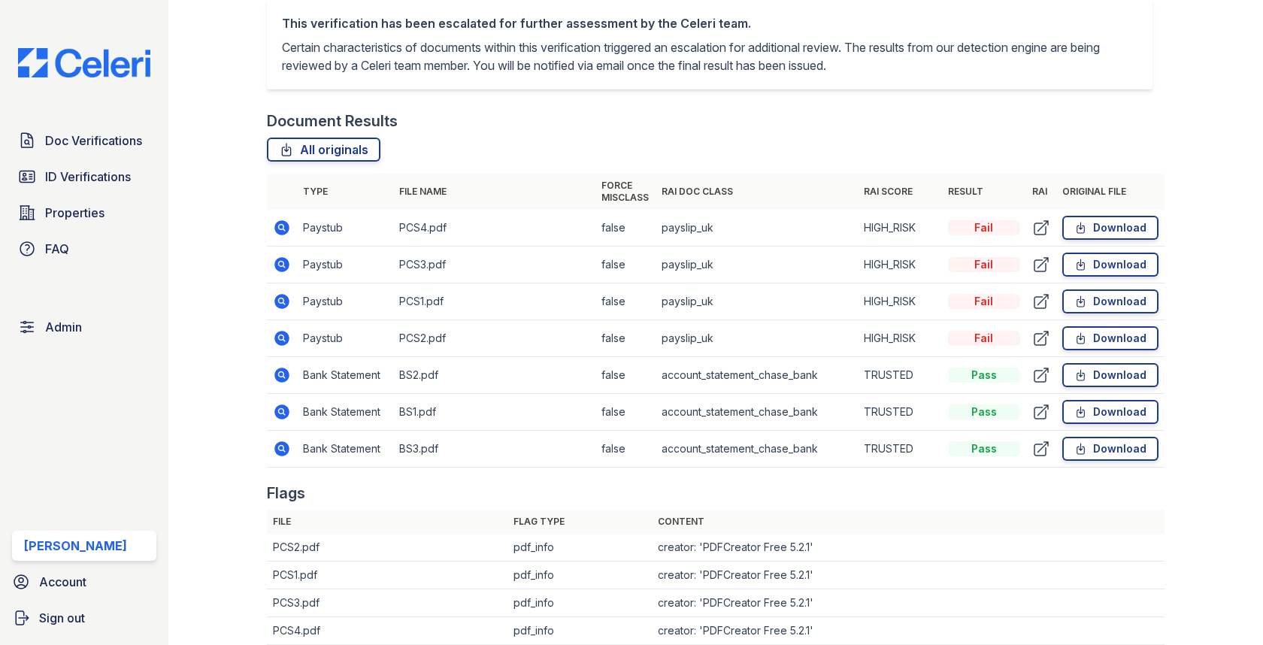
click at [280, 368] on icon at bounding box center [282, 375] width 15 height 15
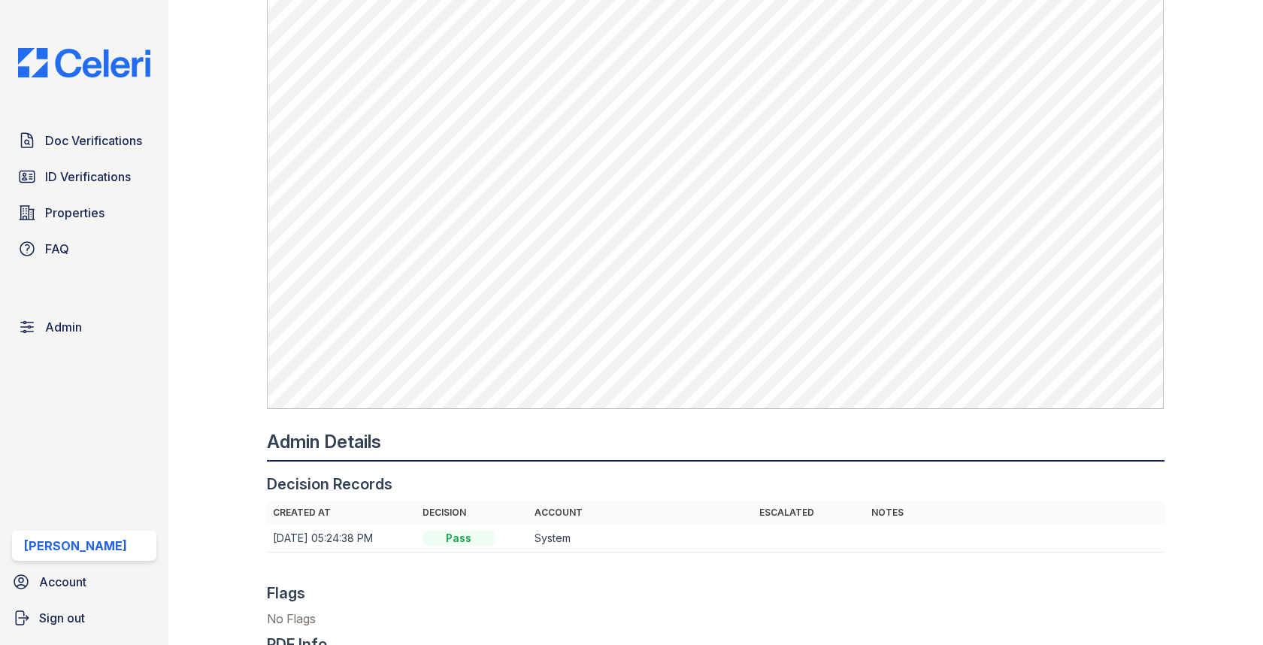
scroll to position [1103, 0]
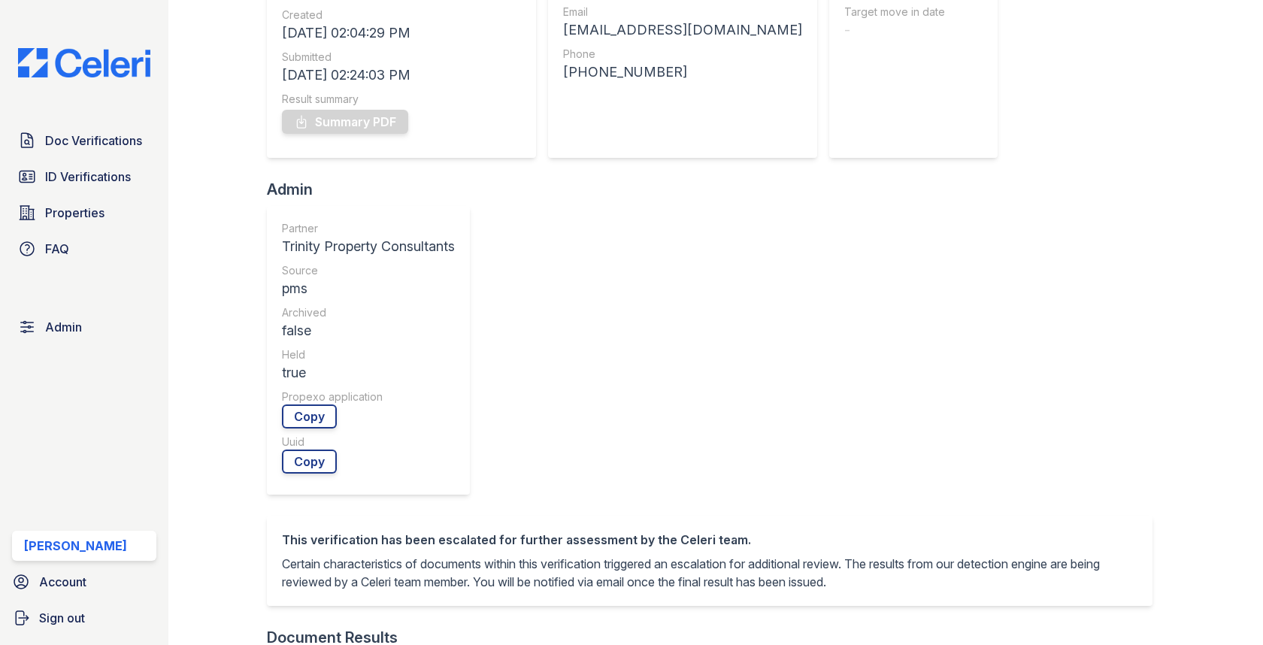
scroll to position [561, 0]
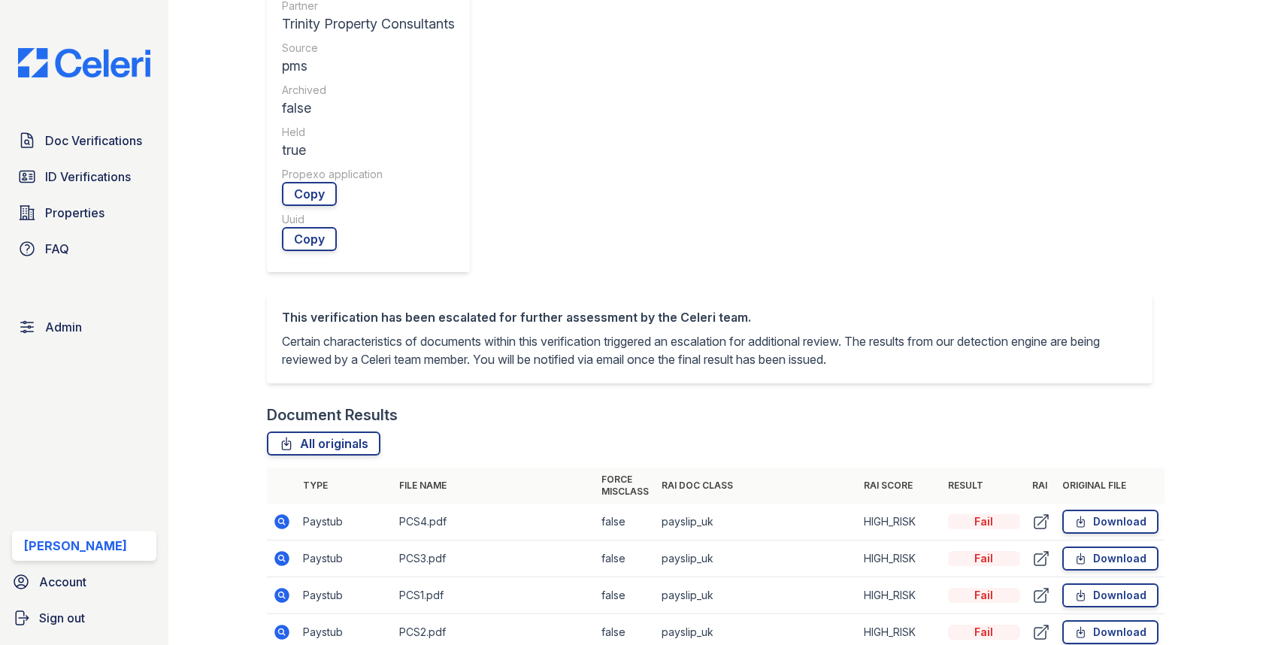
click at [290, 549] on icon at bounding box center [282, 558] width 18 height 18
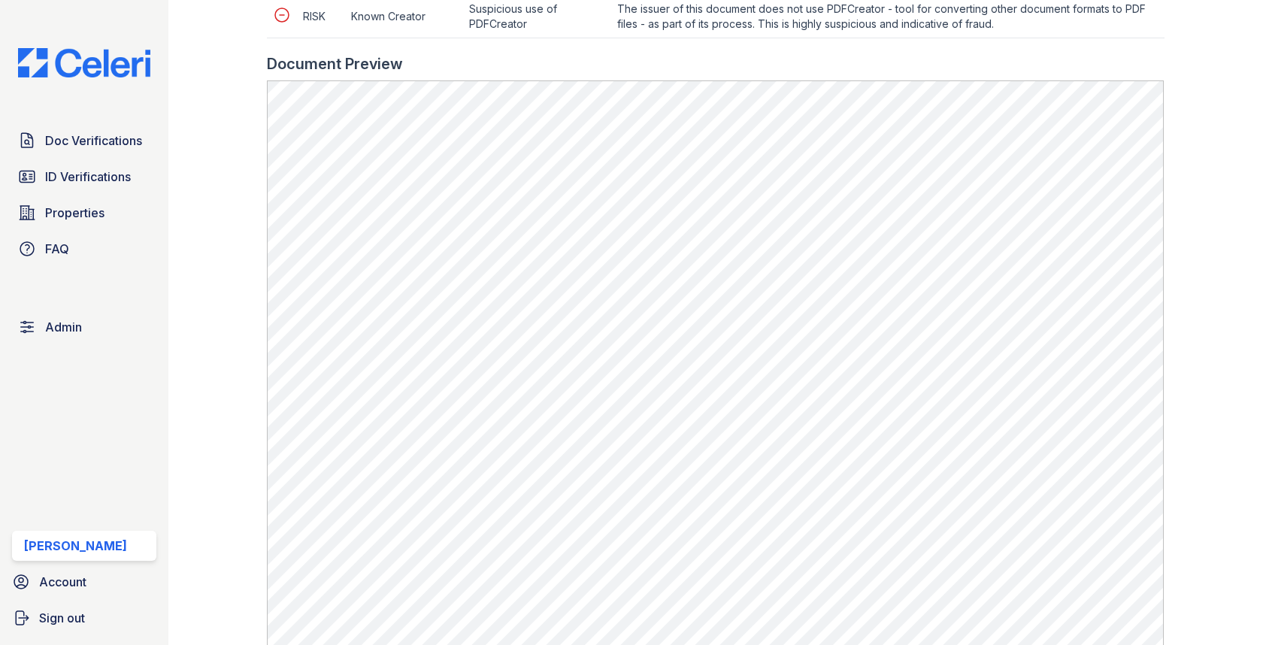
scroll to position [1063, 0]
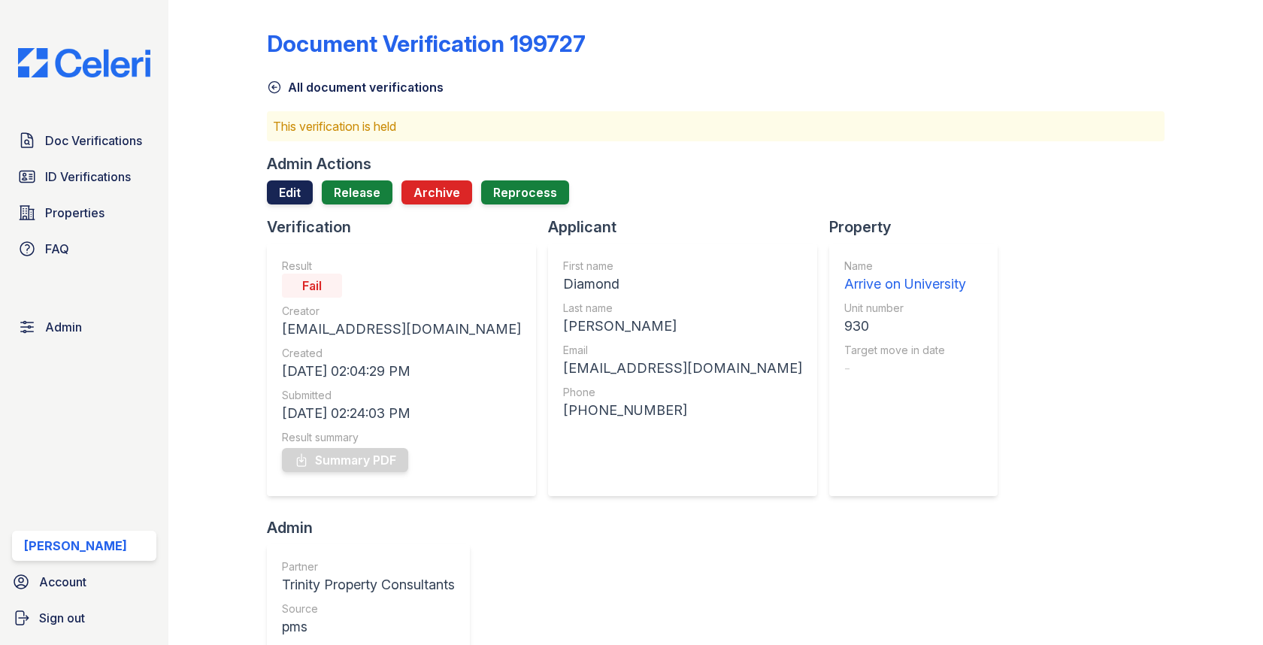
click at [301, 189] on link "Edit" at bounding box center [290, 192] width 46 height 24
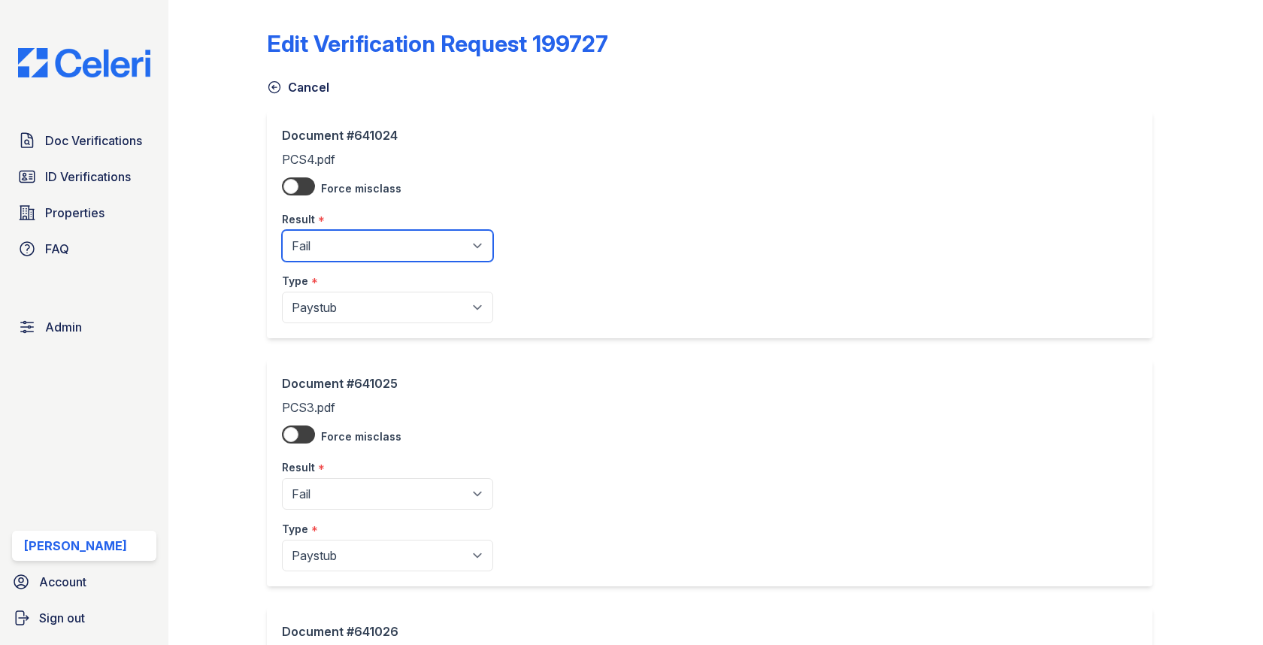
click at [318, 247] on select "Pending Sent Started Processing Pass Fail Caution Error N/A" at bounding box center [387, 246] width 211 height 32
select select "caution"
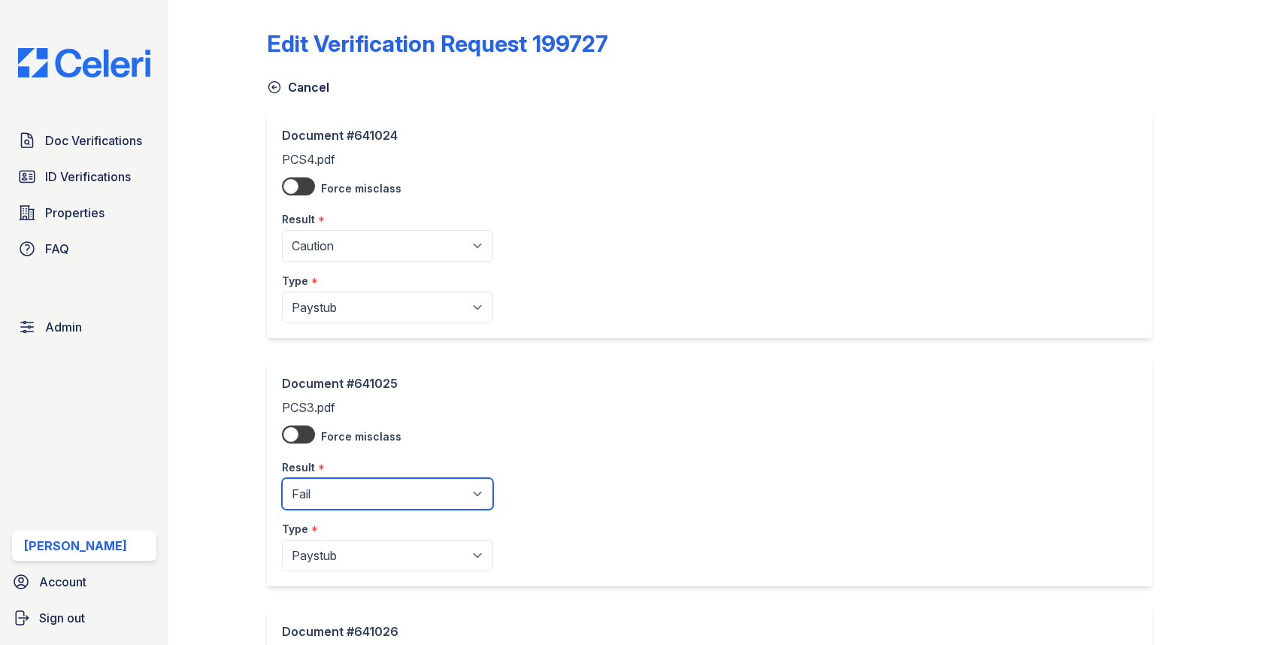
click at [354, 488] on select "Pending Sent Started Processing Pass Fail Caution Error N/A" at bounding box center [387, 494] width 211 height 32
select select "caution"
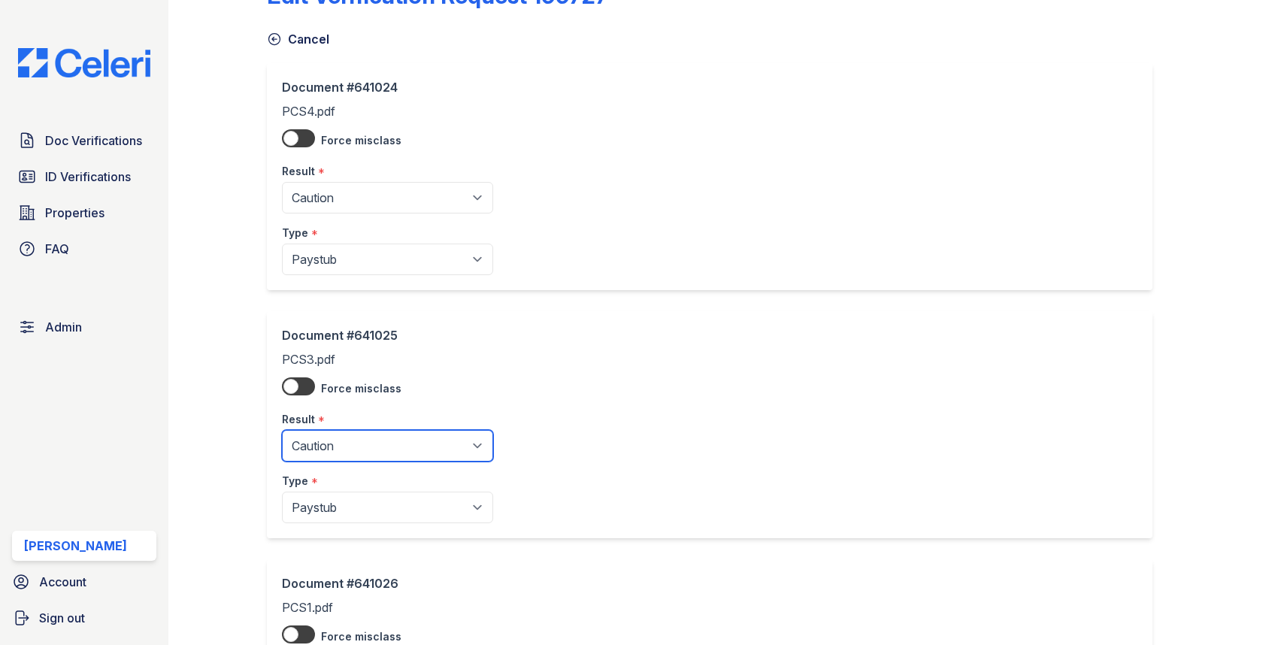
scroll to position [221, 0]
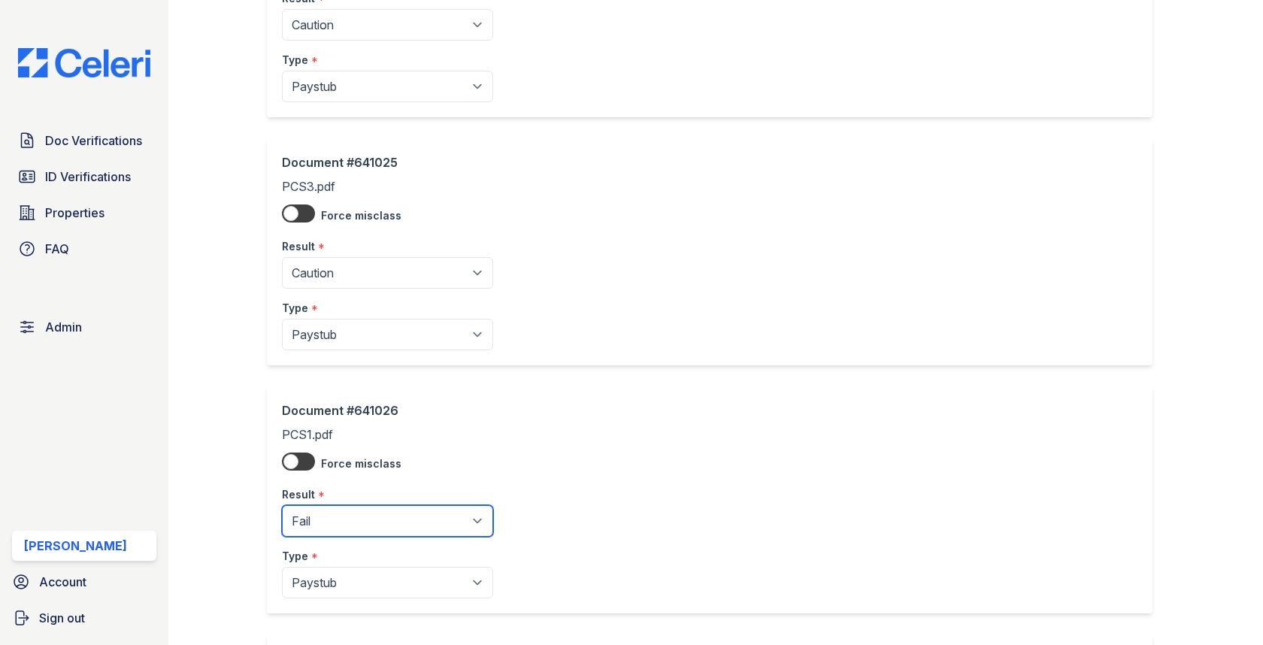
click at [353, 519] on select "Pending Sent Started Processing Pass Fail Caution Error N/A" at bounding box center [387, 521] width 211 height 32
select select "caution"
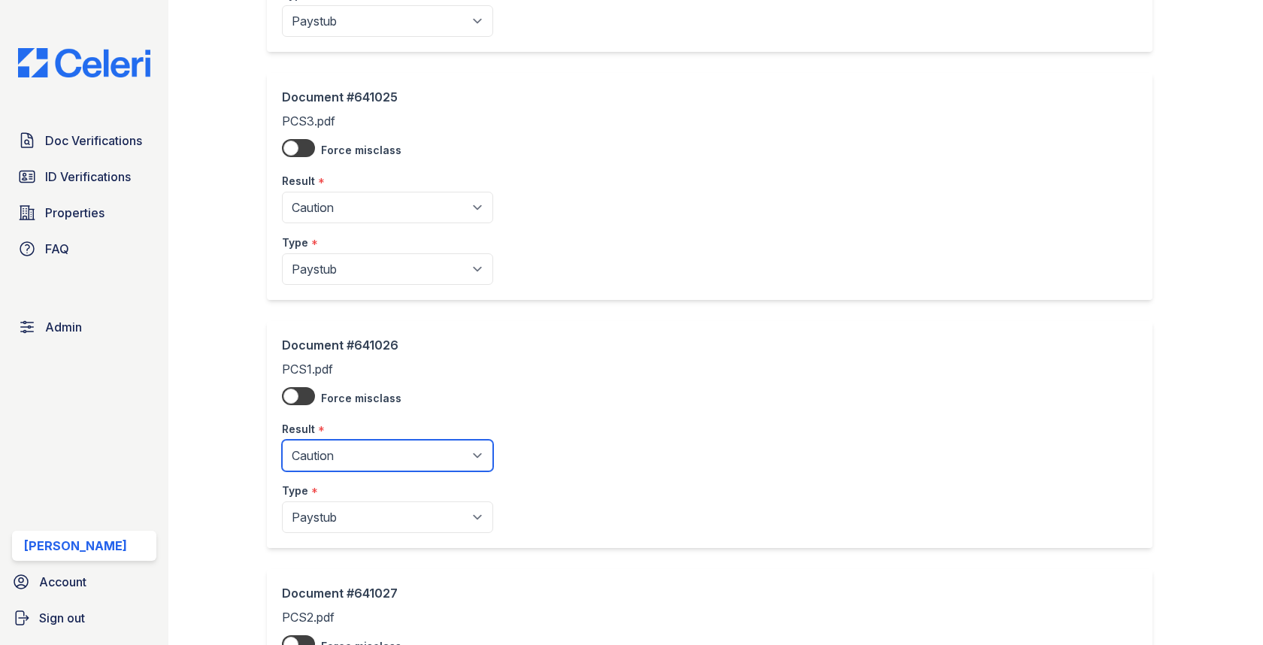
scroll to position [522, 0]
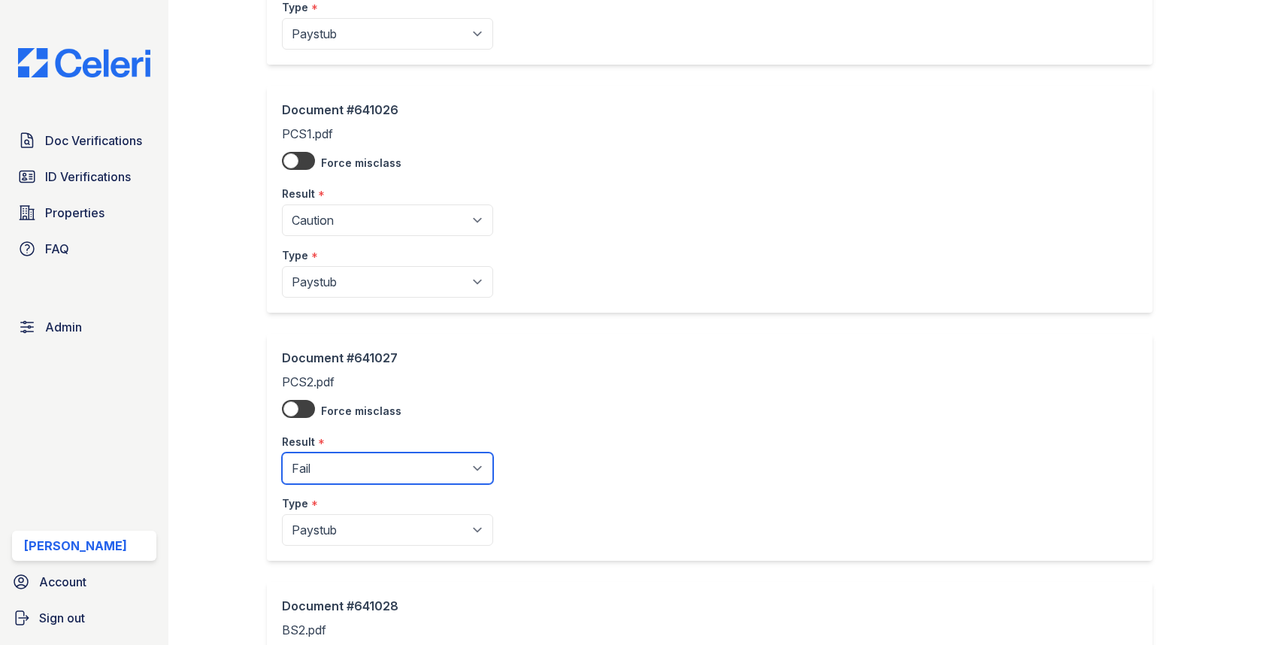
click at [363, 456] on select "Pending Sent Started Processing Pass Fail Caution Error N/A" at bounding box center [387, 469] width 211 height 32
select select "caution"
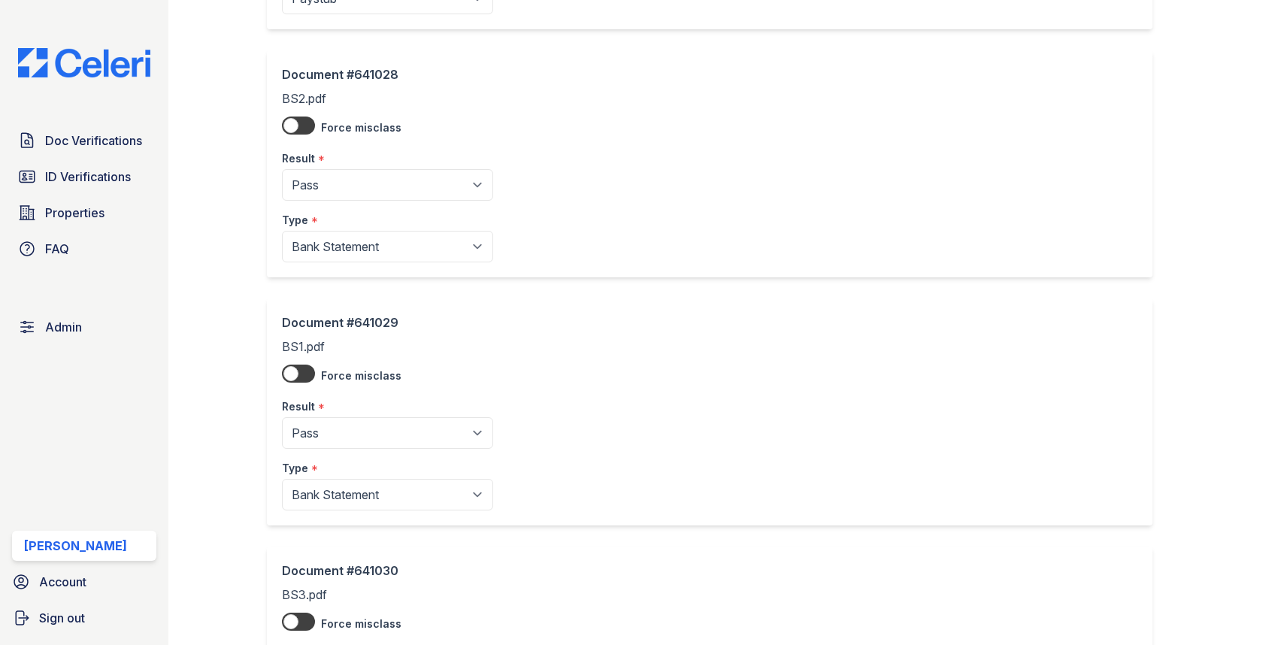
scroll to position [1269, 0]
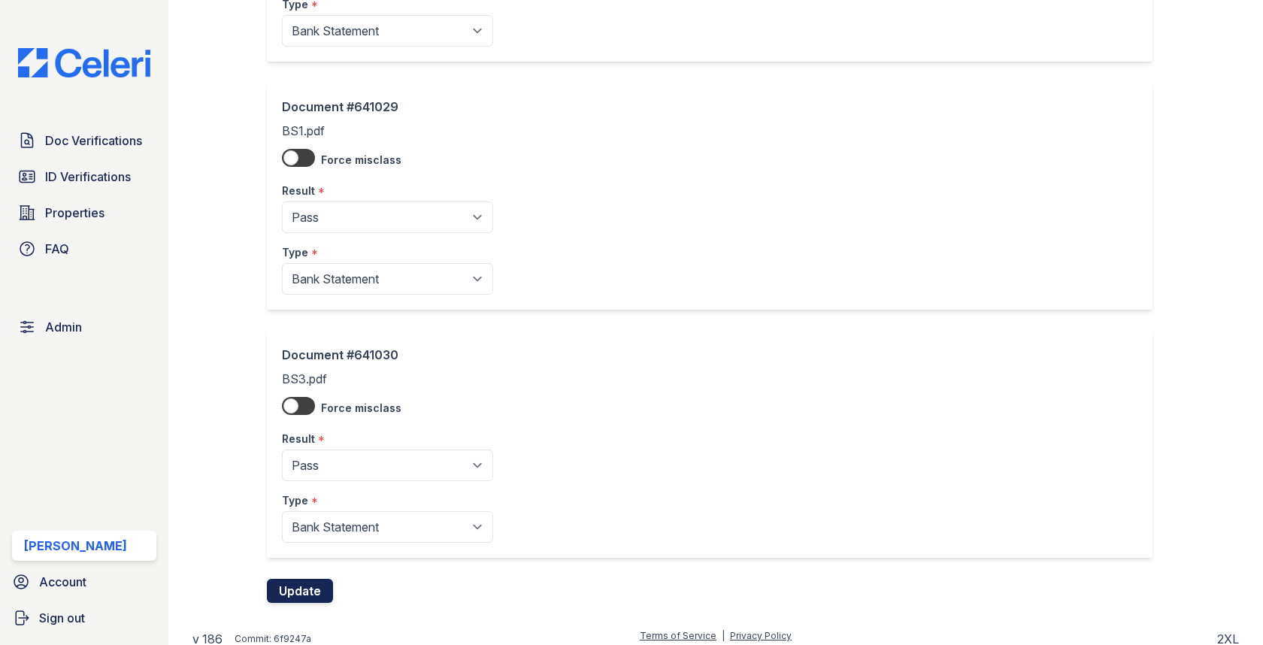
click at [310, 586] on button "Update" at bounding box center [300, 591] width 66 height 24
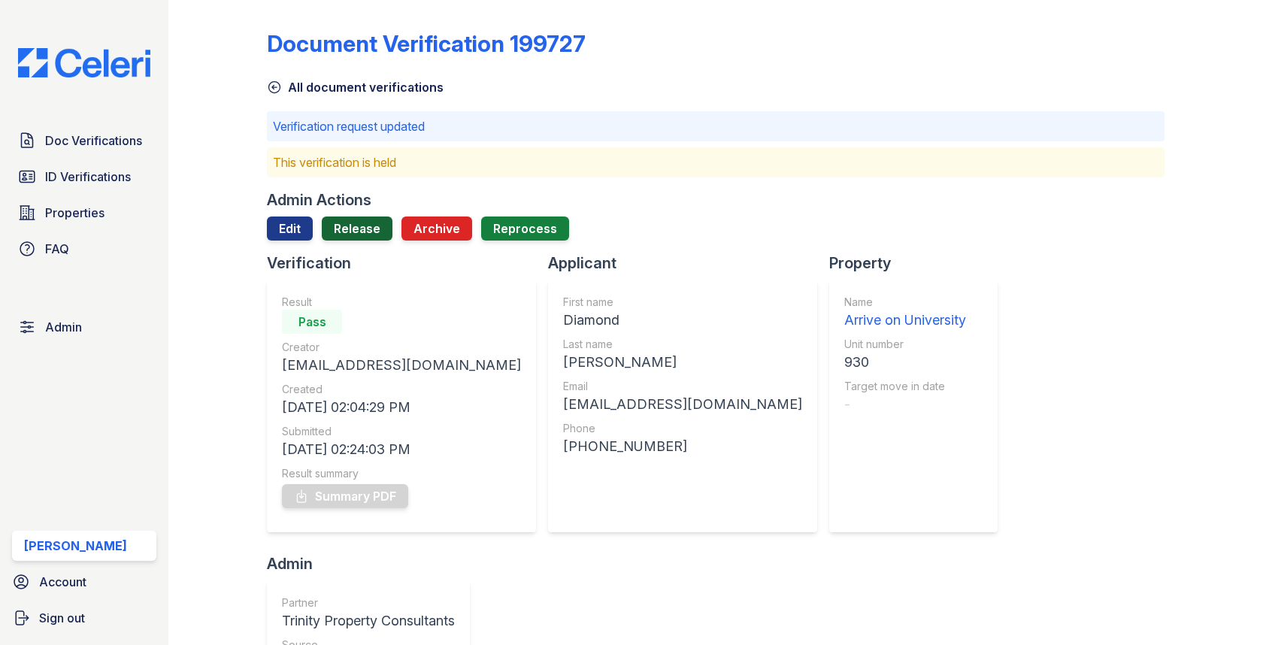
click at [350, 226] on link "Release" at bounding box center [357, 228] width 71 height 24
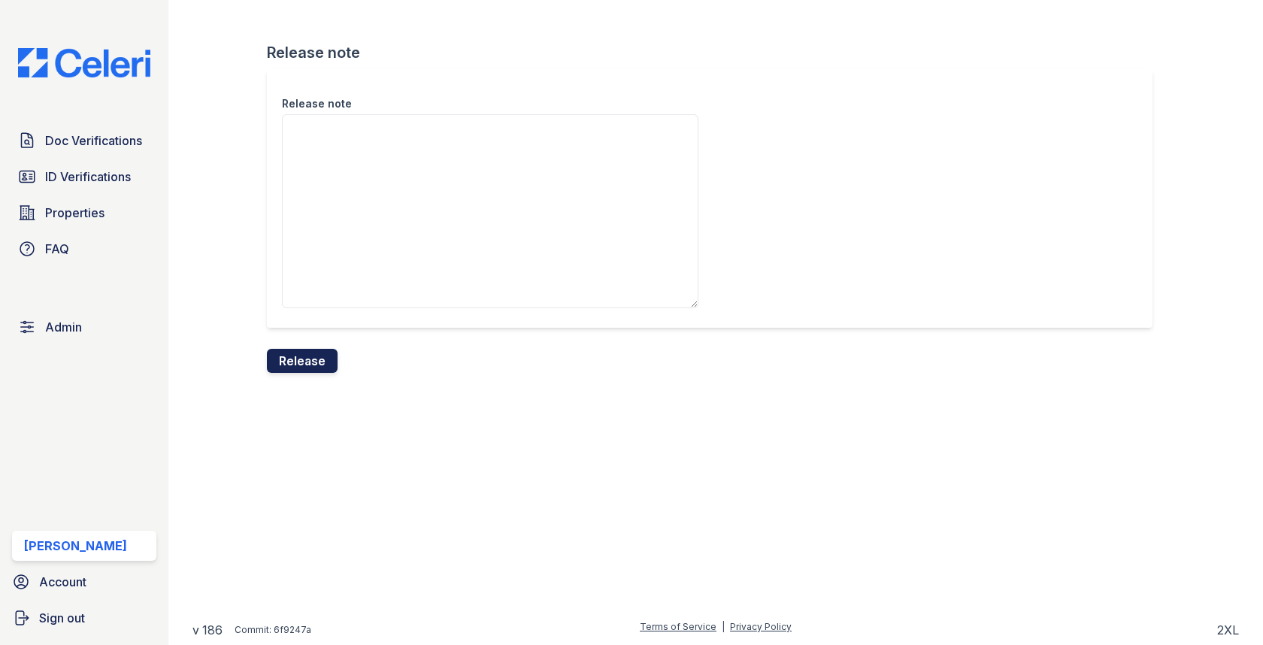
click at [304, 352] on button "Release" at bounding box center [302, 361] width 71 height 24
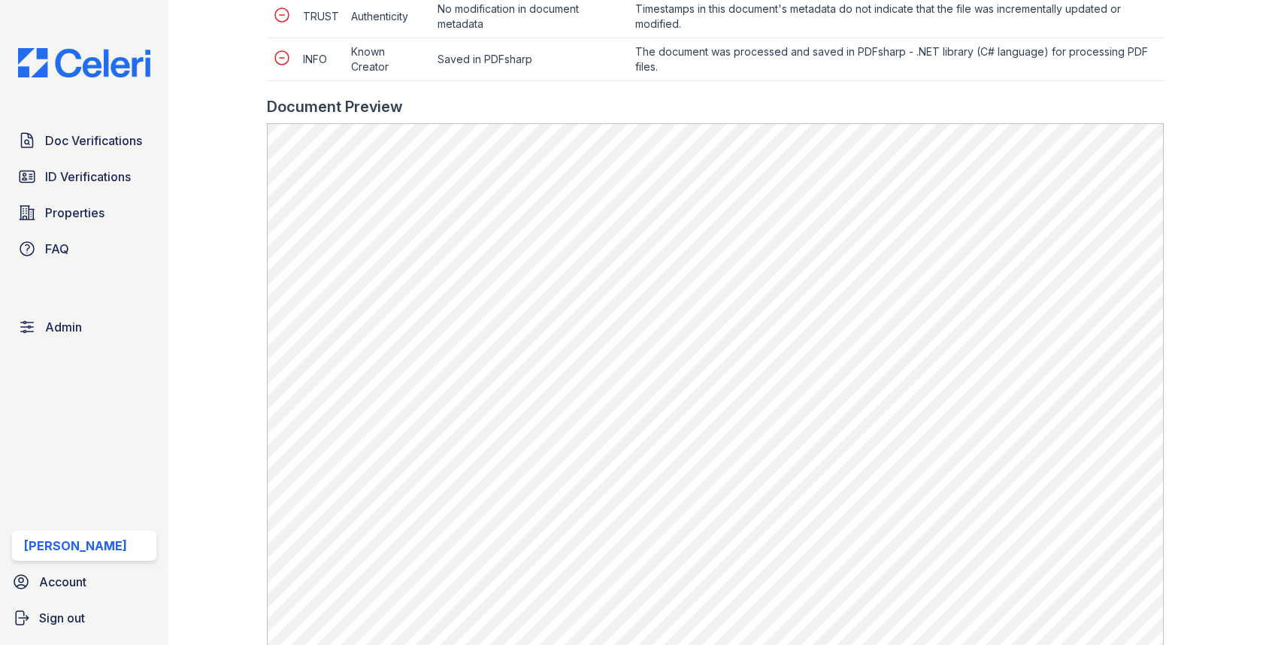
scroll to position [665, 0]
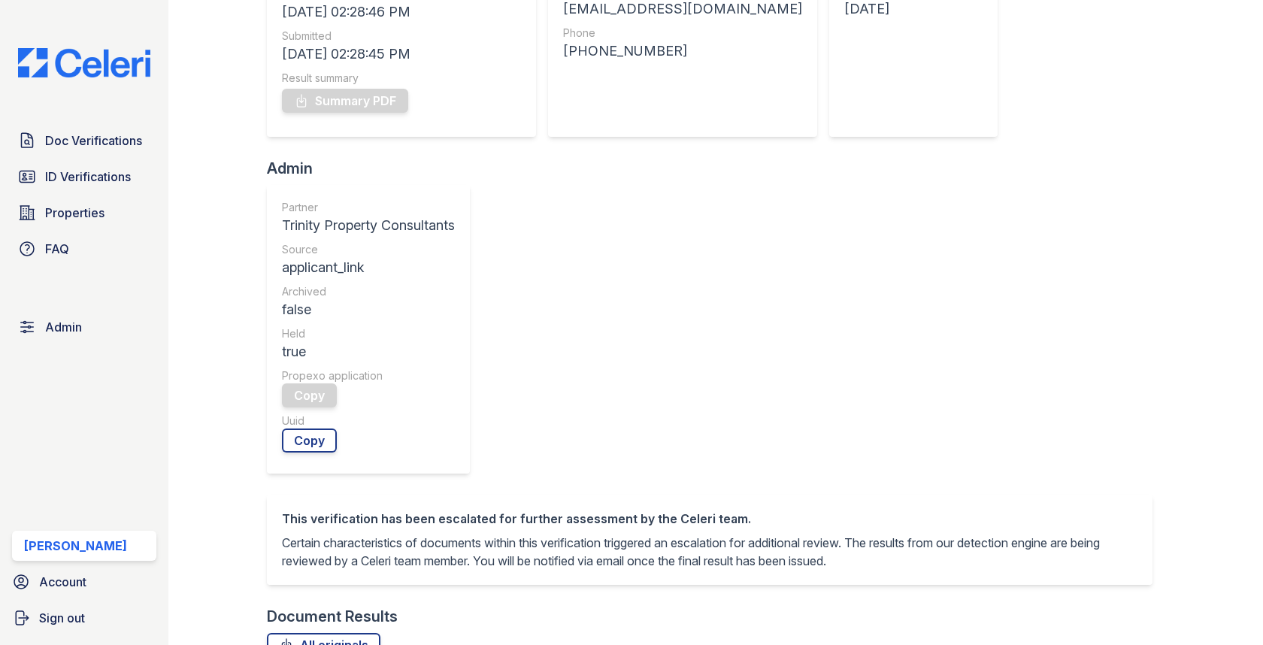
scroll to position [582, 0]
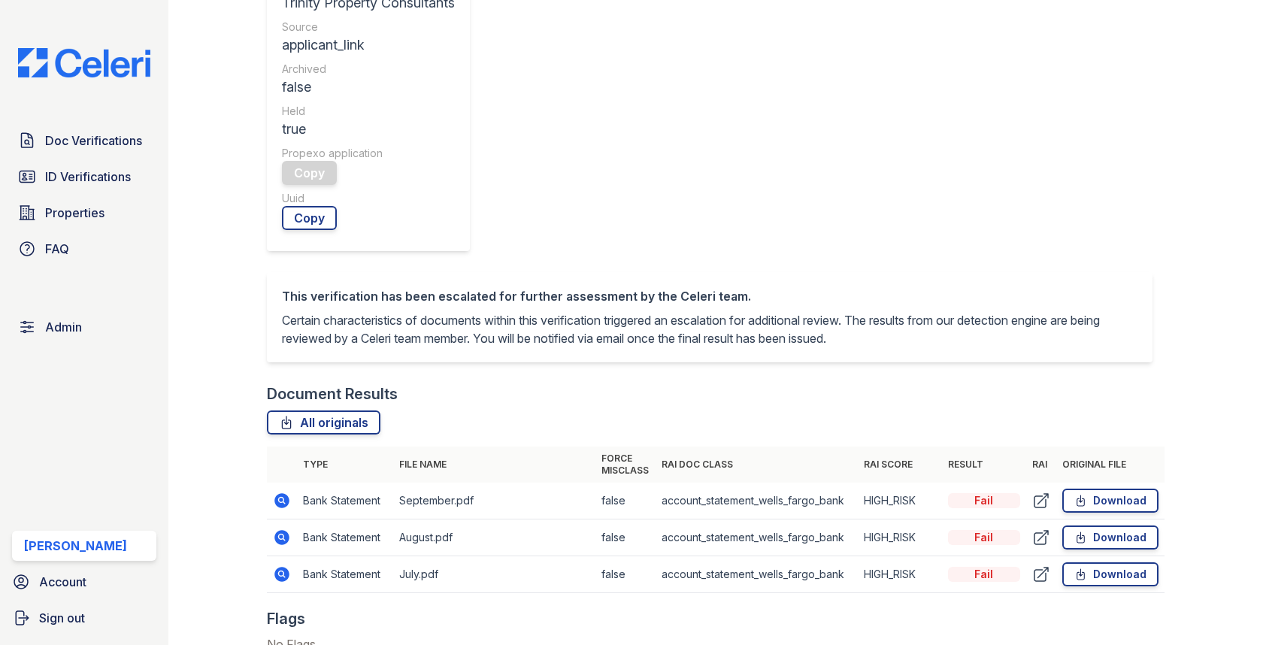
click at [286, 528] on icon at bounding box center [282, 537] width 18 height 18
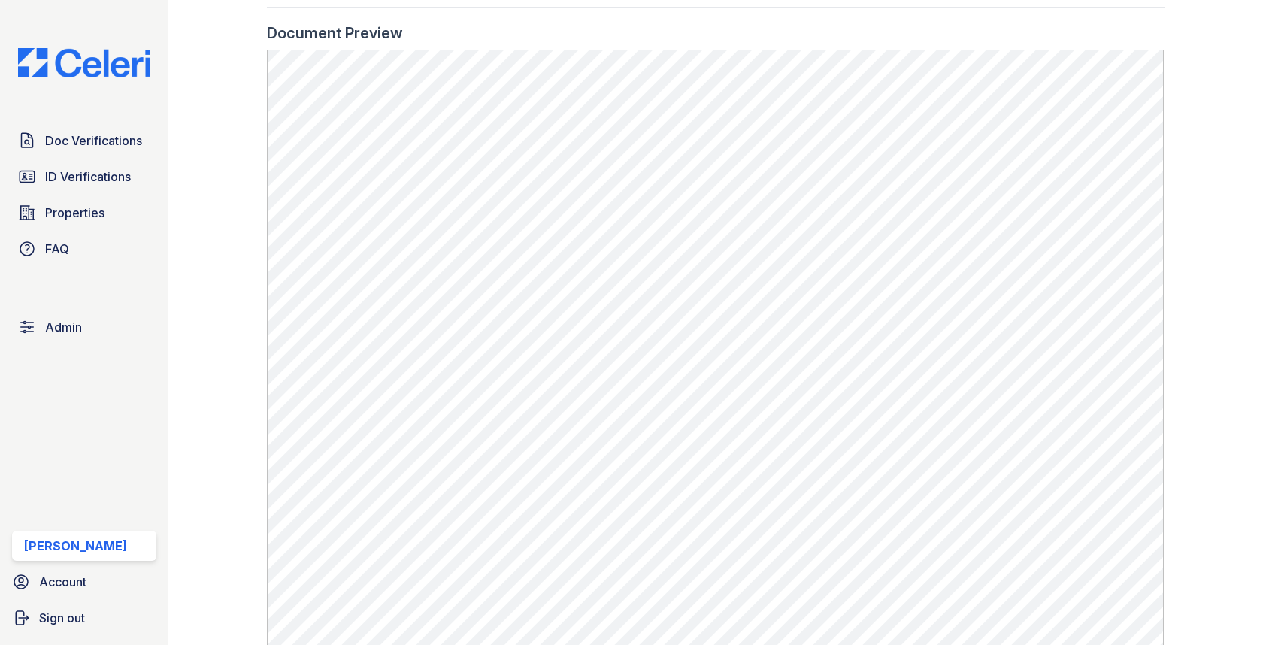
scroll to position [1070, 0]
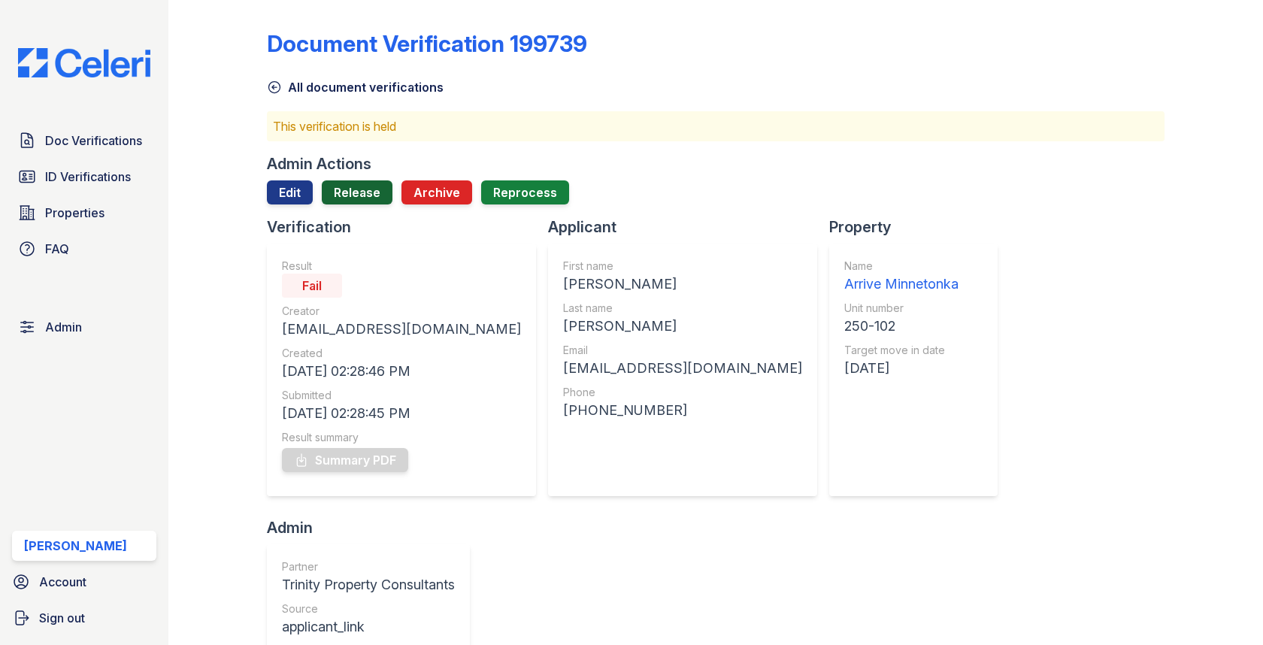
click at [338, 189] on link "Release" at bounding box center [357, 192] width 71 height 24
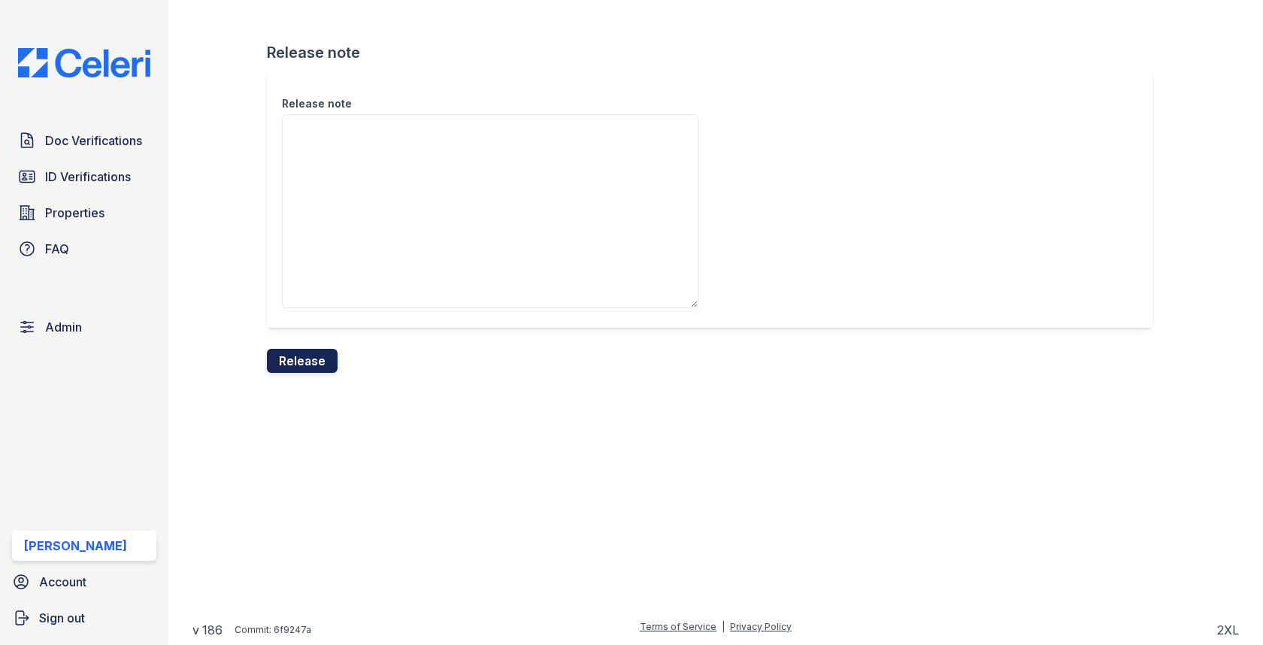
click at [301, 350] on button "Release" at bounding box center [302, 361] width 71 height 24
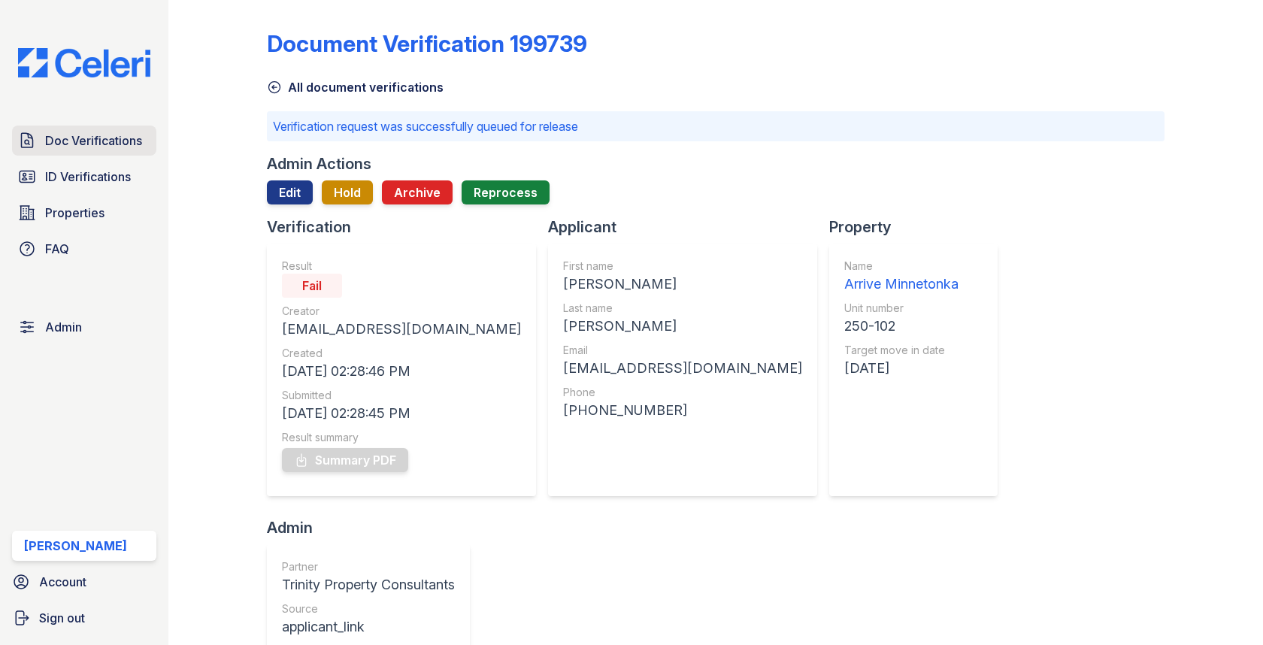
click at [127, 133] on span "Doc Verifications" at bounding box center [93, 141] width 97 height 18
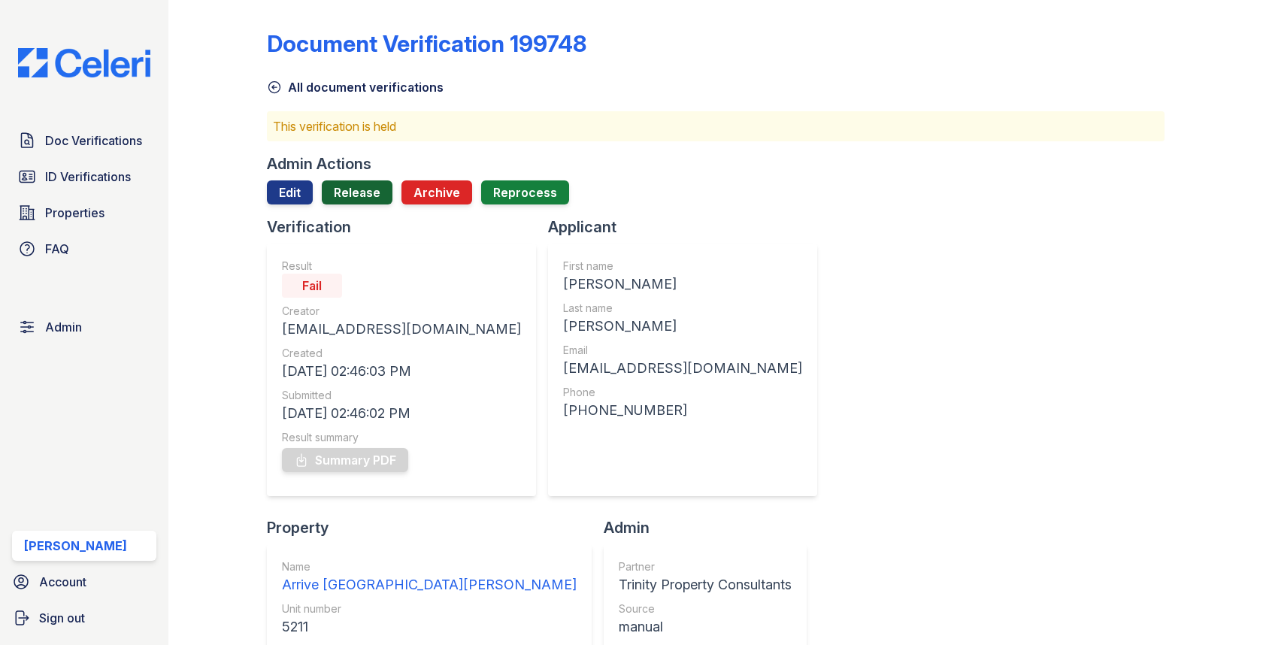
click at [377, 191] on link "Release" at bounding box center [357, 192] width 71 height 24
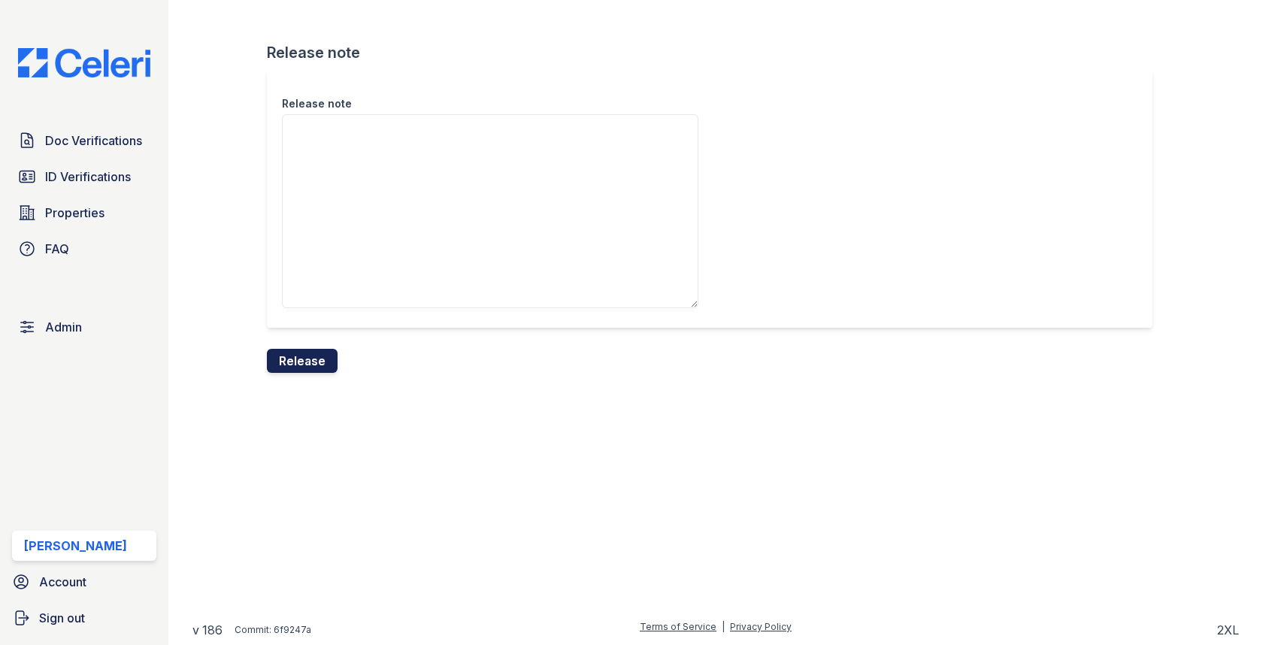
click at [307, 359] on button "Release" at bounding box center [302, 361] width 71 height 24
